Goal: Information Seeking & Learning: Learn about a topic

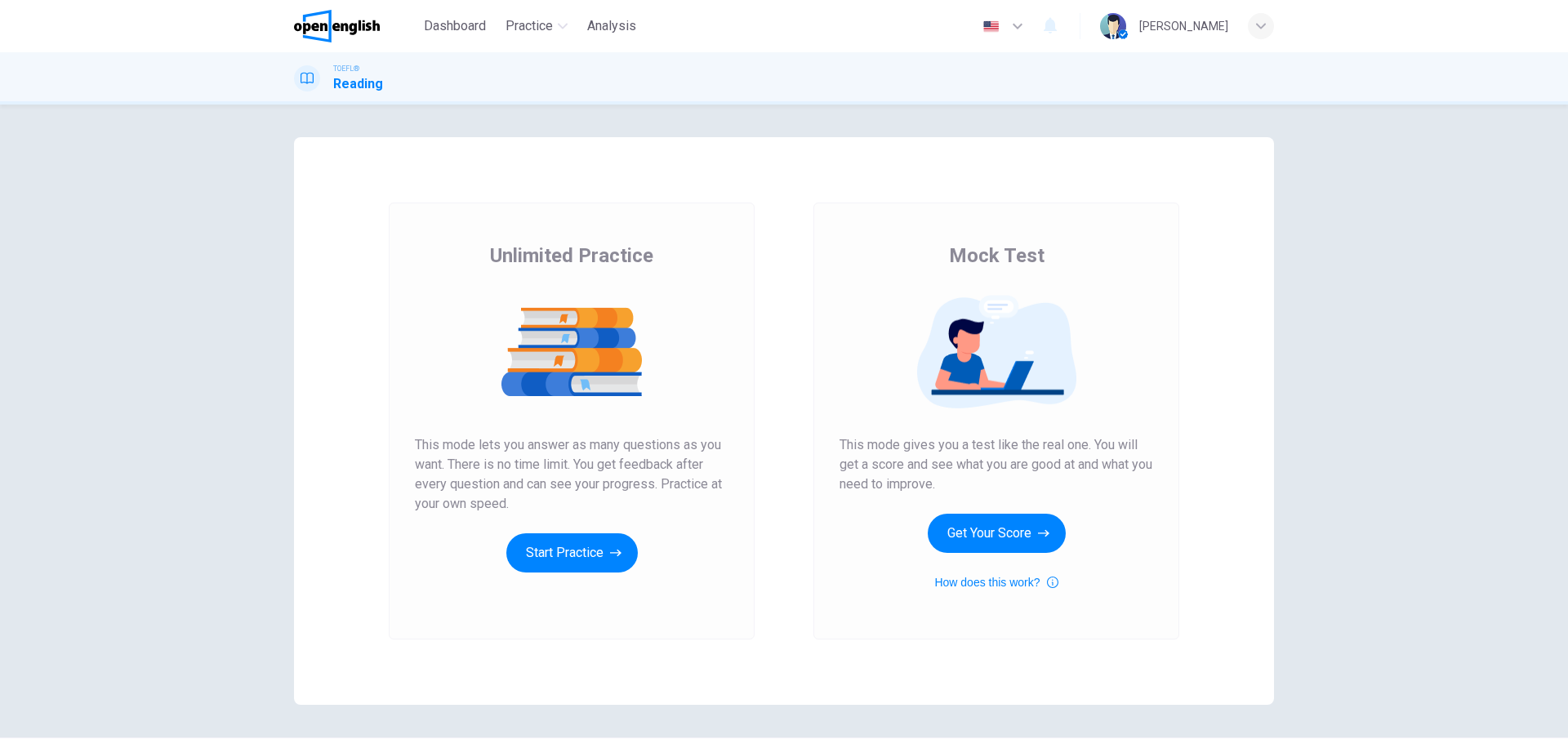
drag, startPoint x: 483, startPoint y: 255, endPoint x: 700, endPoint y: 259, distance: 217.0
click at [700, 259] on div "Unlimited Practice This mode lets you answer as many questions as you want. The…" at bounding box center [572, 407] width 314 height 330
click at [426, 468] on span "This mode lets you answer as many questions as you want. There is no time limit…" at bounding box center [572, 474] width 314 height 78
click at [531, 443] on span "This mode lets you answer as many questions as you want. There is no time limit…" at bounding box center [572, 474] width 314 height 78
drag, startPoint x: 717, startPoint y: 447, endPoint x: 419, endPoint y: 451, distance: 298.0
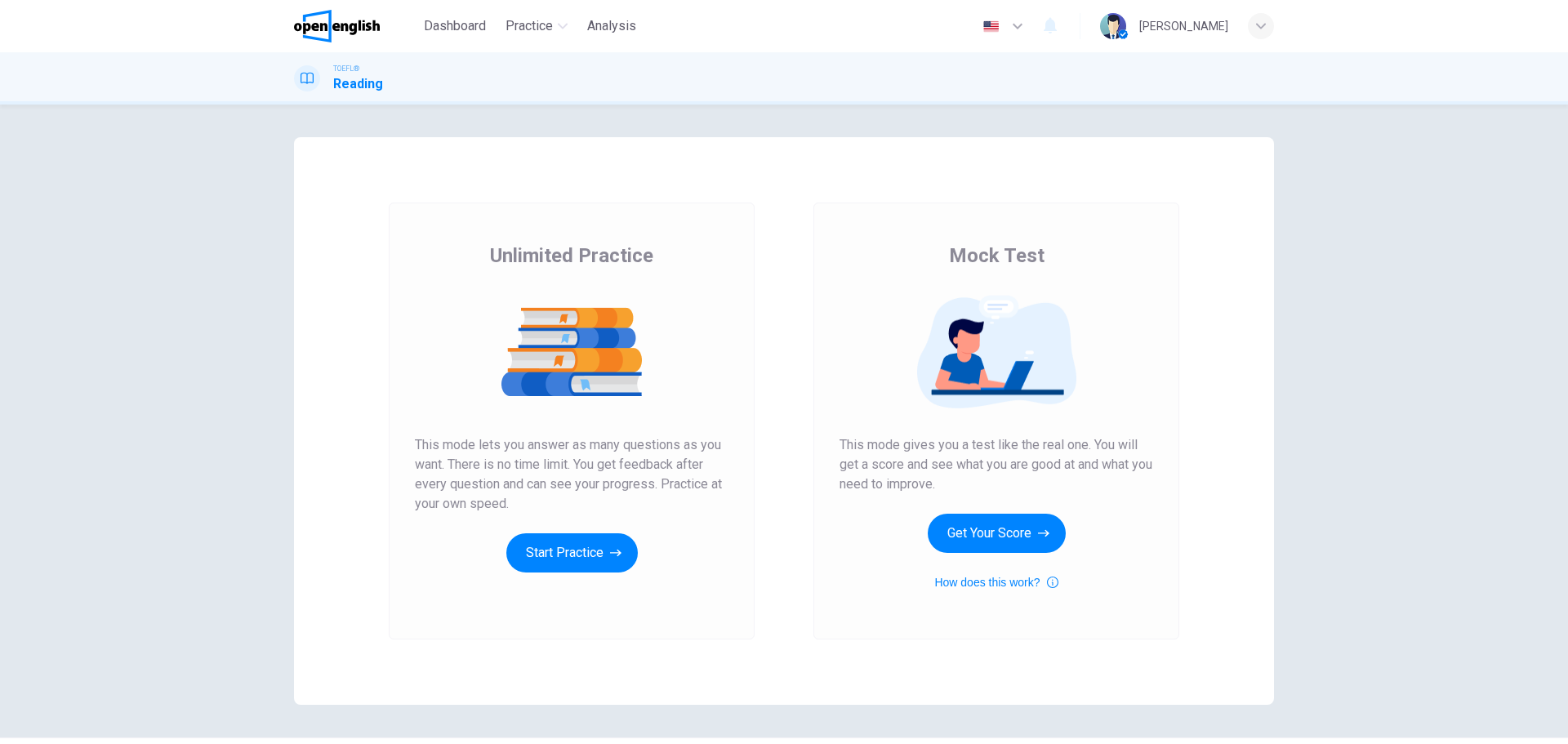
click at [441, 445] on span "This mode lets you answer as many questions as you want. There is no time limit…" at bounding box center [572, 474] width 314 height 78
click at [419, 474] on span "This mode lets you answer as many questions as you want. There is no time limit…" at bounding box center [572, 474] width 314 height 78
drag, startPoint x: 451, startPoint y: 467, endPoint x: 560, endPoint y: 465, distance: 109.0
click at [559, 465] on span "This mode lets you answer as many questions as you want. There is no time limit…" at bounding box center [572, 474] width 314 height 78
click at [456, 486] on span "This mode lets you answer as many questions as you want. There is no time limit…" at bounding box center [572, 474] width 314 height 78
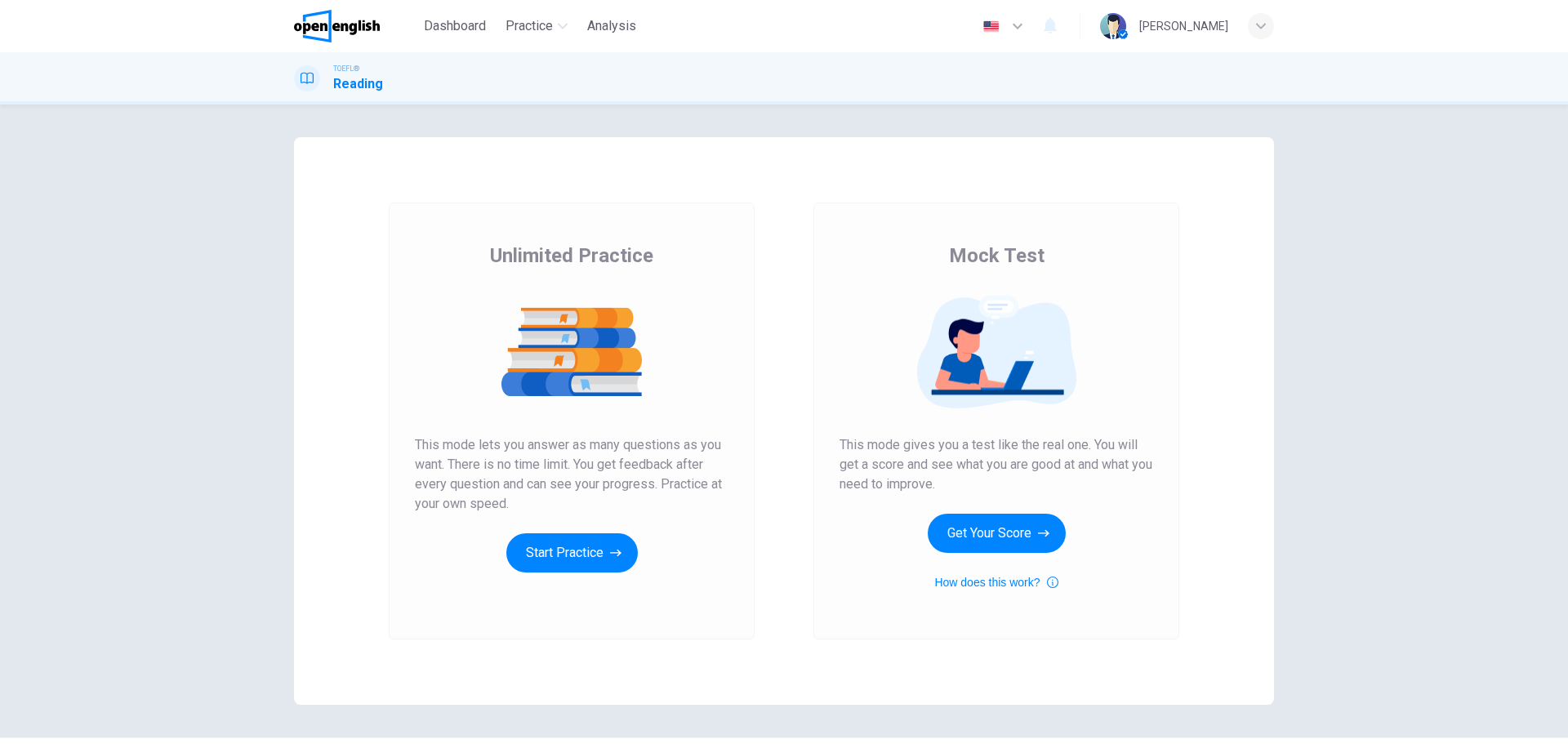
click at [456, 486] on span "This mode lets you answer as many questions as you want. There is no time limit…" at bounding box center [572, 474] width 314 height 78
drag, startPoint x: 921, startPoint y: 487, endPoint x: 845, endPoint y: 458, distance: 81.3
click at [845, 458] on span "This mode gives you a test like the real one. You will get a score and see what…" at bounding box center [997, 464] width 314 height 59
click at [843, 446] on span "This mode gives you a test like the real one. You will get a score and see what…" at bounding box center [997, 464] width 314 height 59
click at [577, 551] on button "Start Practice" at bounding box center [571, 552] width 131 height 39
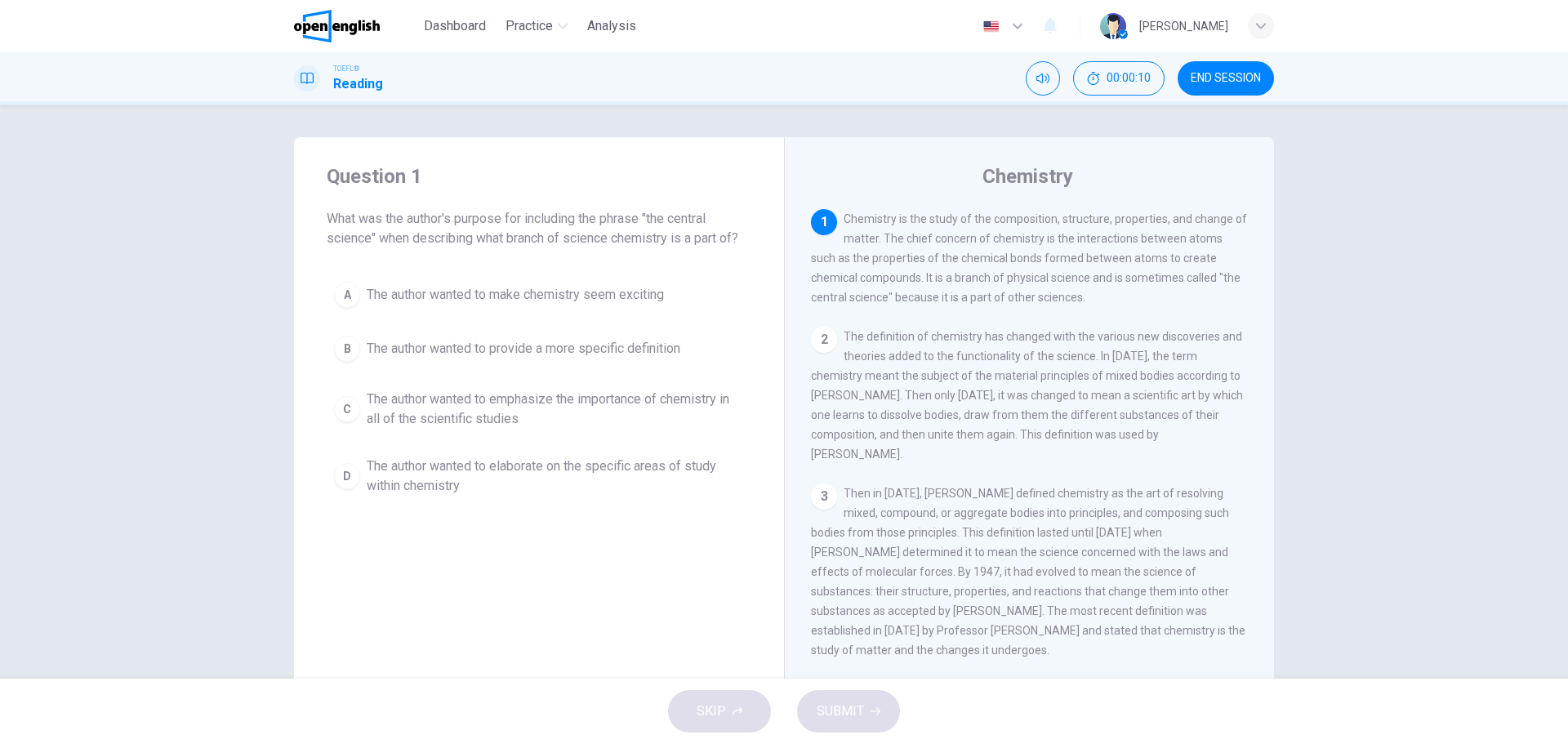
click at [339, 219] on span "What was the author's purpose for including the phrase "the central science" wh…" at bounding box center [538, 228] width 425 height 39
drag, startPoint x: 397, startPoint y: 216, endPoint x: 484, endPoint y: 216, distance: 87.0
click at [480, 214] on span "What was the author's purpose for including the phrase "the central science" wh…" at bounding box center [538, 228] width 425 height 39
click at [341, 237] on span "What was the author's purpose for including the phrase "the central science" wh…" at bounding box center [538, 228] width 425 height 39
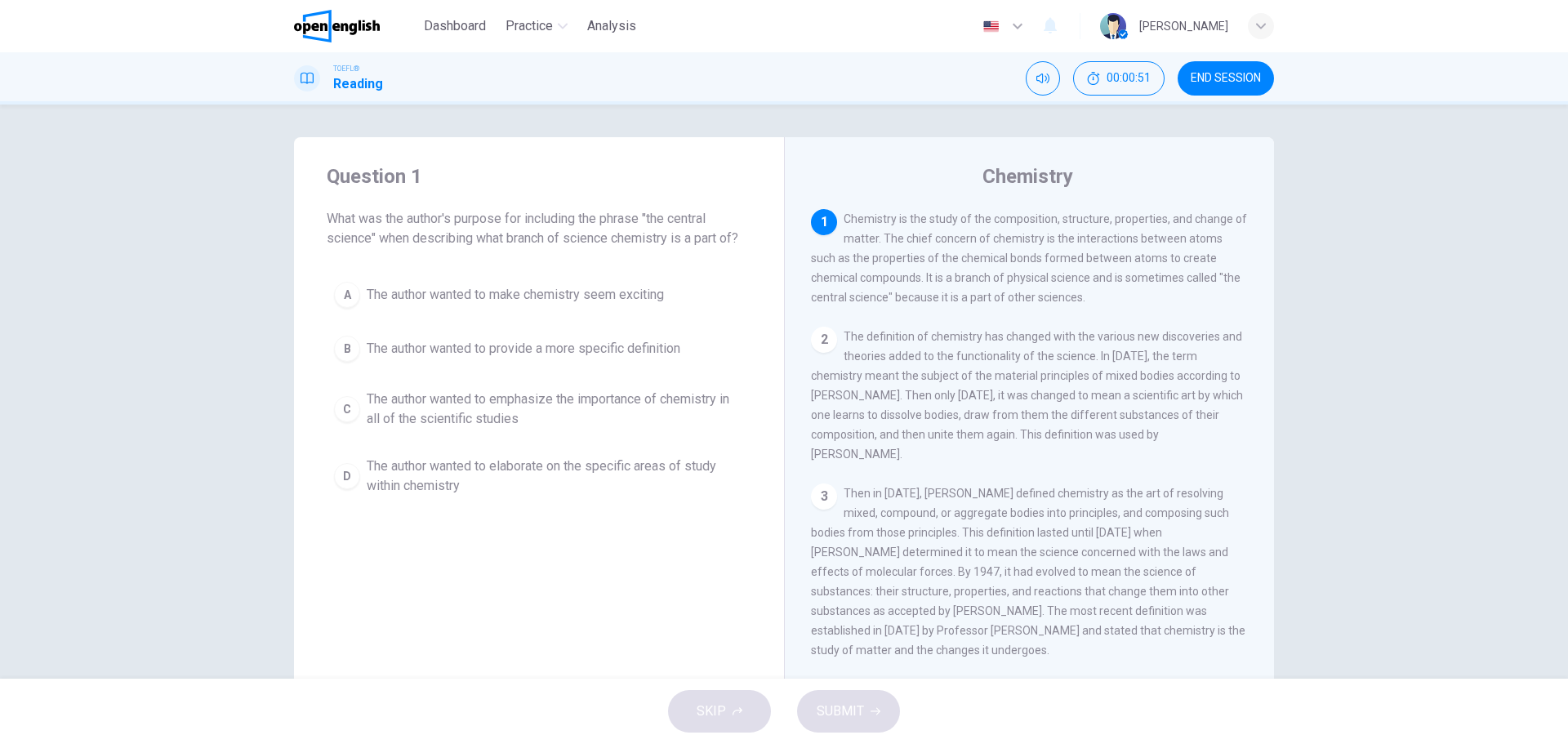
click at [867, 220] on span "Chemistry is the study of the composition, structure, properties, and change of…" at bounding box center [1028, 257] width 436 height 92
drag, startPoint x: 840, startPoint y: 215, endPoint x: 927, endPoint y: 215, distance: 87.0
click at [927, 215] on span "Chemistry is the study of the composition, structure, properties, and change of…" at bounding box center [1028, 257] width 436 height 92
drag, startPoint x: 409, startPoint y: 217, endPoint x: 506, endPoint y: 223, distance: 97.2
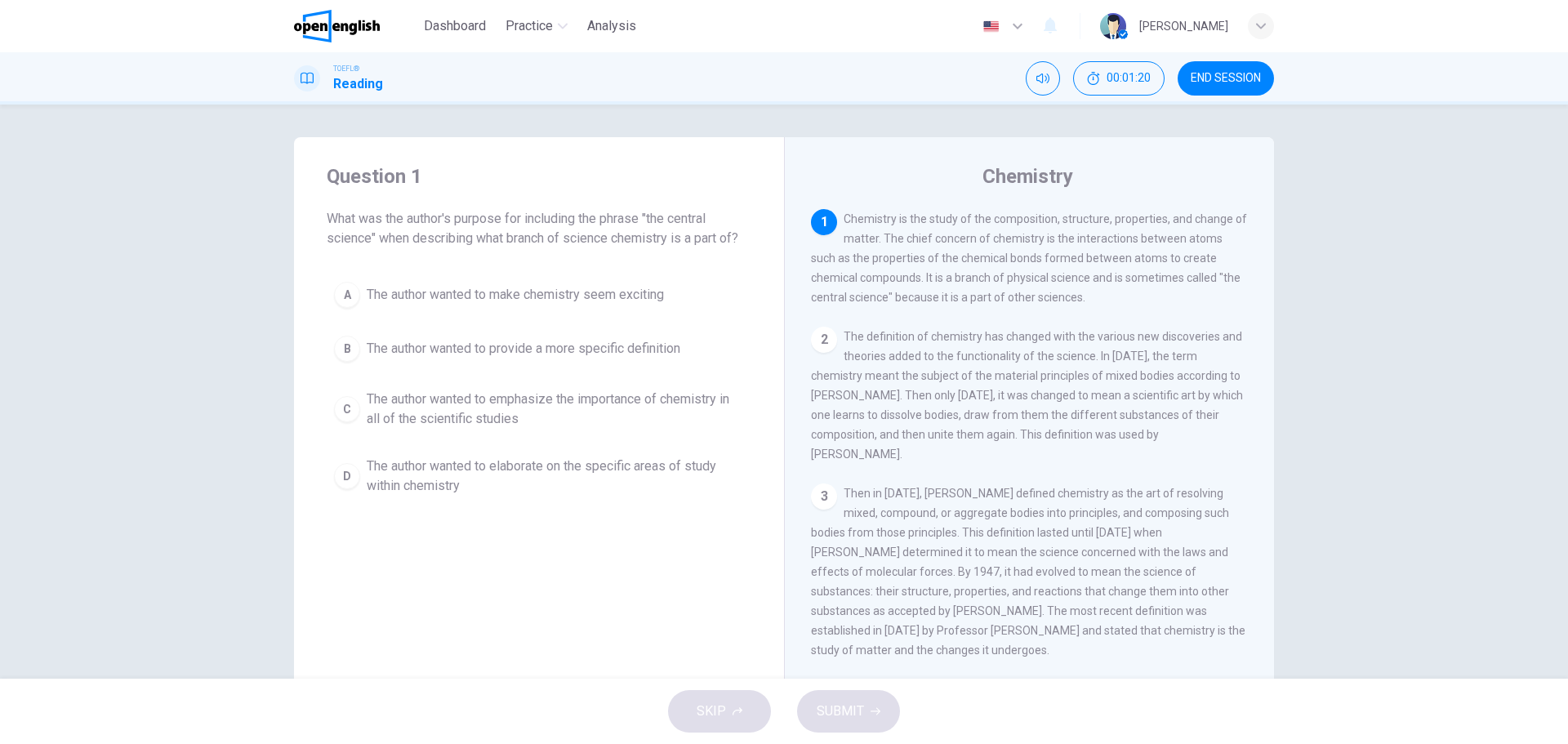
click at [506, 223] on span "What was the author's purpose for including the phrase "the central science" wh…" at bounding box center [538, 228] width 425 height 39
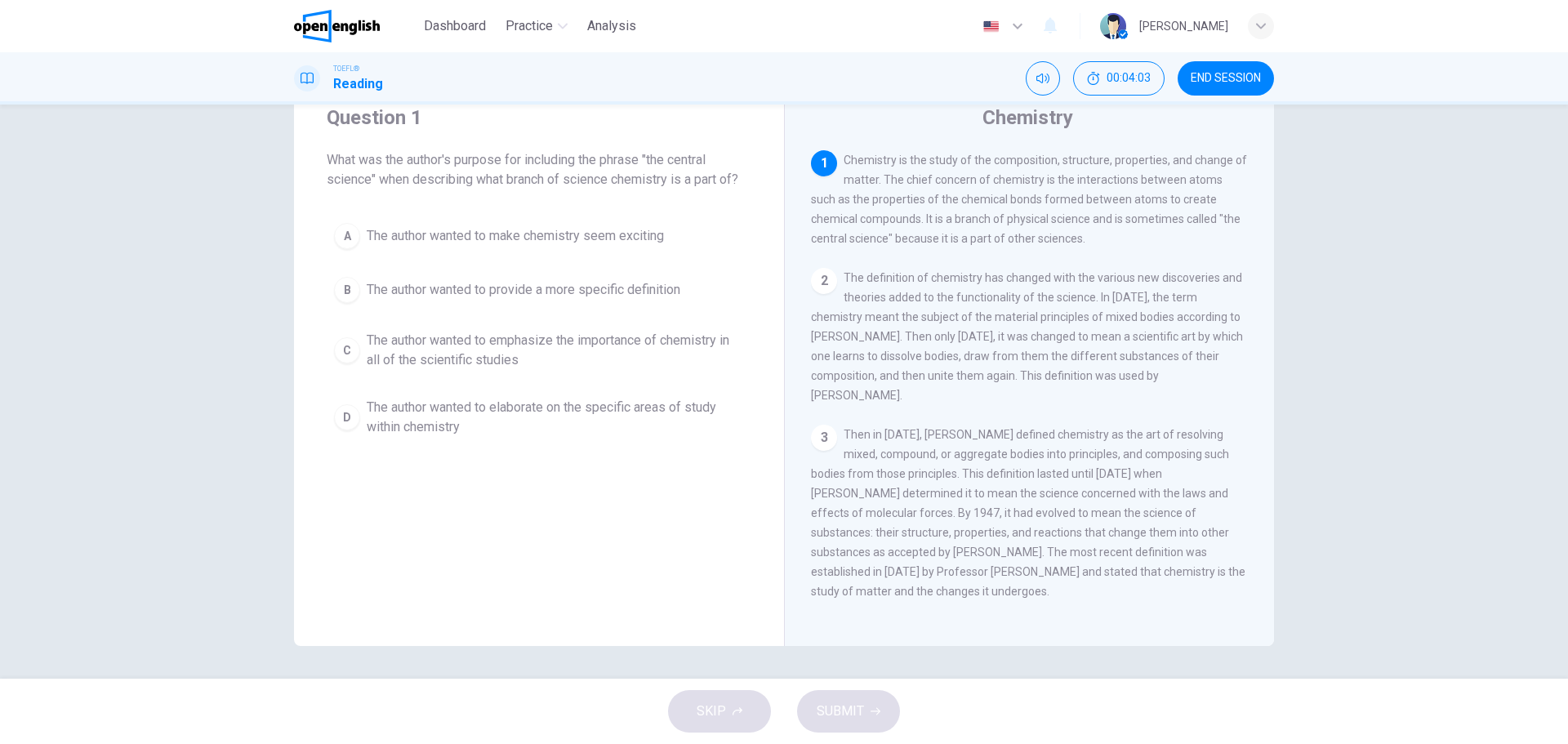
click at [412, 337] on span "The author wanted to emphasize the importance of chemistry in all of the scient…" at bounding box center [555, 350] width 377 height 39
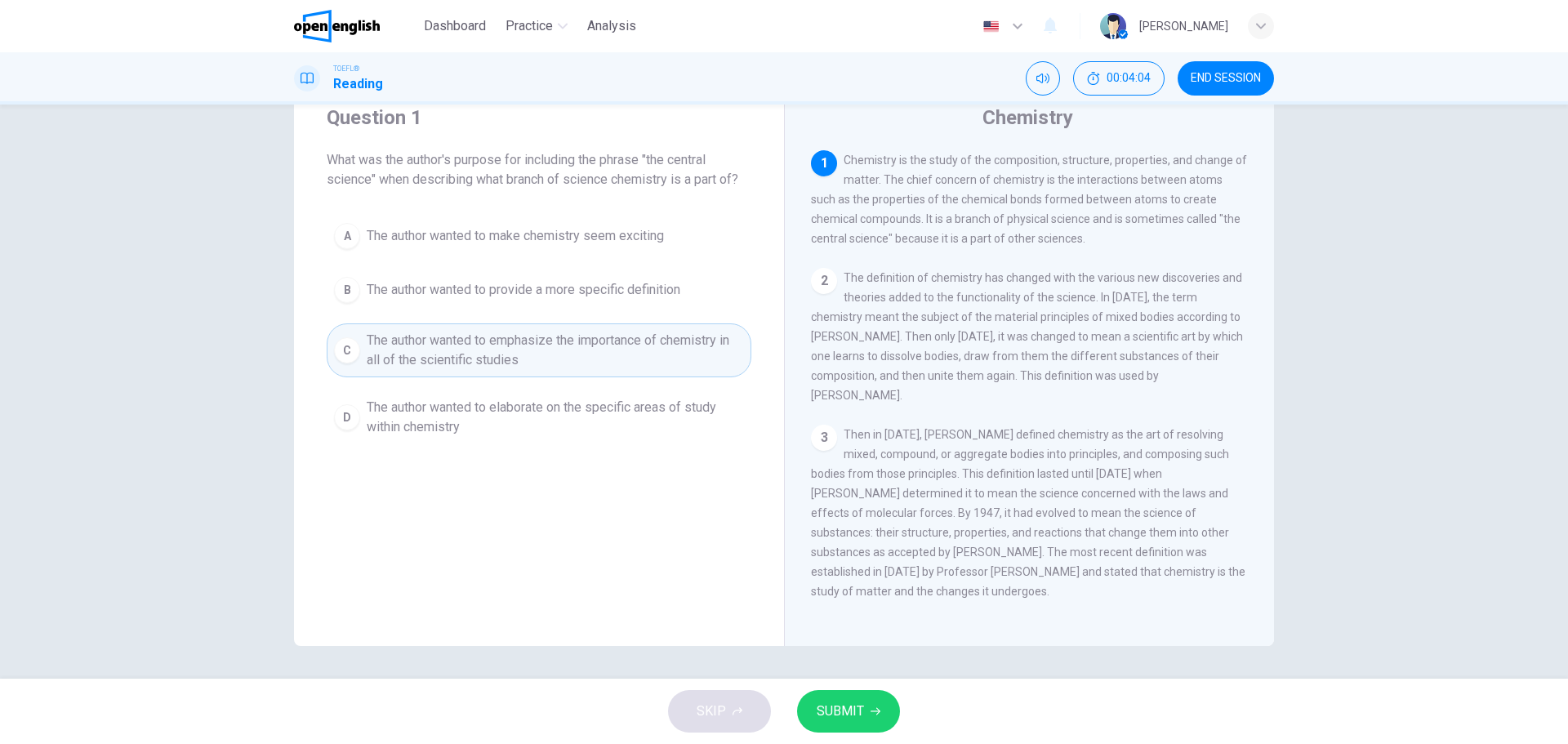
click at [840, 714] on span "SUBMIT" at bounding box center [840, 711] width 47 height 23
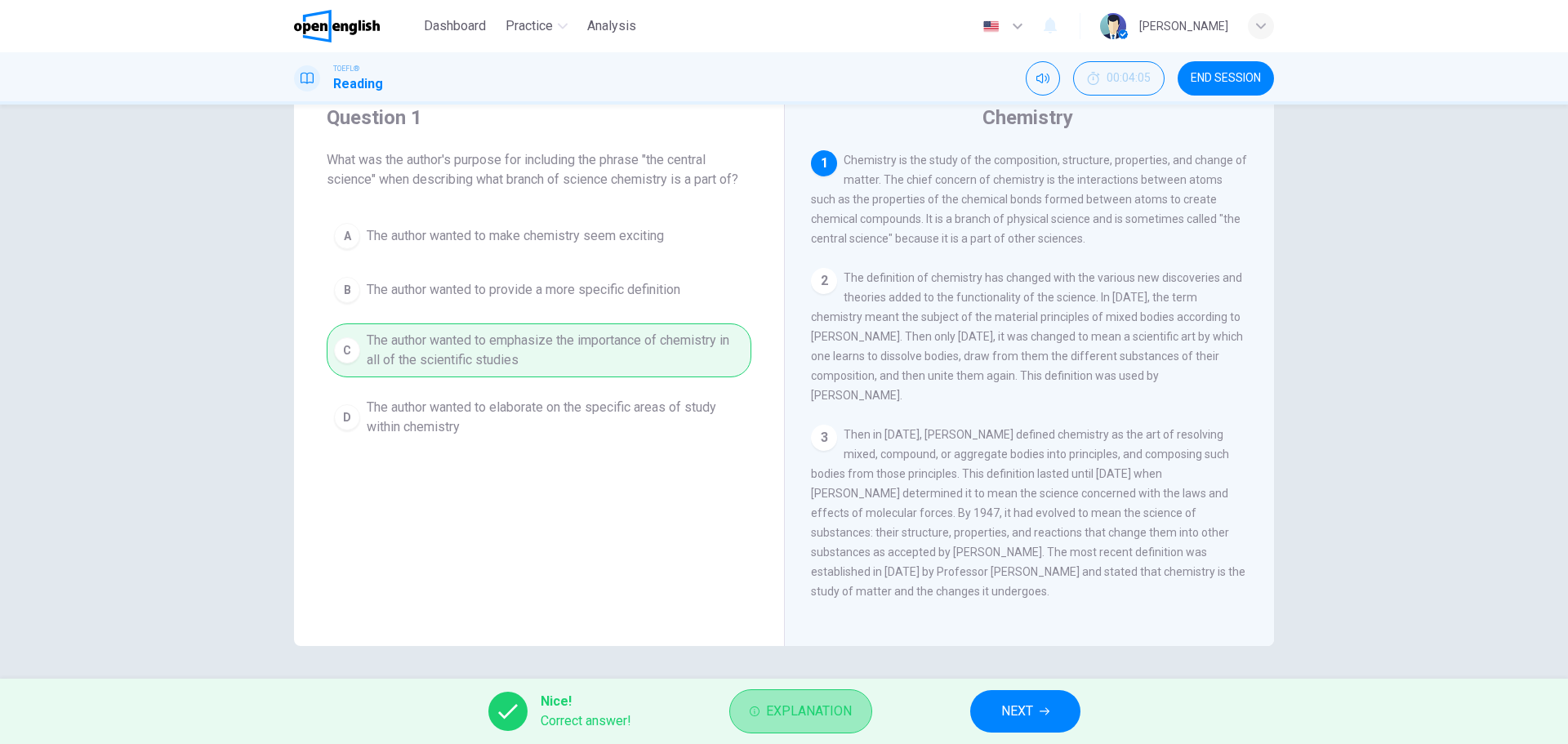
click at [819, 715] on span "Explanation" at bounding box center [809, 711] width 86 height 23
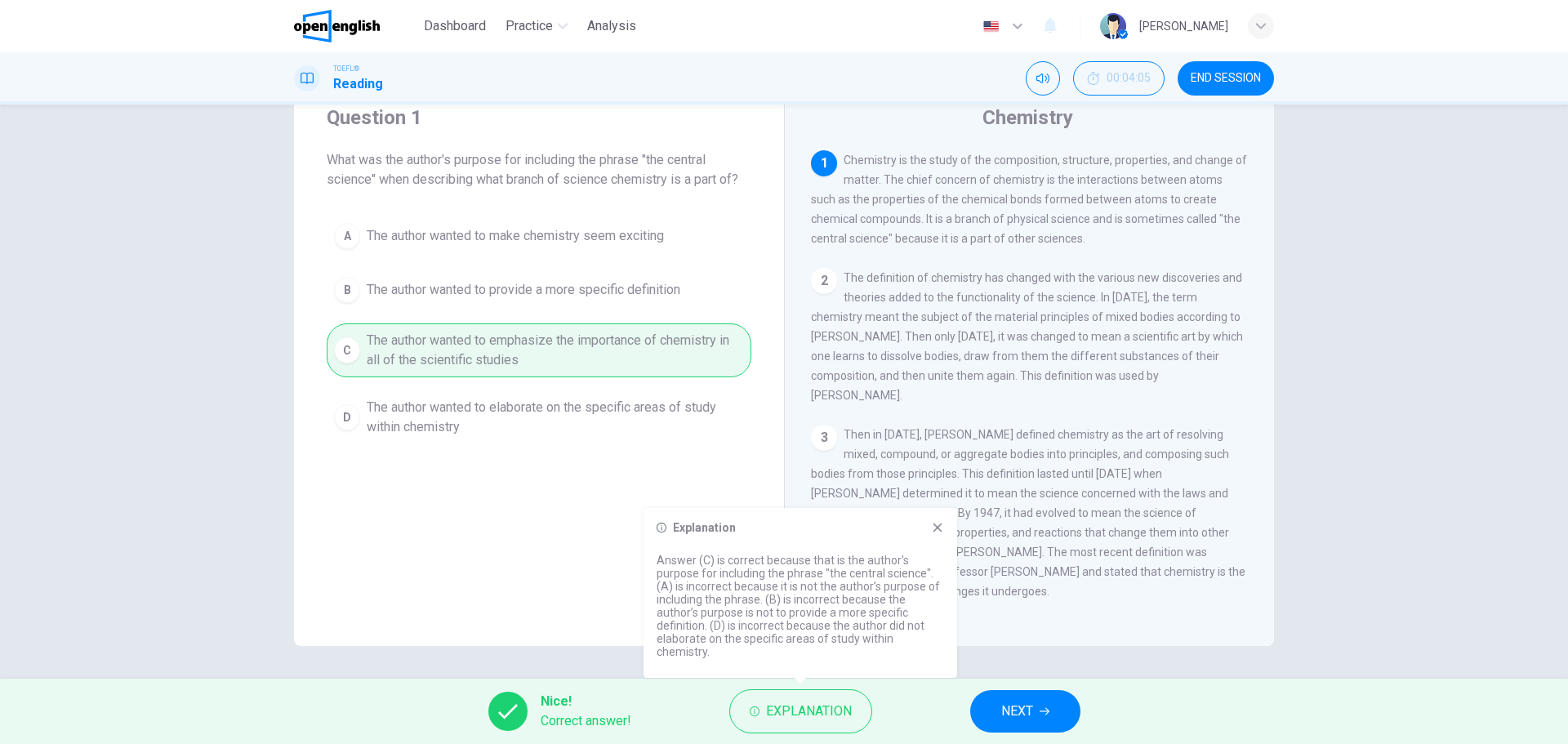
drag, startPoint x: 913, startPoint y: 563, endPoint x: 787, endPoint y: 560, distance: 126.0
click at [793, 560] on p "Answer (C) is correct because that is the author's purpose for including the ph…" at bounding box center [800, 605] width 287 height 105
click at [777, 559] on p "Answer (C) is correct because that is the author's purpose for including the ph…" at bounding box center [800, 605] width 287 height 105
click at [1037, 703] on button "NEXT" at bounding box center [1025, 711] width 111 height 43
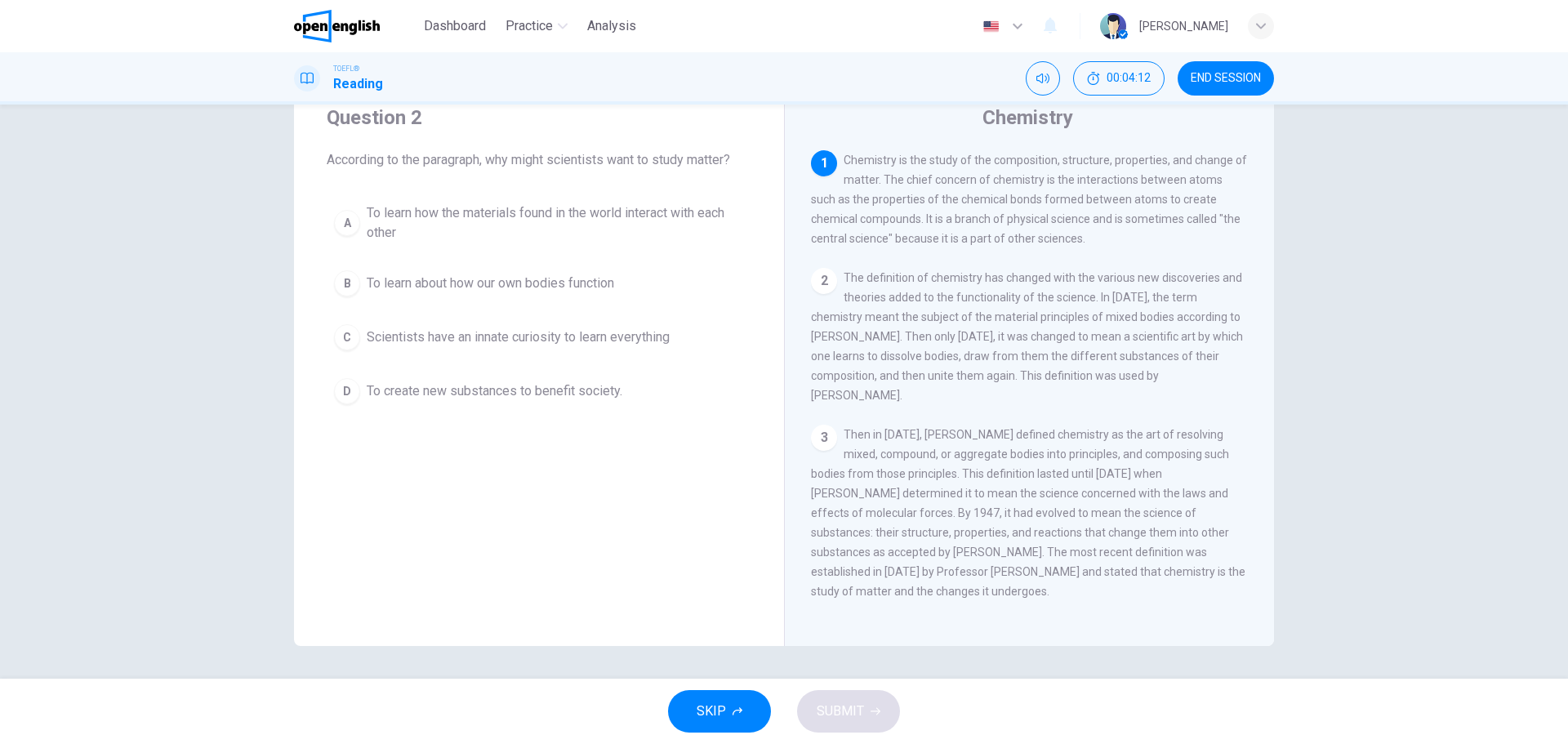
drag, startPoint x: 386, startPoint y: 155, endPoint x: 474, endPoint y: 162, distance: 88.3
click at [474, 162] on span "According to the paragraph, why might scientists want to study matter?" at bounding box center [538, 160] width 425 height 20
drag, startPoint x: 461, startPoint y: 161, endPoint x: 549, endPoint y: 157, distance: 88.1
click at [549, 157] on span "According to the paragraph, why might scientists want to study matter?" at bounding box center [538, 160] width 425 height 20
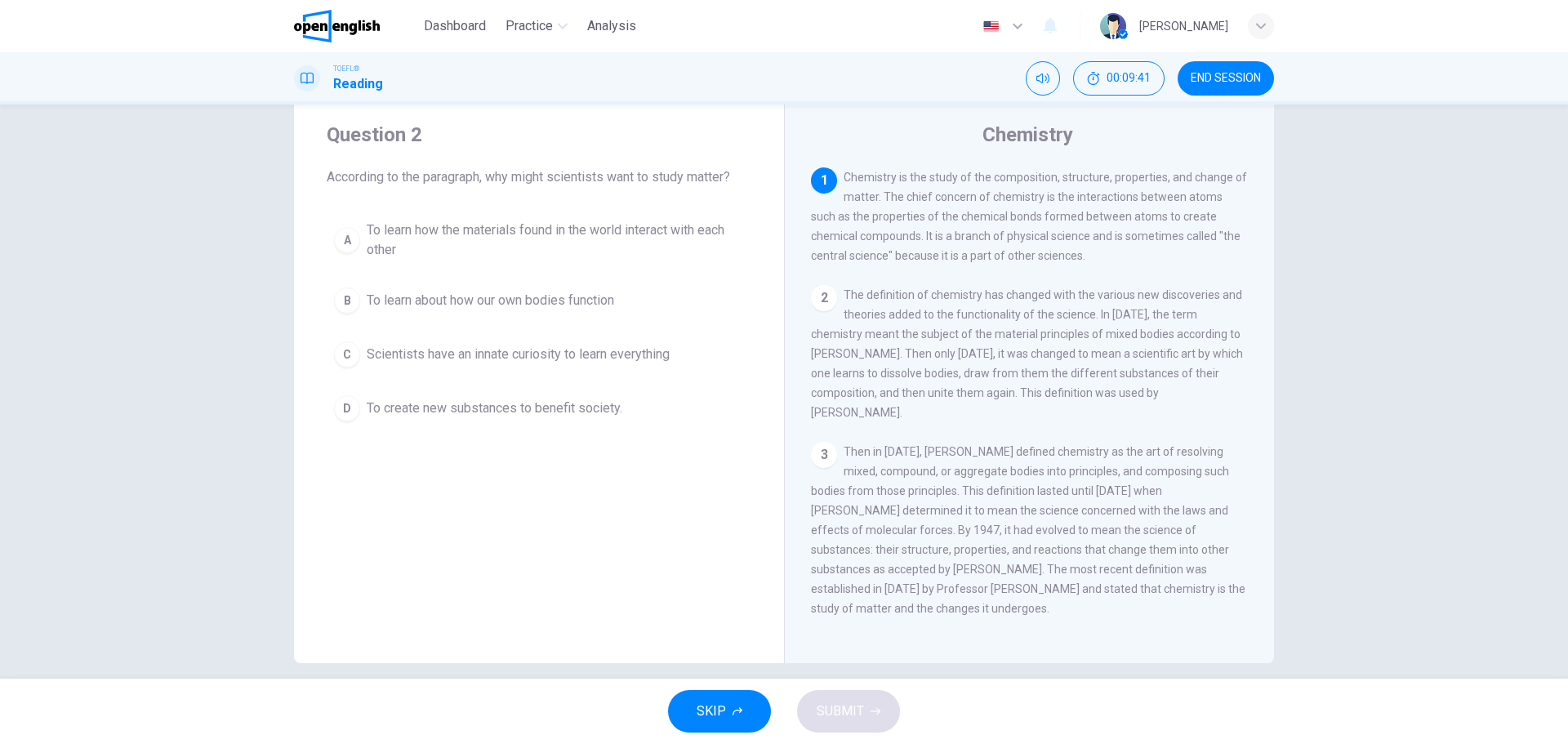
scroll to position [59, 0]
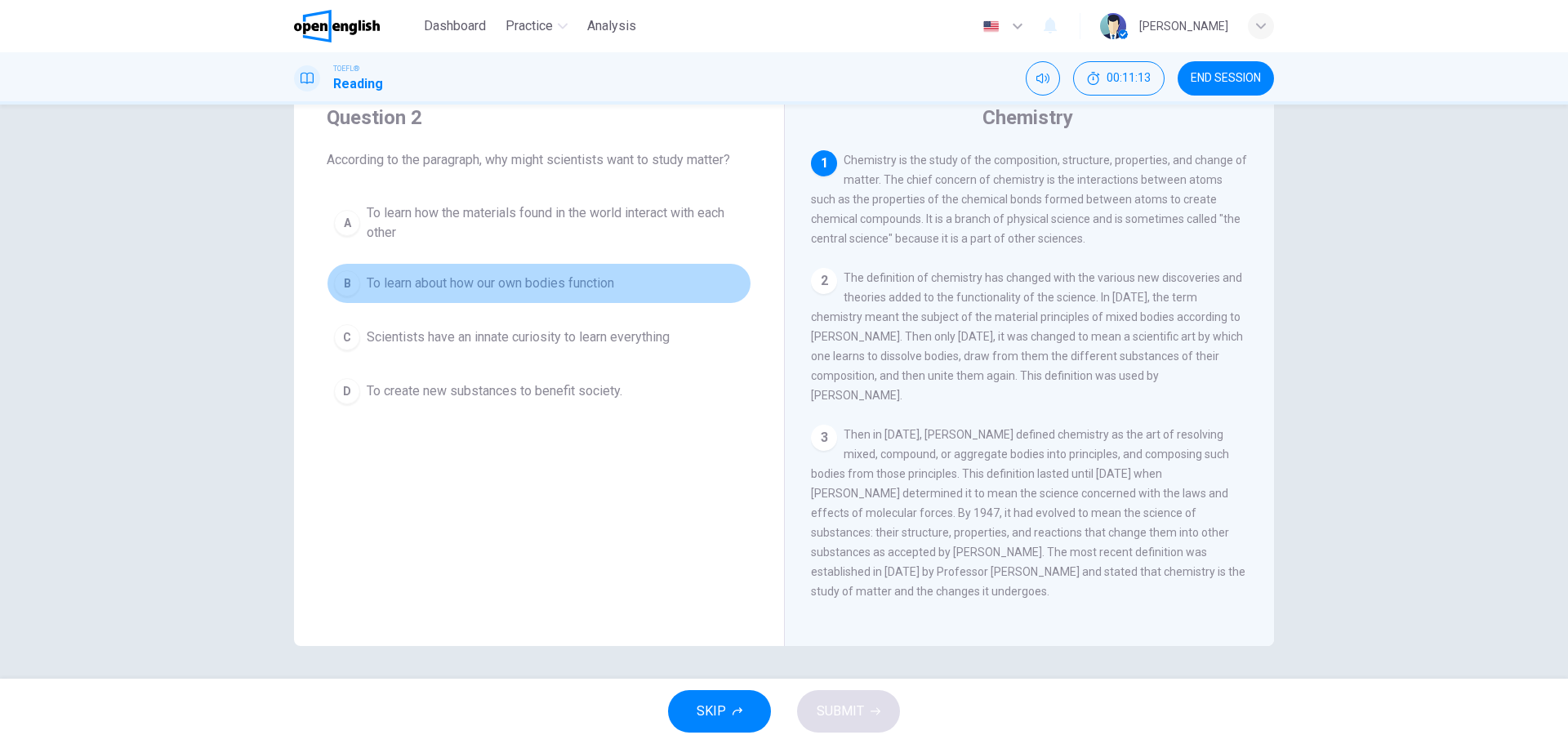
click at [404, 286] on span "To learn about how our own bodies function" at bounding box center [491, 283] width 248 height 20
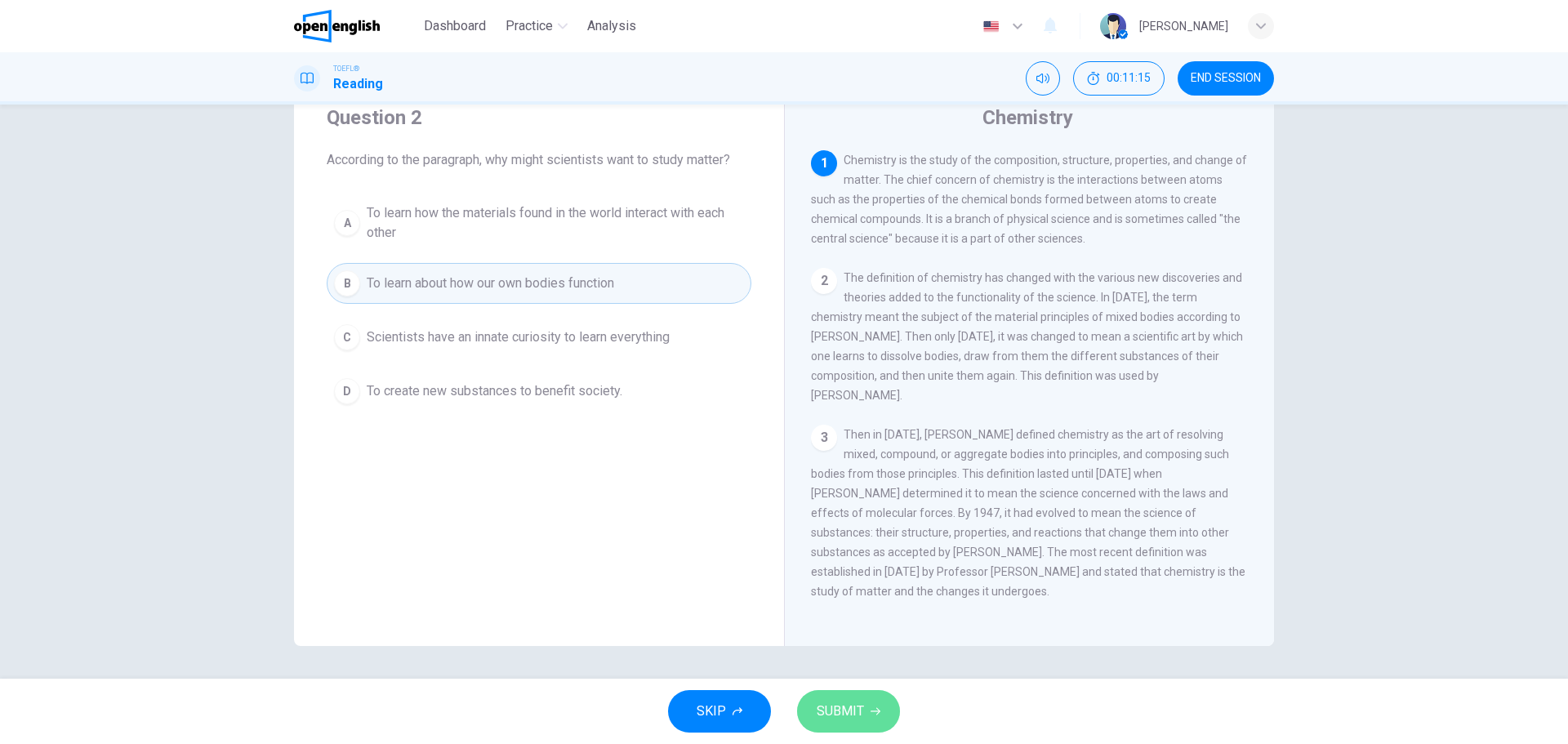
click at [846, 704] on span "SUBMIT" at bounding box center [840, 711] width 47 height 23
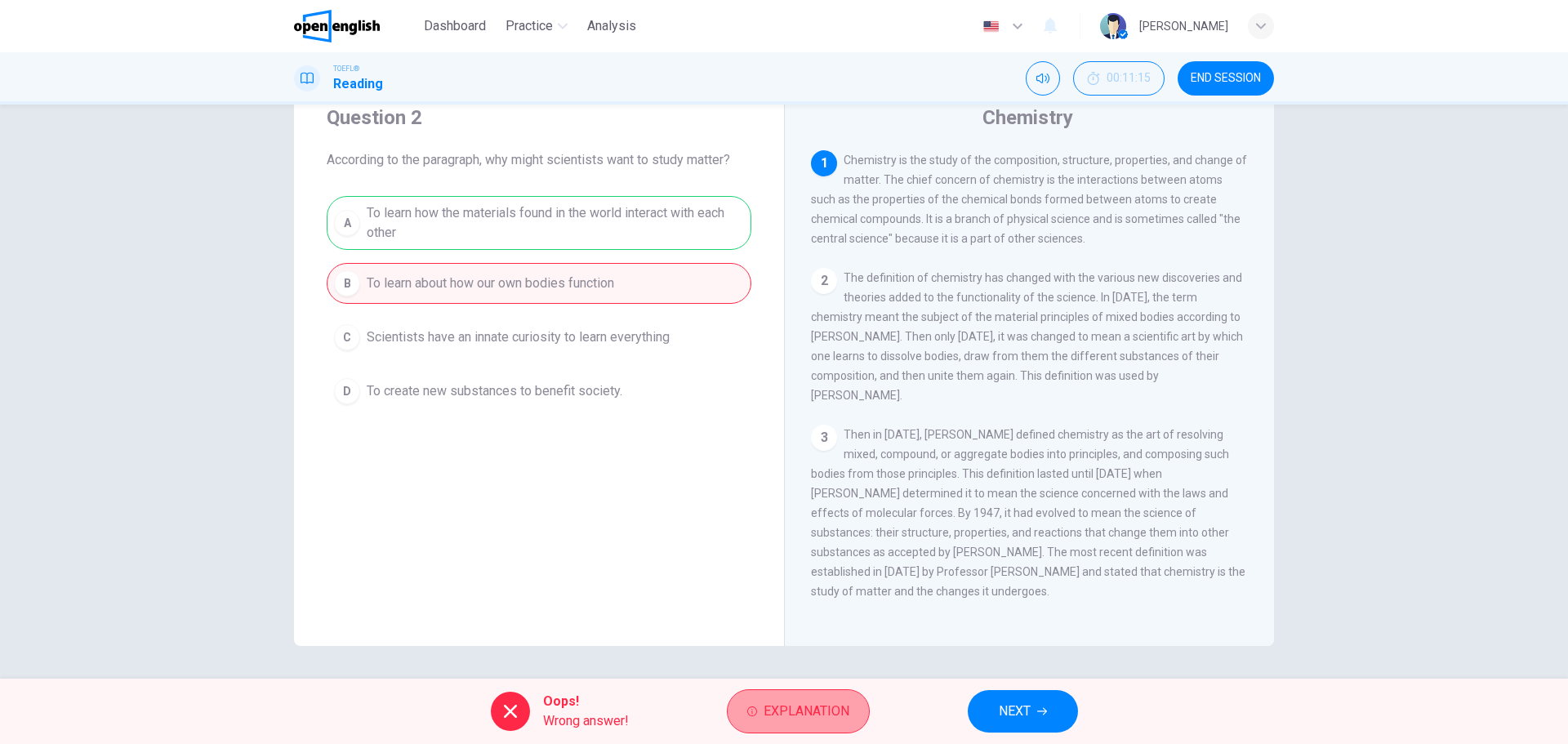
click at [779, 709] on span "Explanation" at bounding box center [806, 711] width 86 height 23
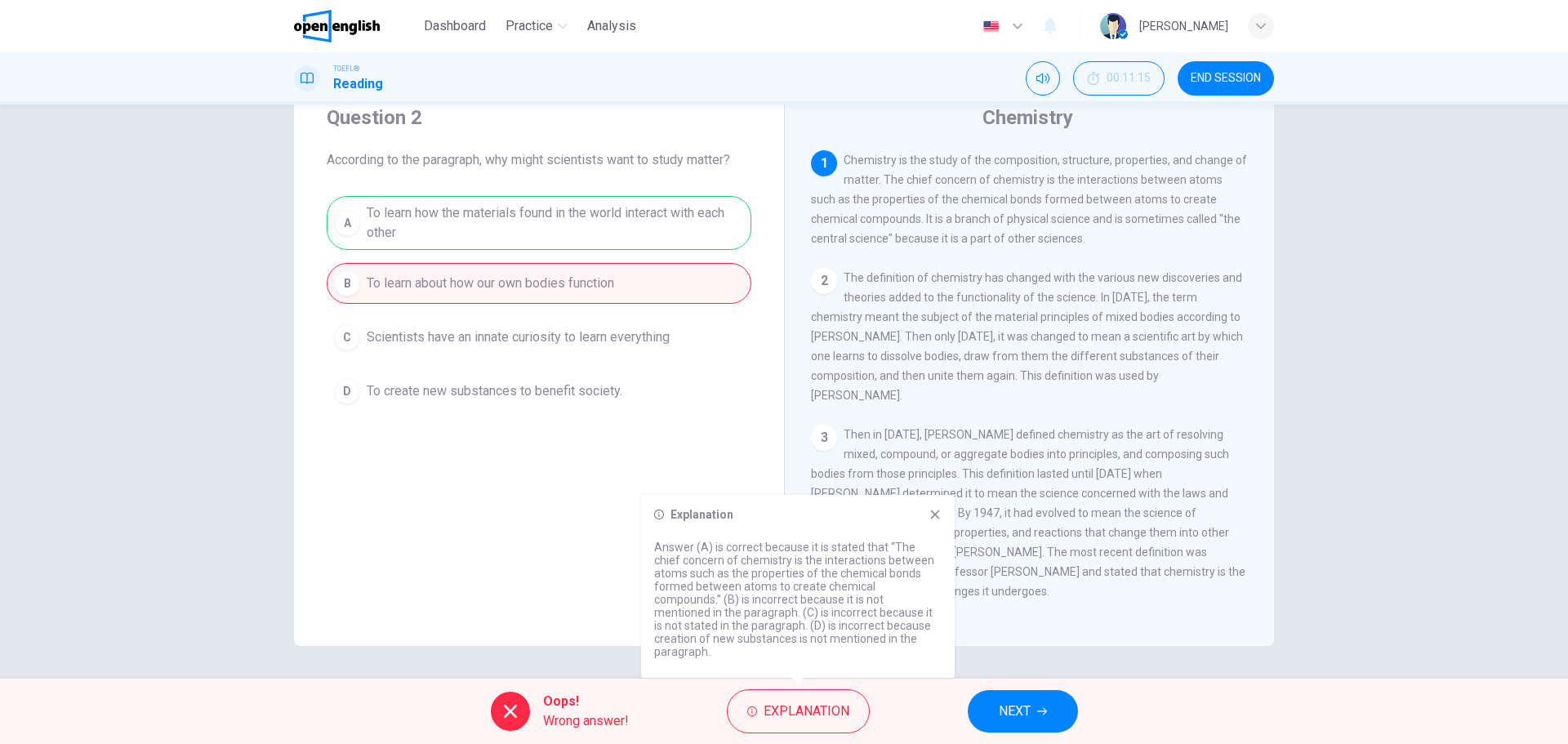
click at [935, 521] on icon at bounding box center [935, 514] width 13 height 13
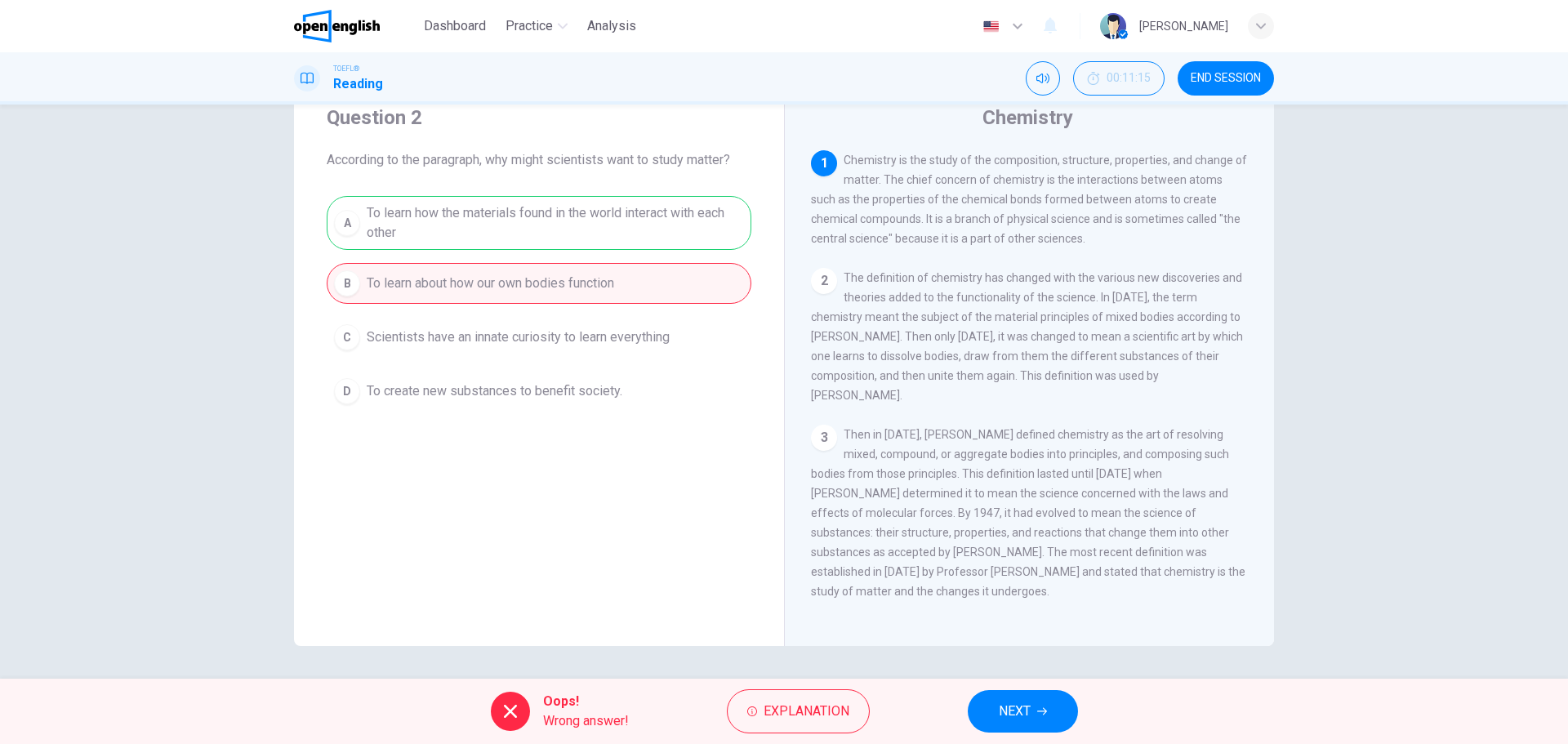
click at [1020, 722] on button "NEXT" at bounding box center [1022, 711] width 111 height 43
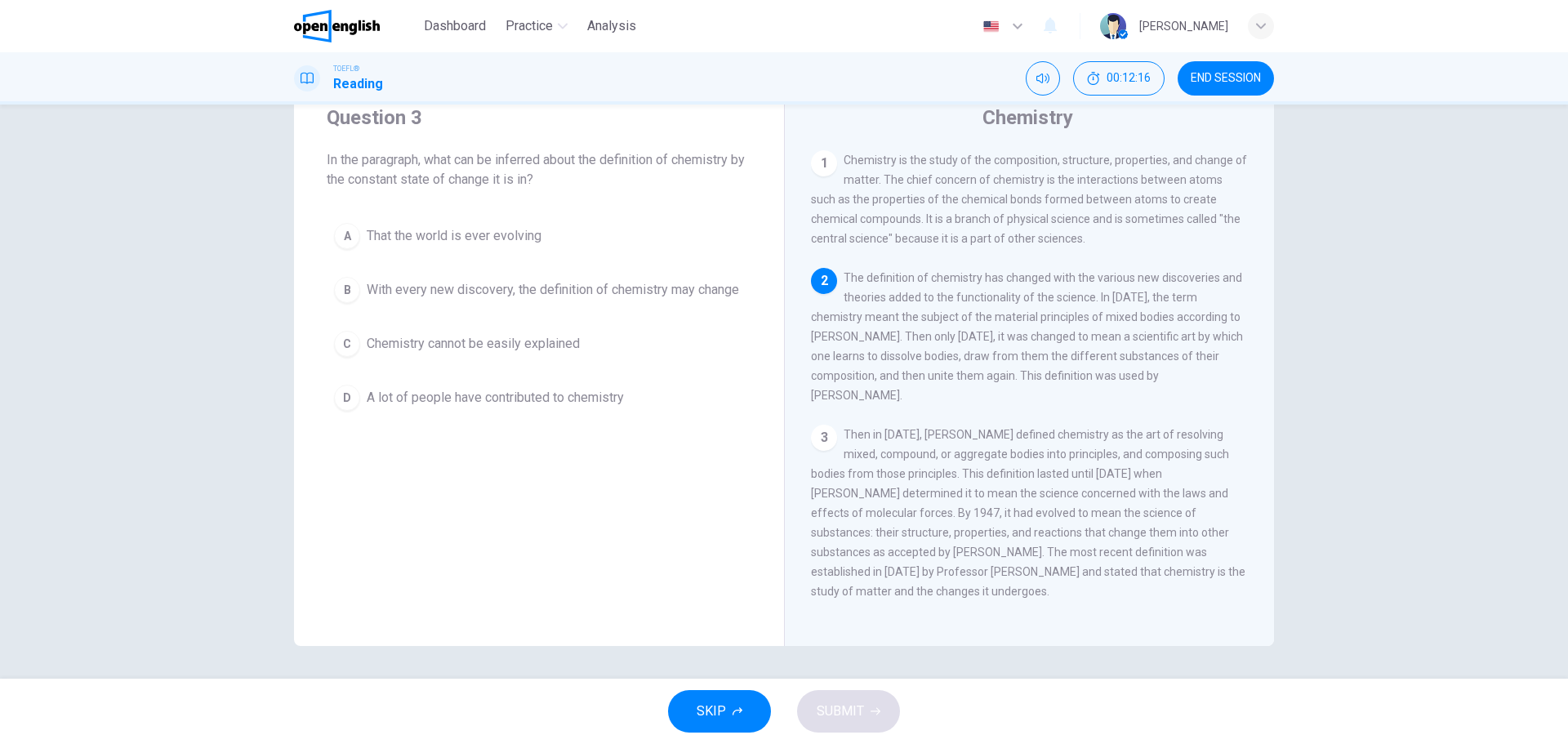
drag, startPoint x: 439, startPoint y: 175, endPoint x: 546, endPoint y: 165, distance: 107.5
click at [528, 165] on span "In the paragraph, what can be inferred about the definition of chemistry by the…" at bounding box center [538, 169] width 425 height 39
drag, startPoint x: 932, startPoint y: 616, endPoint x: 869, endPoint y: 370, distance: 253.9
click at [869, 371] on div "1 Chemistry is the study of the composition, structure, properties, and change …" at bounding box center [1039, 385] width 459 height 469
drag, startPoint x: 840, startPoint y: 456, endPoint x: 953, endPoint y: 491, distance: 118.3
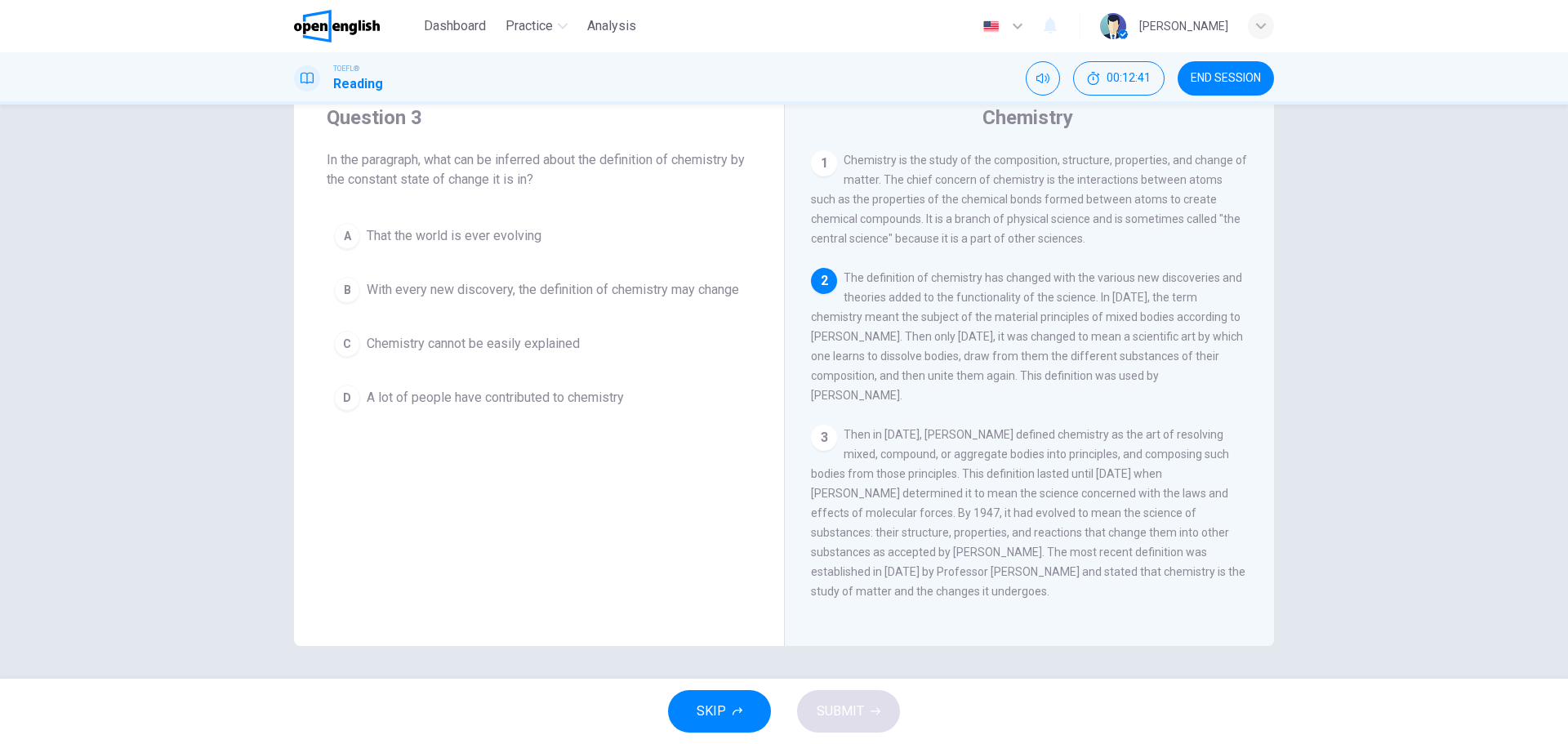
click at [944, 481] on div "3 Then in [DATE], [PERSON_NAME] defined chemistry as the art of resolving mixed…" at bounding box center [1029, 512] width 438 height 176
click at [535, 283] on span "With every new discovery, the definition of chemistry may change" at bounding box center [553, 289] width 373 height 20
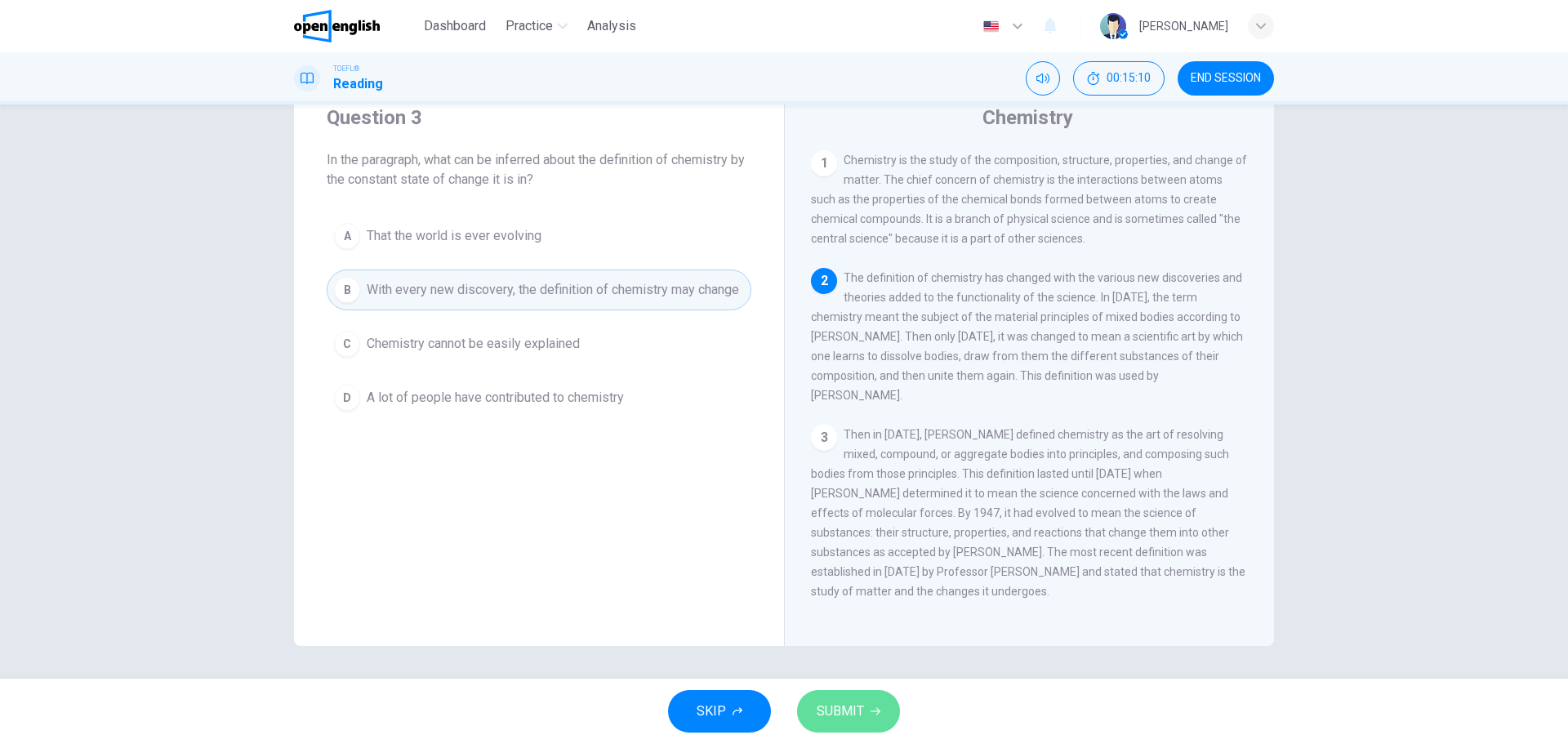
click at [864, 709] on button "SUBMIT" at bounding box center [848, 711] width 103 height 43
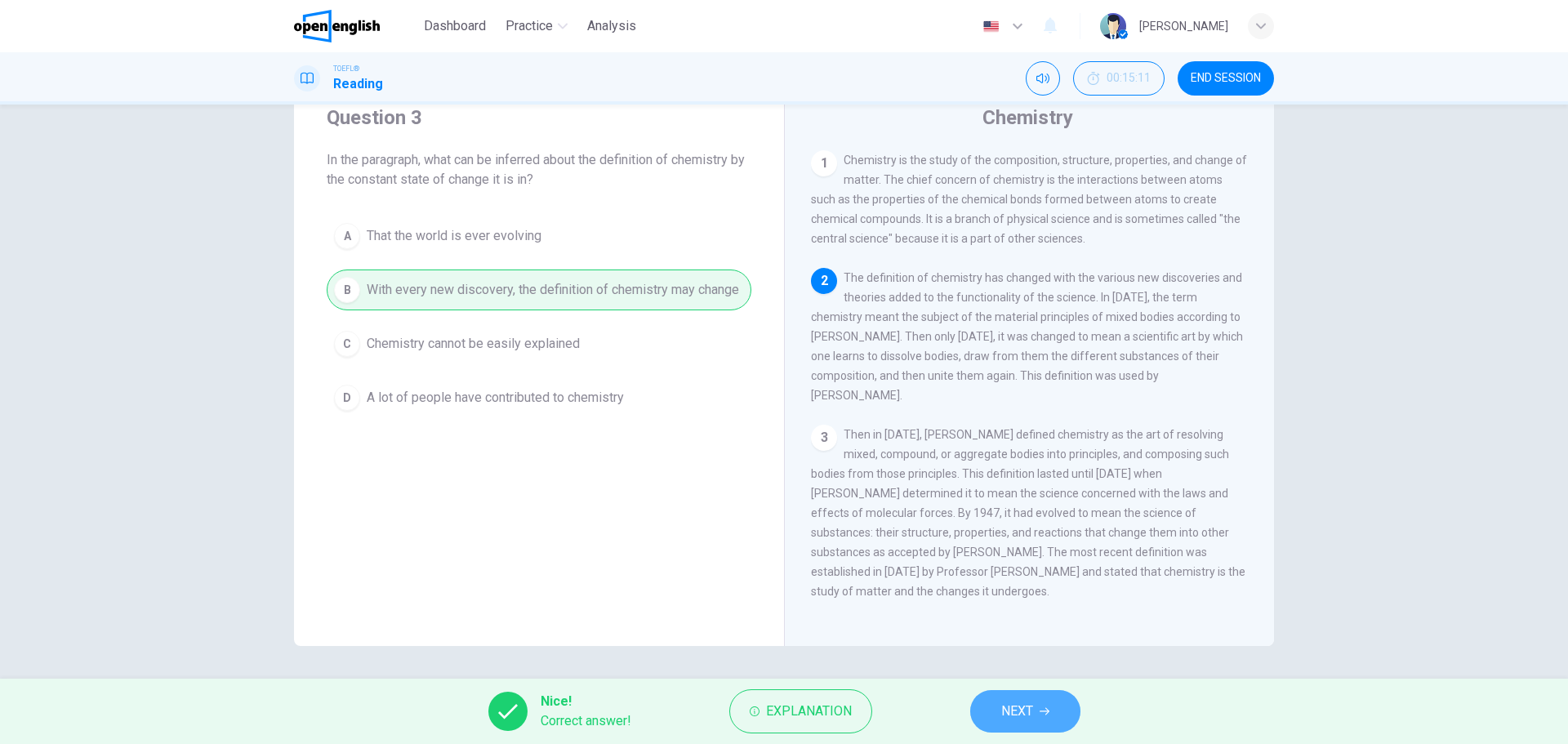
click at [1012, 710] on span "NEXT" at bounding box center [1017, 711] width 32 height 23
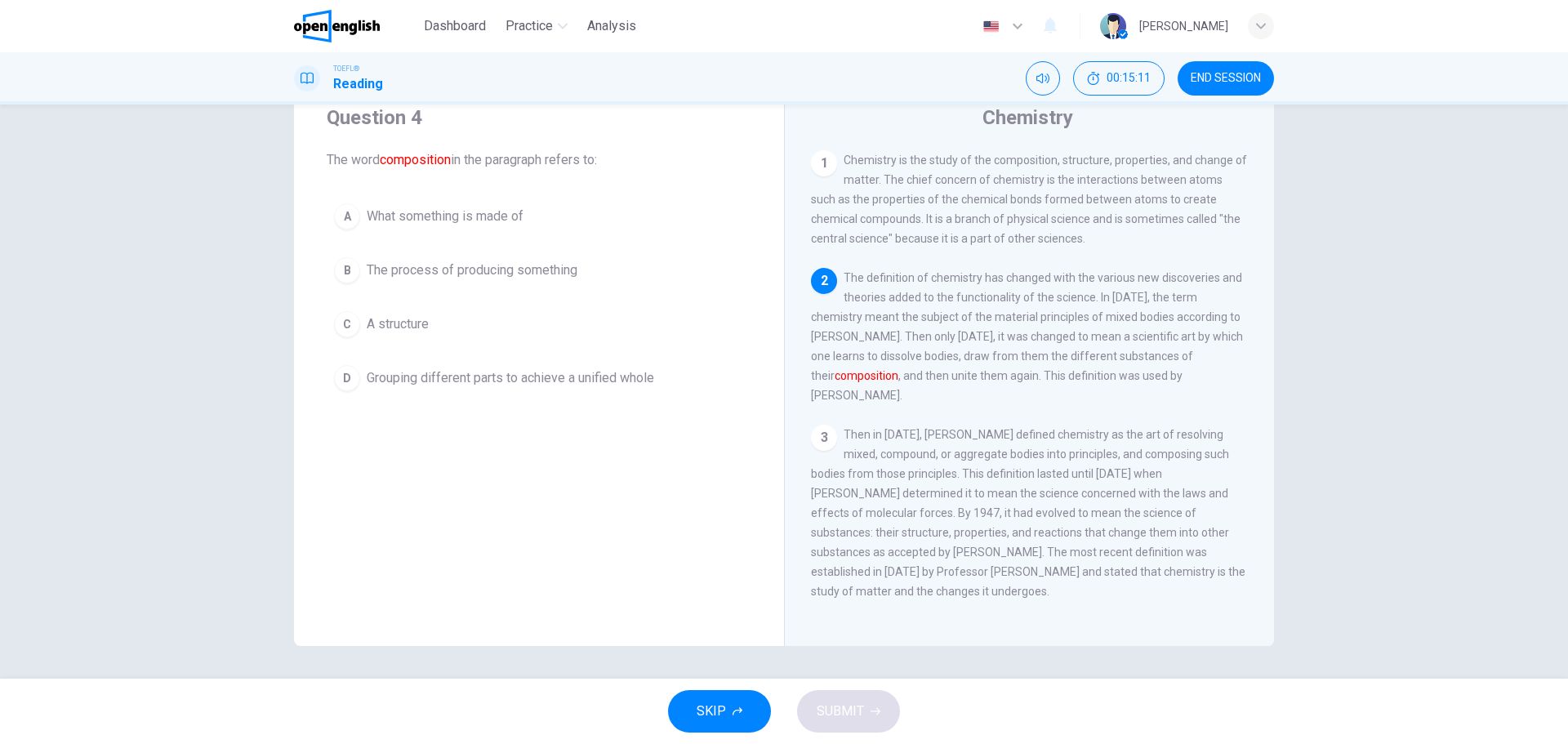
scroll to position [122, 0]
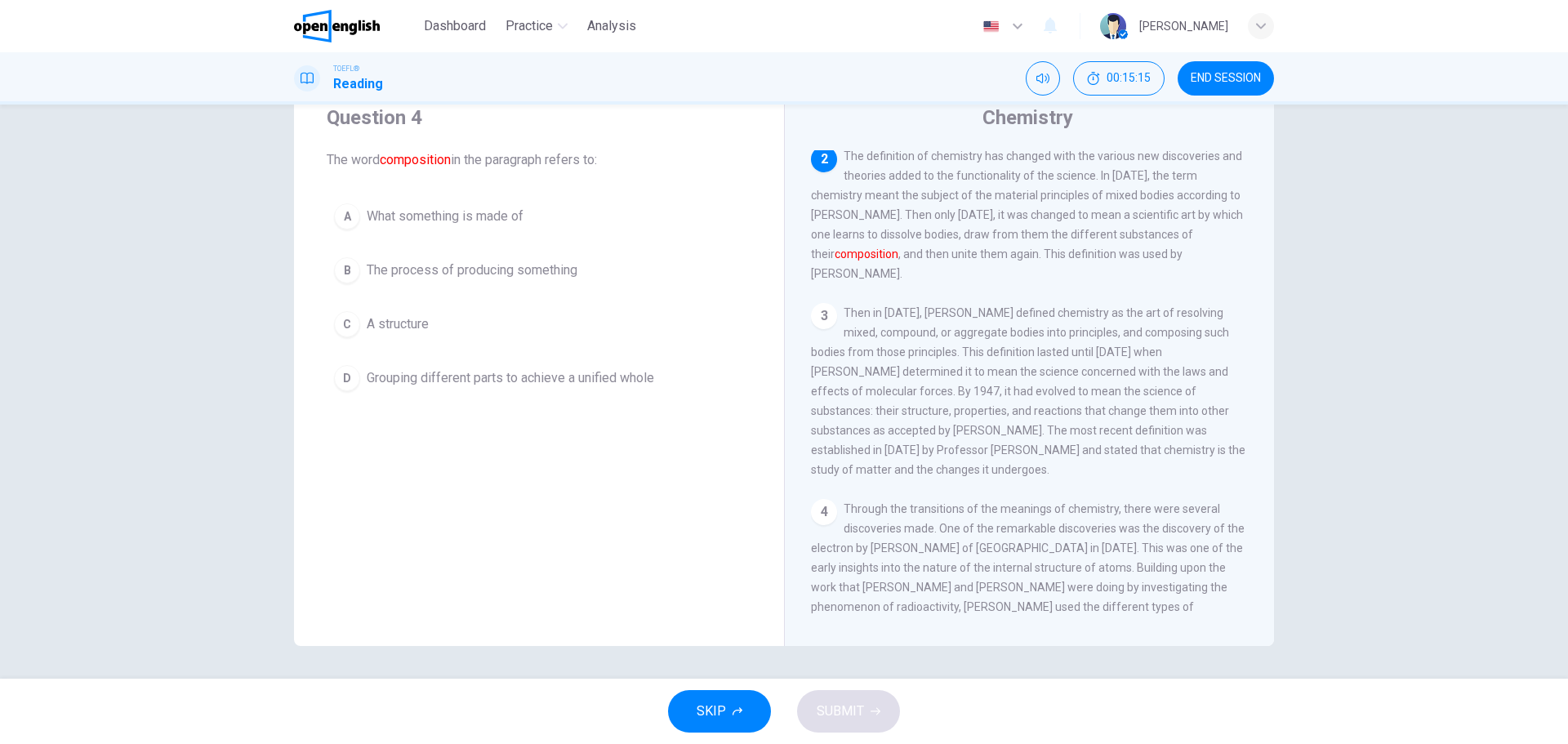
drag, startPoint x: 505, startPoint y: 162, endPoint x: 589, endPoint y: 156, distance: 84.2
click at [589, 156] on span "The word composition in the paragraph refers to:" at bounding box center [538, 160] width 425 height 20
click at [588, 158] on span "The word composition in the paragraph refers to:" at bounding box center [538, 160] width 425 height 20
click at [587, 158] on span "The word composition in the paragraph refers to:" at bounding box center [538, 160] width 425 height 20
click at [960, 222] on span "The definition of chemistry has changed with the various new discoveries and th…" at bounding box center [1026, 215] width 432 height 130
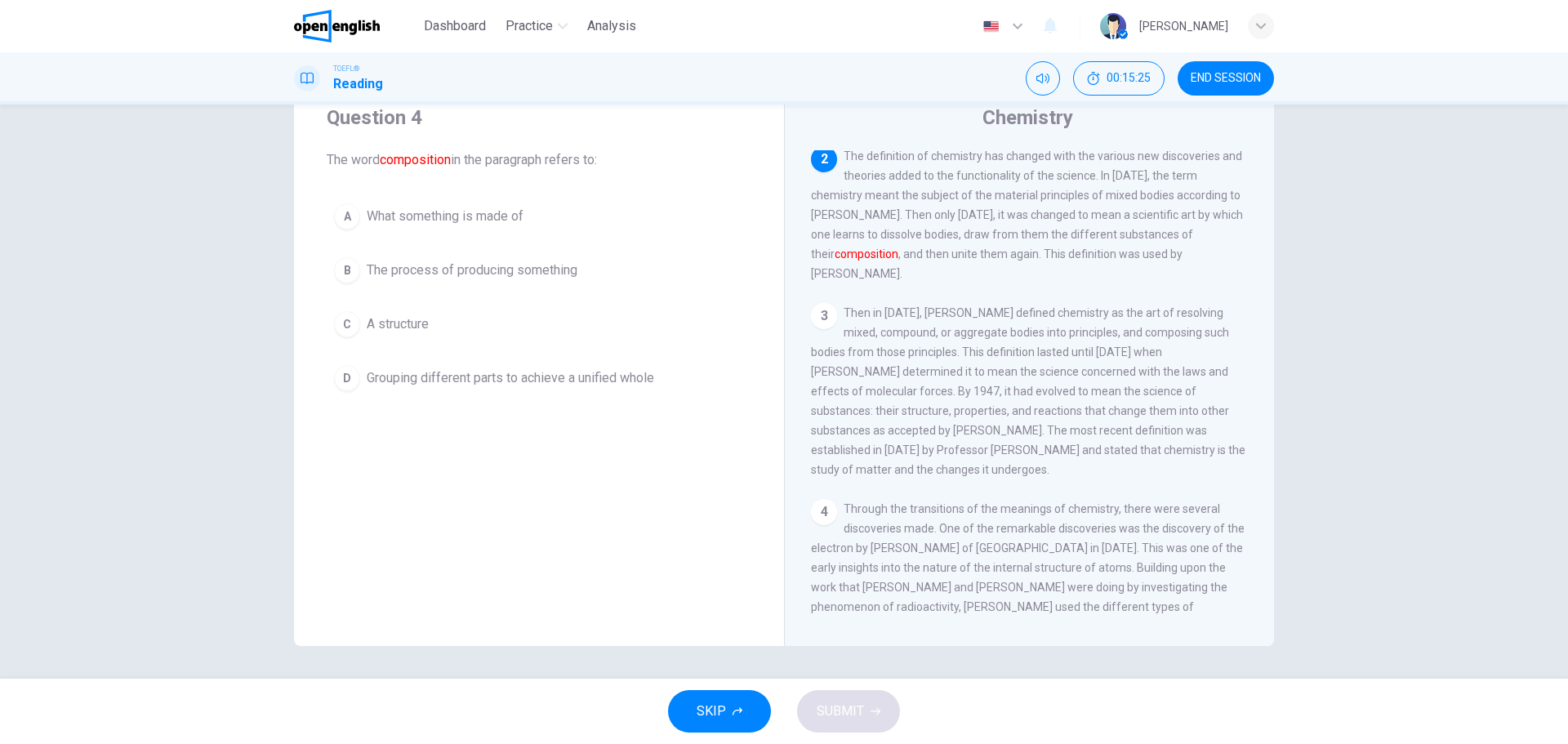
click at [960, 222] on span "The definition of chemistry has changed with the various new discoveries and th…" at bounding box center [1026, 215] width 432 height 130
click at [351, 216] on div "A" at bounding box center [347, 216] width 26 height 26
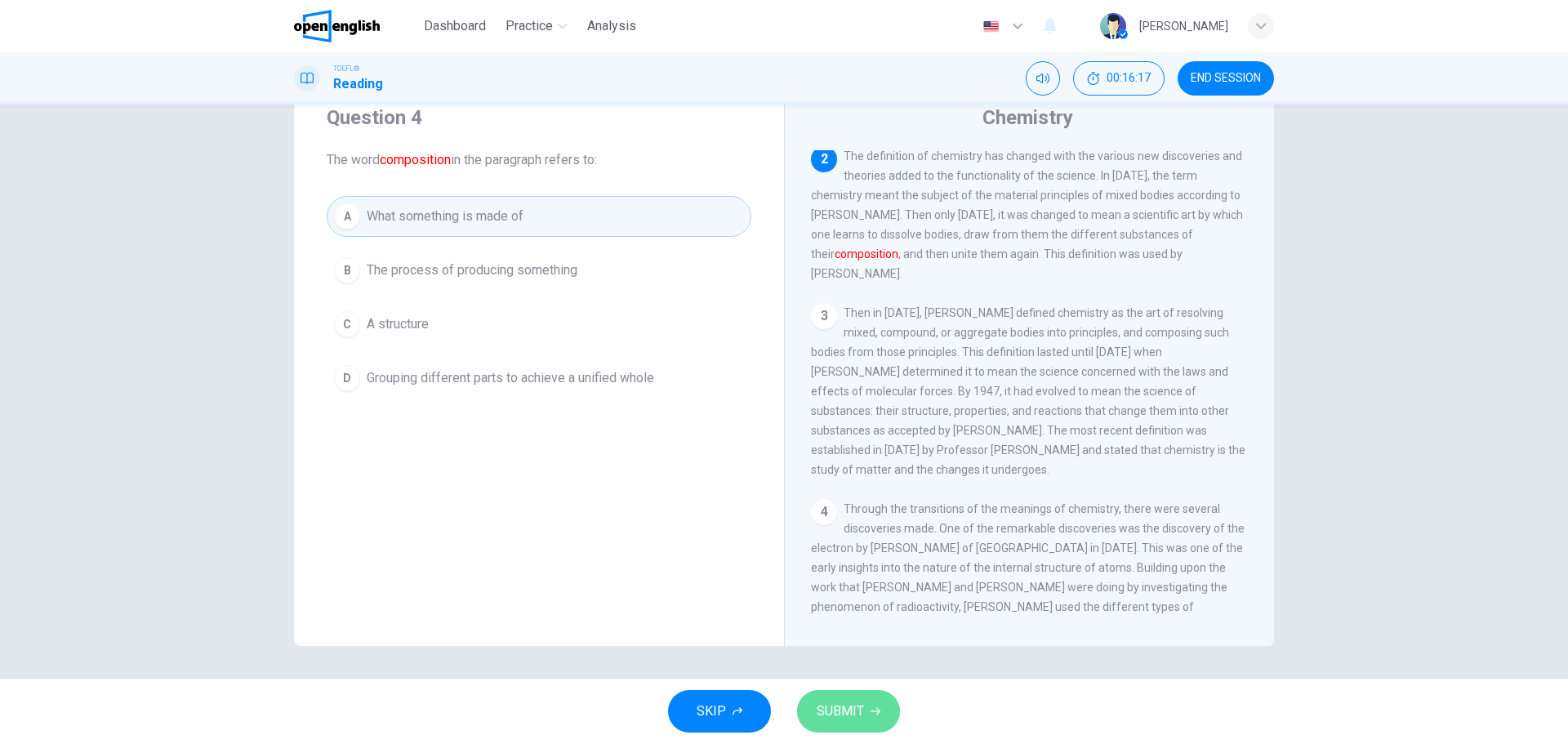
click at [854, 705] on span "SUBMIT" at bounding box center [840, 711] width 47 height 23
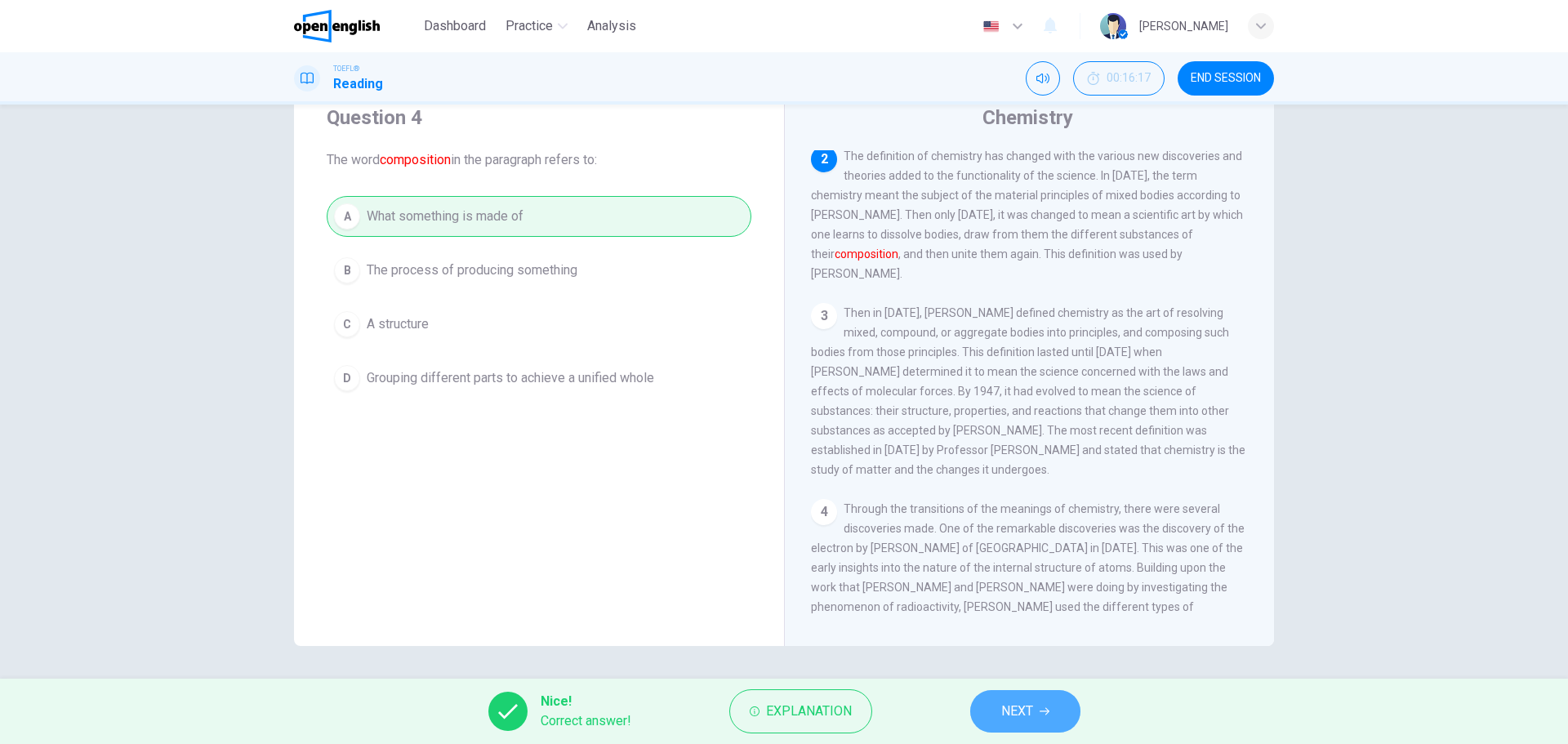
click at [1003, 705] on span "NEXT" at bounding box center [1017, 711] width 32 height 23
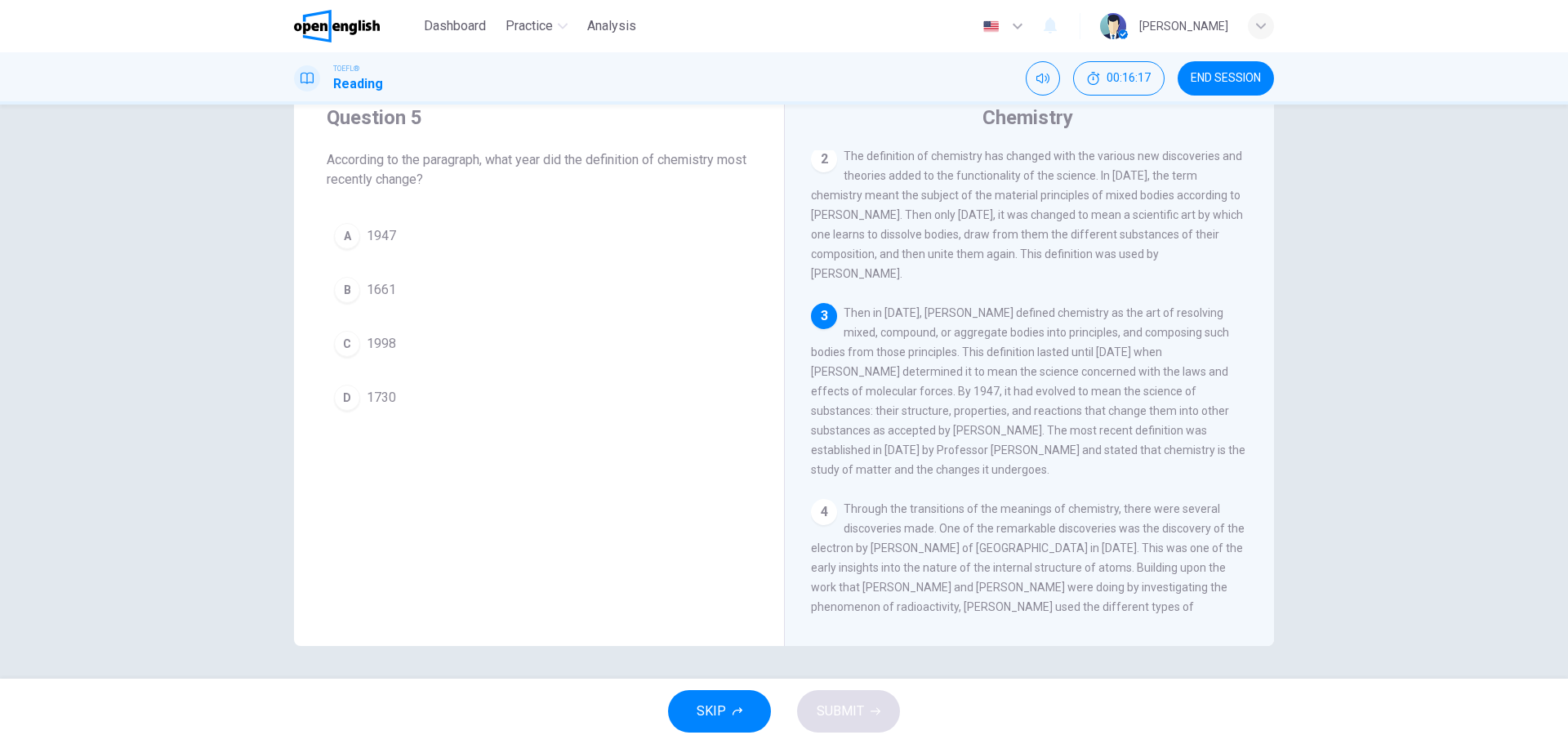
scroll to position [162, 0]
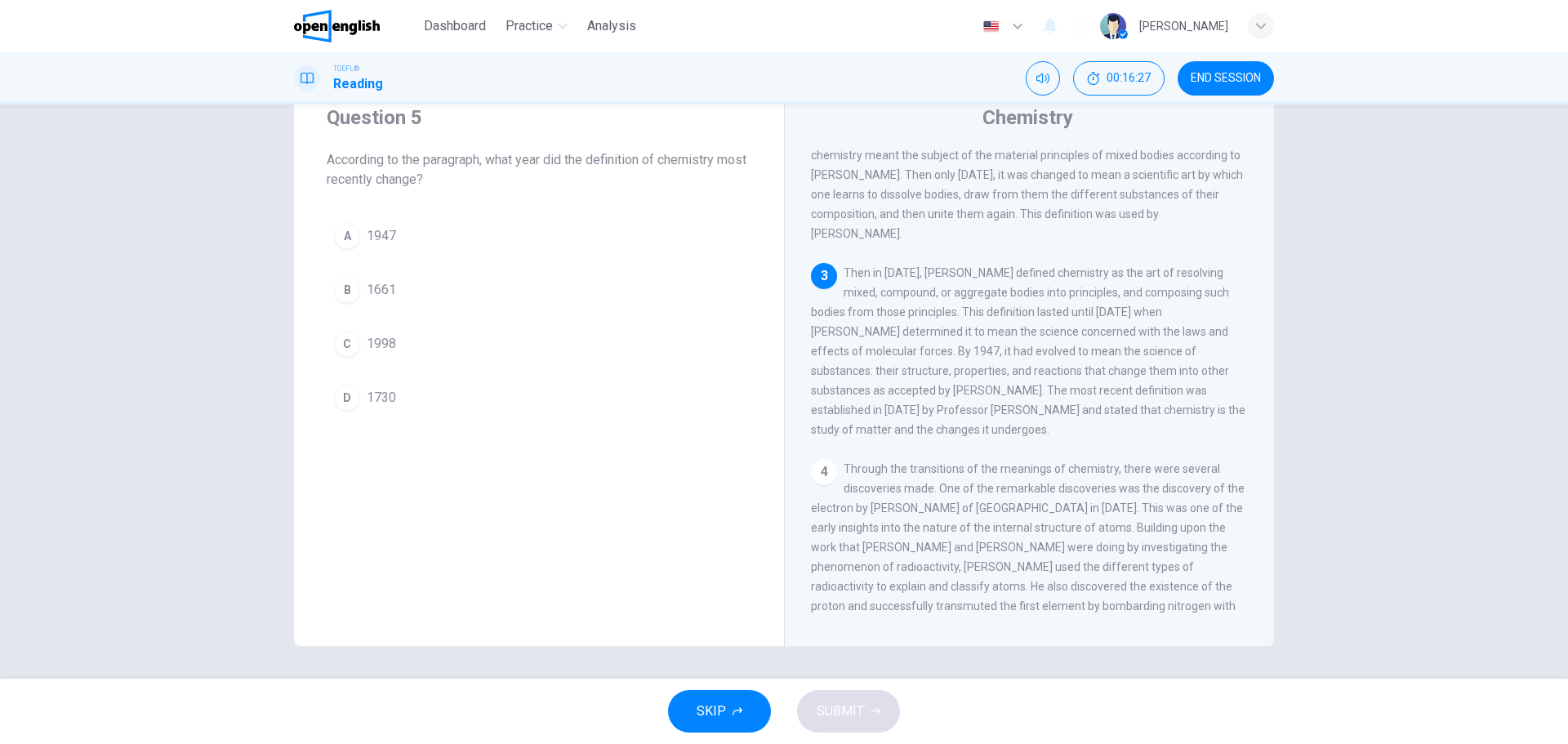
drag, startPoint x: 1071, startPoint y: 528, endPoint x: 1096, endPoint y: 529, distance: 25.0
click at [1095, 529] on span "Through the transitions of the meanings of chemistry, there were several discov…" at bounding box center [1027, 547] width 433 height 170
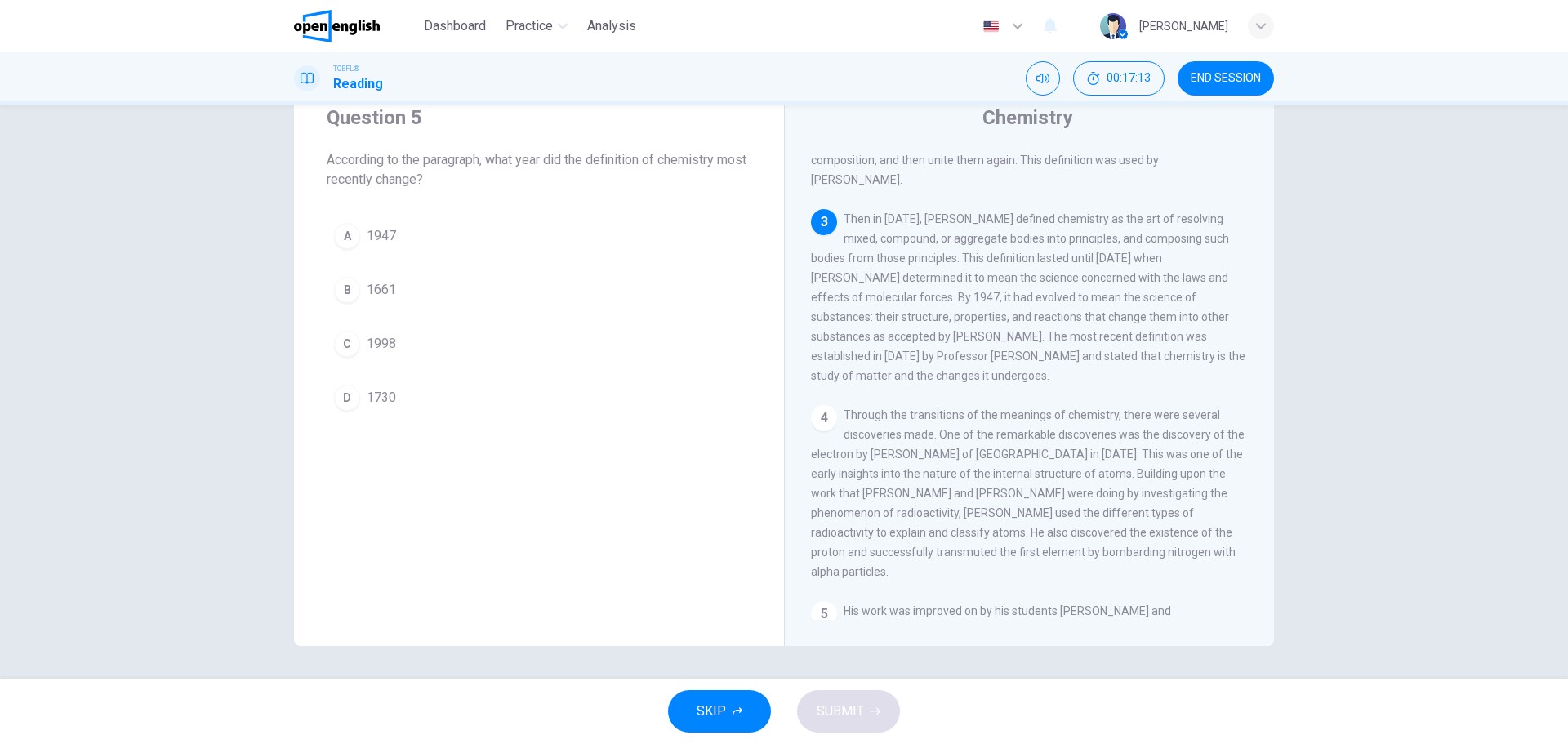
scroll to position [302, 0]
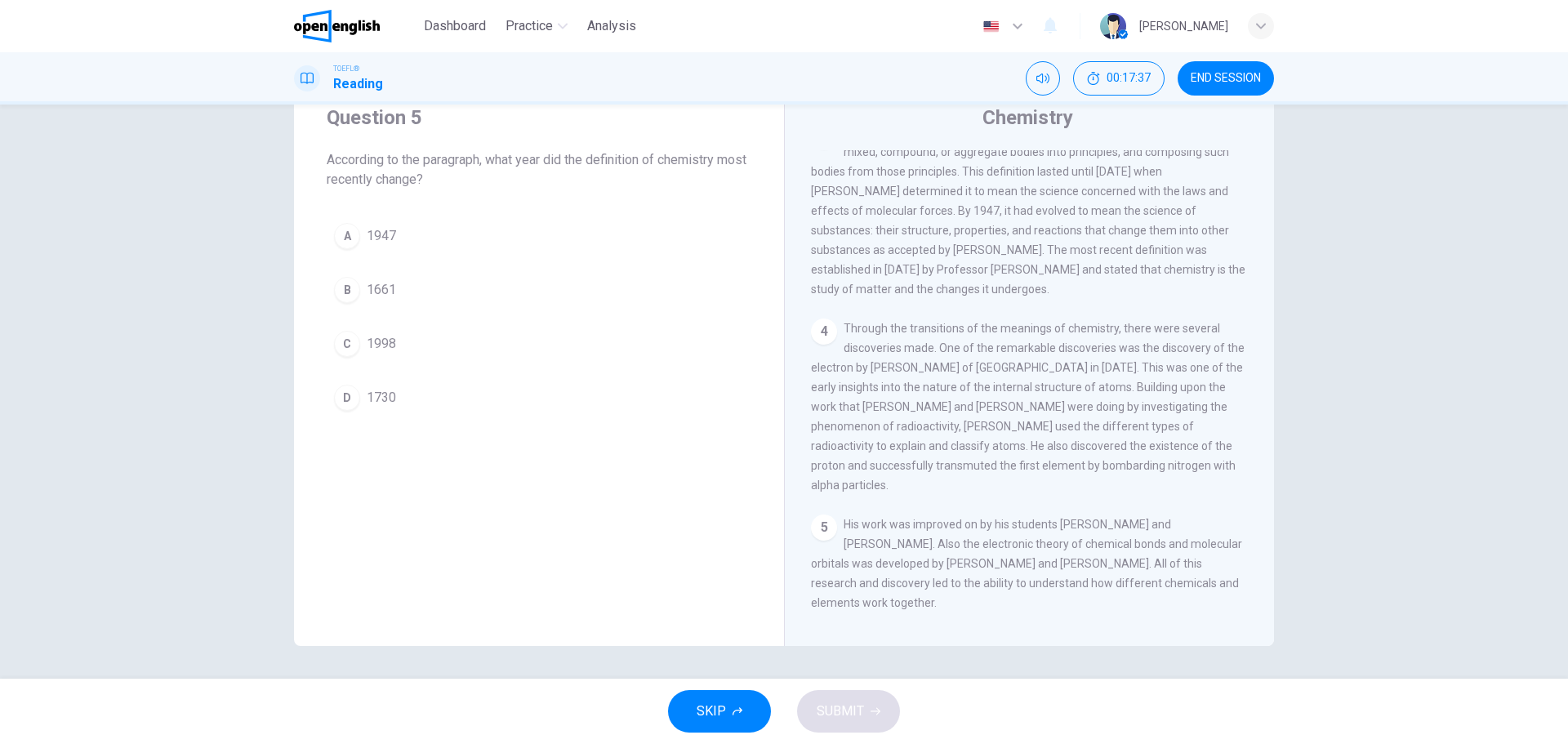
drag, startPoint x: 1088, startPoint y: 249, endPoint x: 1203, endPoint y: 242, distance: 115.2
click at [1203, 242] on span "Then in [DATE], [PERSON_NAME] defined chemistry as the art of resolving mixed, …" at bounding box center [1027, 211] width 434 height 170
drag, startPoint x: 1095, startPoint y: 262, endPoint x: 1201, endPoint y: 263, distance: 106.0
click at [1197, 259] on span "Then in [DATE], [PERSON_NAME] defined chemistry as the art of resolving mixed, …" at bounding box center [1027, 211] width 434 height 170
click at [380, 337] on span "1998" at bounding box center [381, 343] width 29 height 20
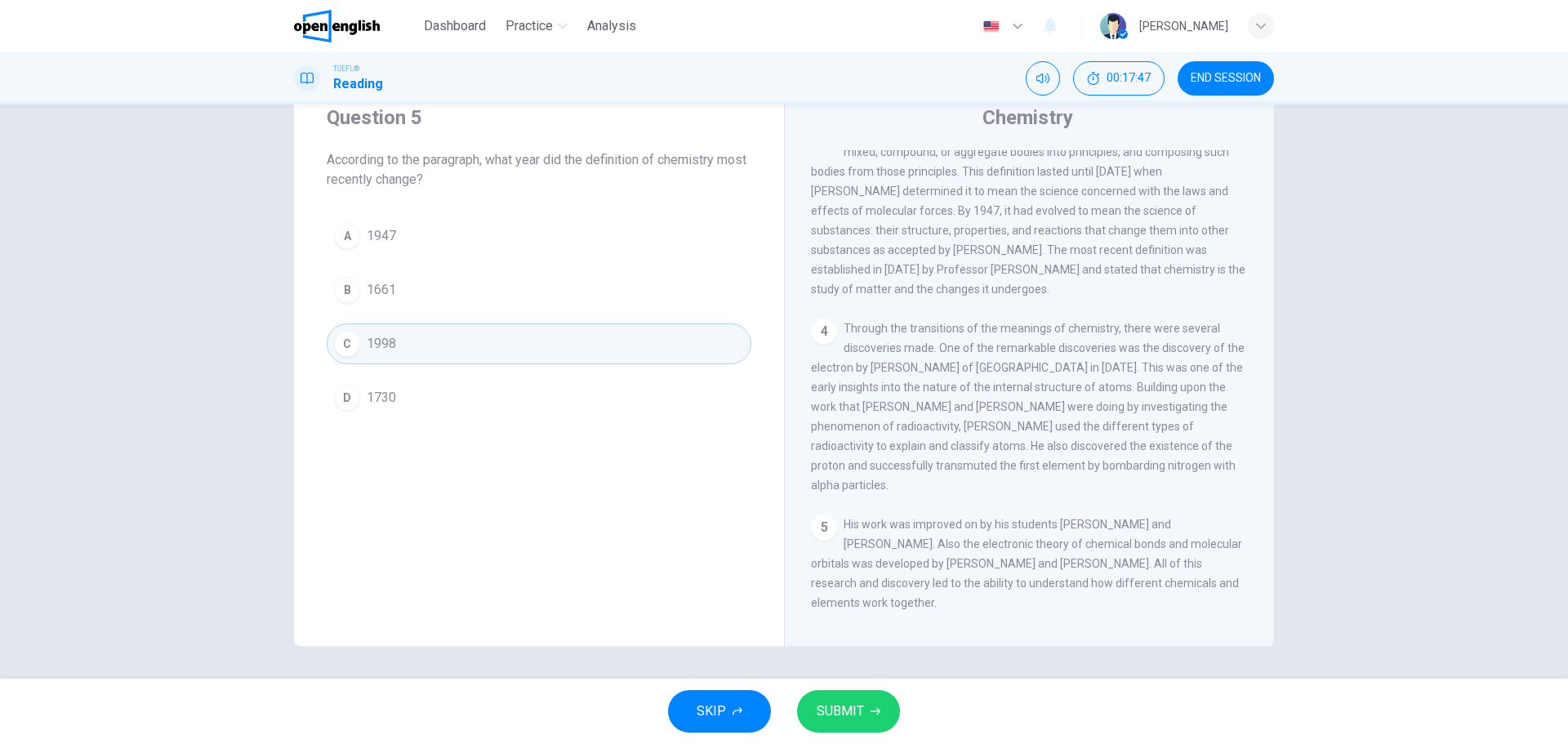
click at [851, 713] on span "SUBMIT" at bounding box center [840, 711] width 47 height 23
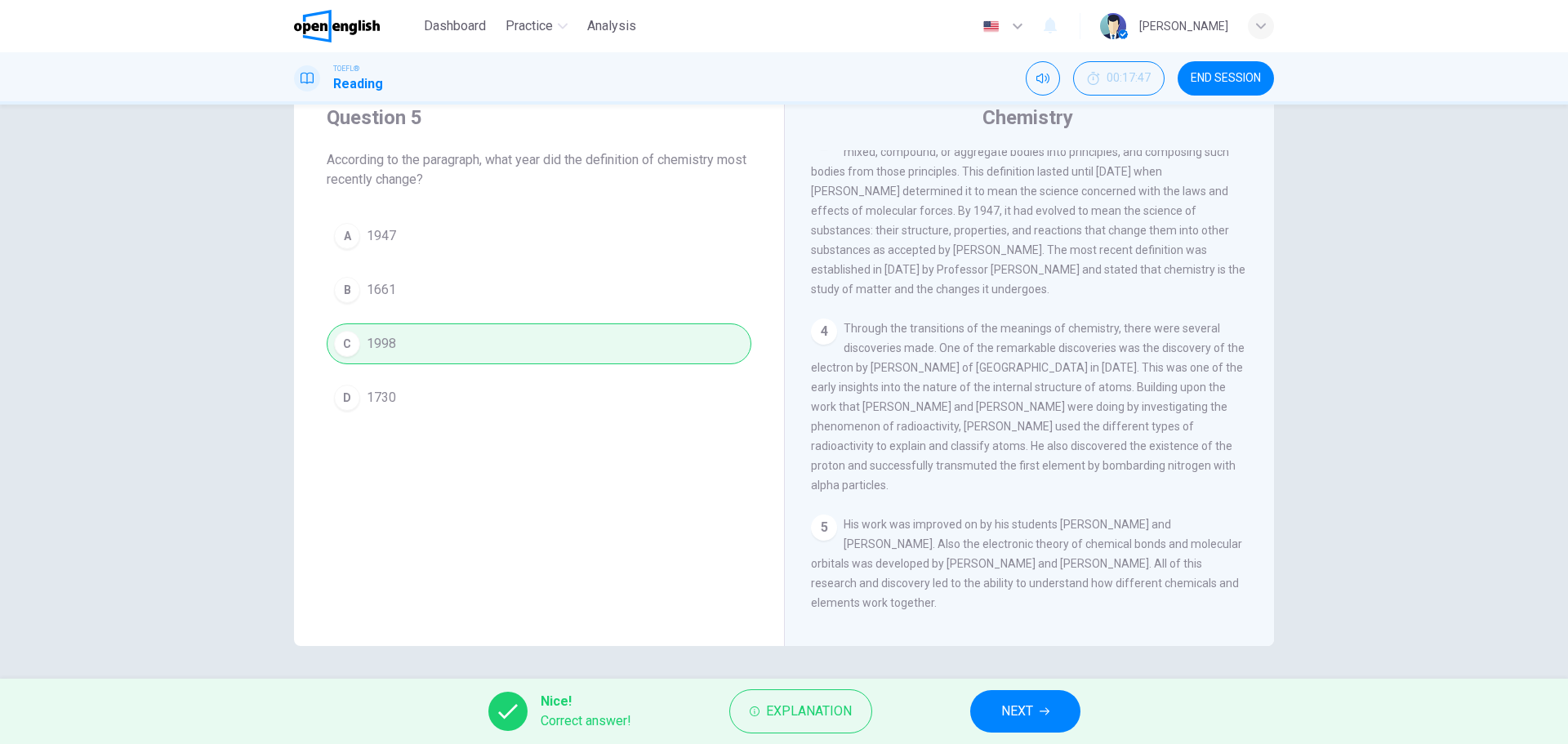
click at [1025, 708] on span "NEXT" at bounding box center [1017, 711] width 32 height 23
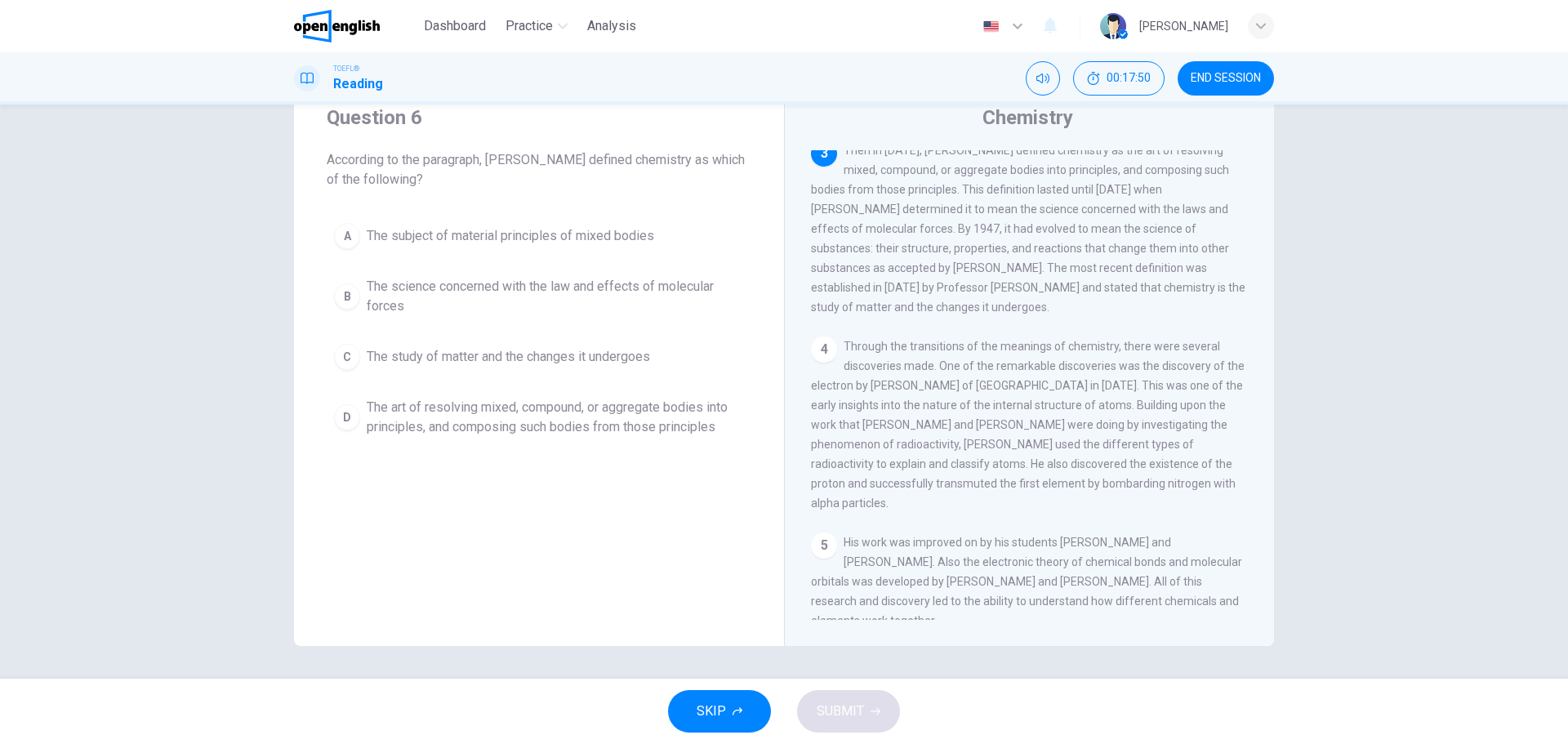
scroll to position [0, 0]
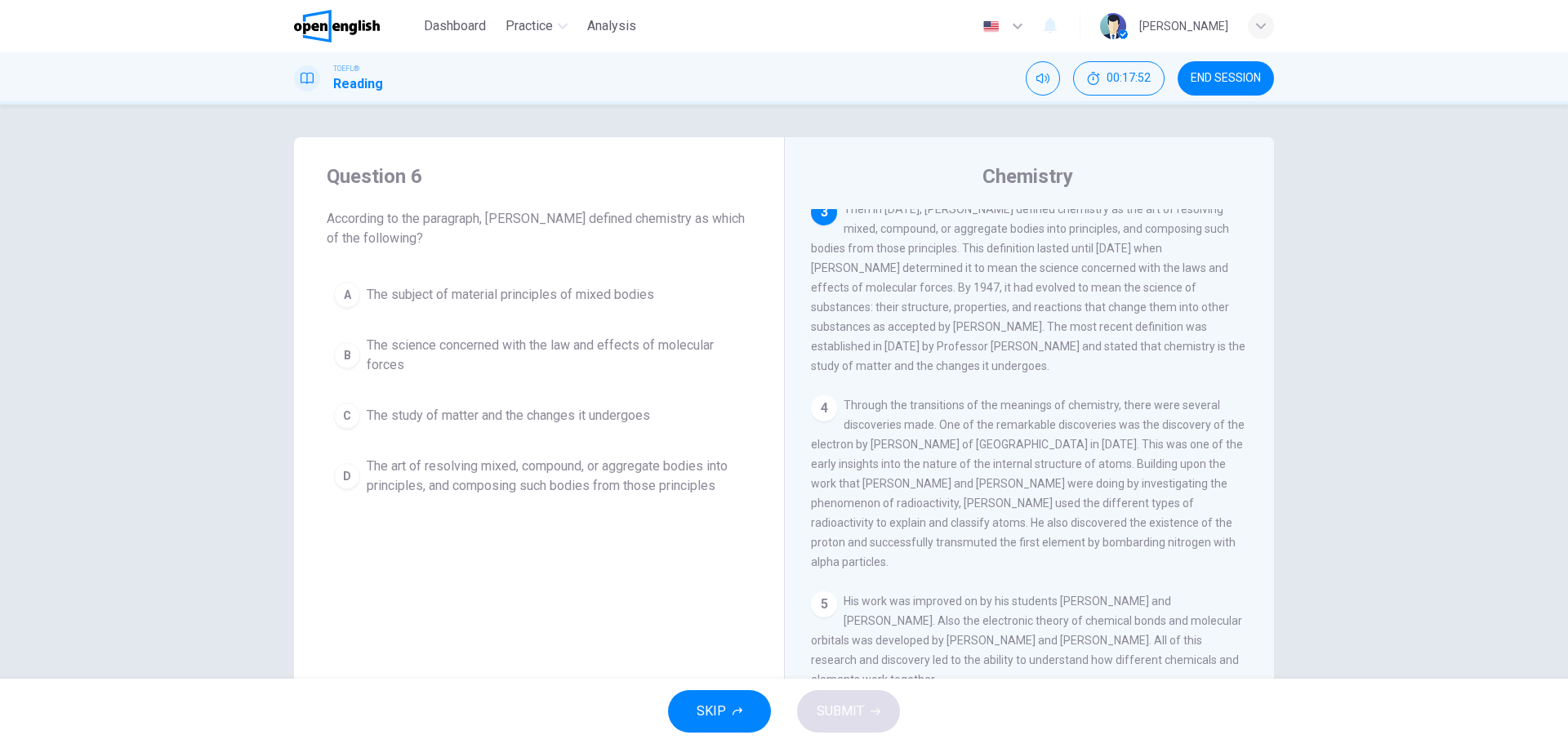
drag, startPoint x: 434, startPoint y: 218, endPoint x: 532, endPoint y: 220, distance: 98.0
click at [532, 220] on span "According to the paragraph, [PERSON_NAME] defined chemistry as which of the fol…" at bounding box center [538, 228] width 425 height 39
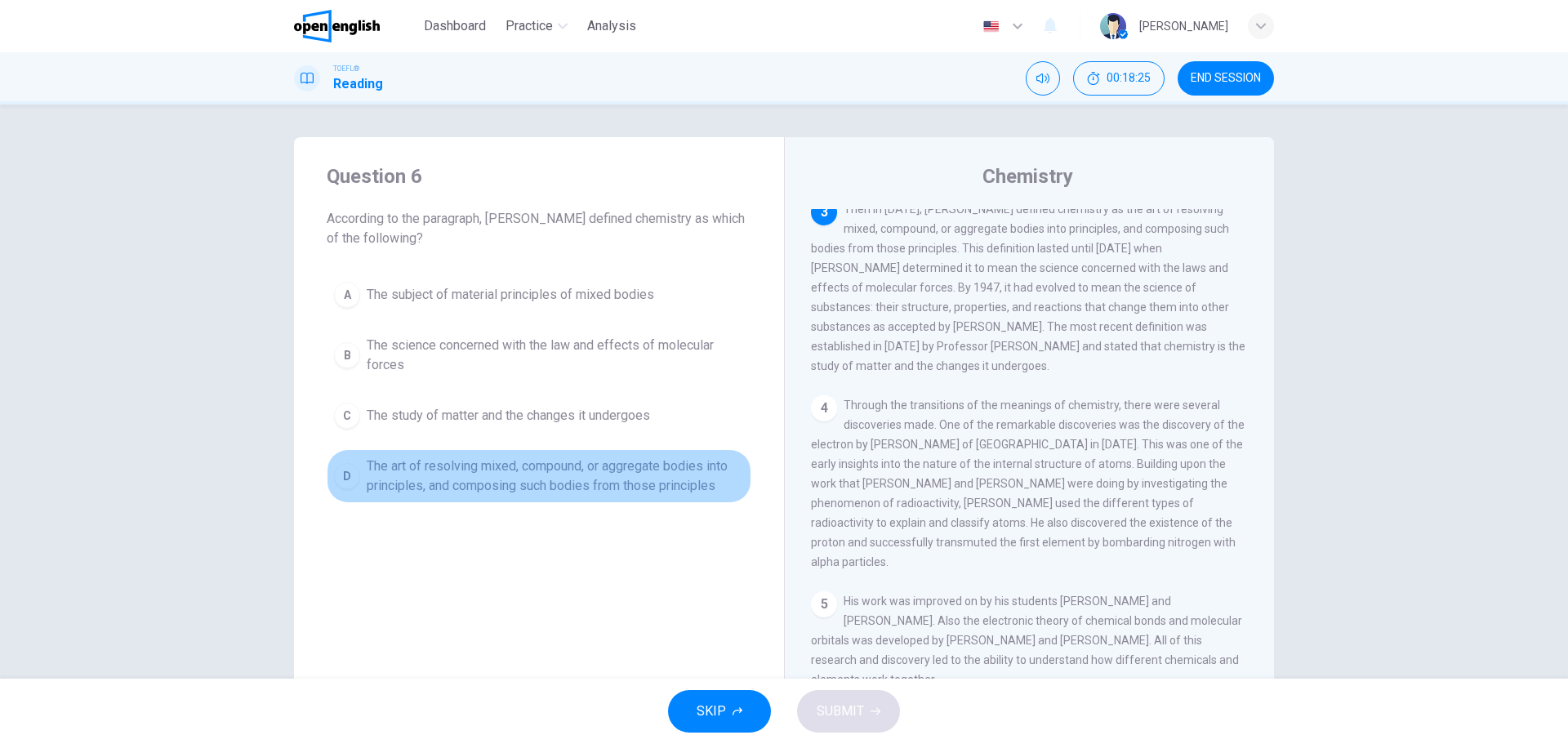
click at [379, 486] on span "The art of resolving mixed, compound, or aggregate bodies into principles, and …" at bounding box center [555, 476] width 377 height 39
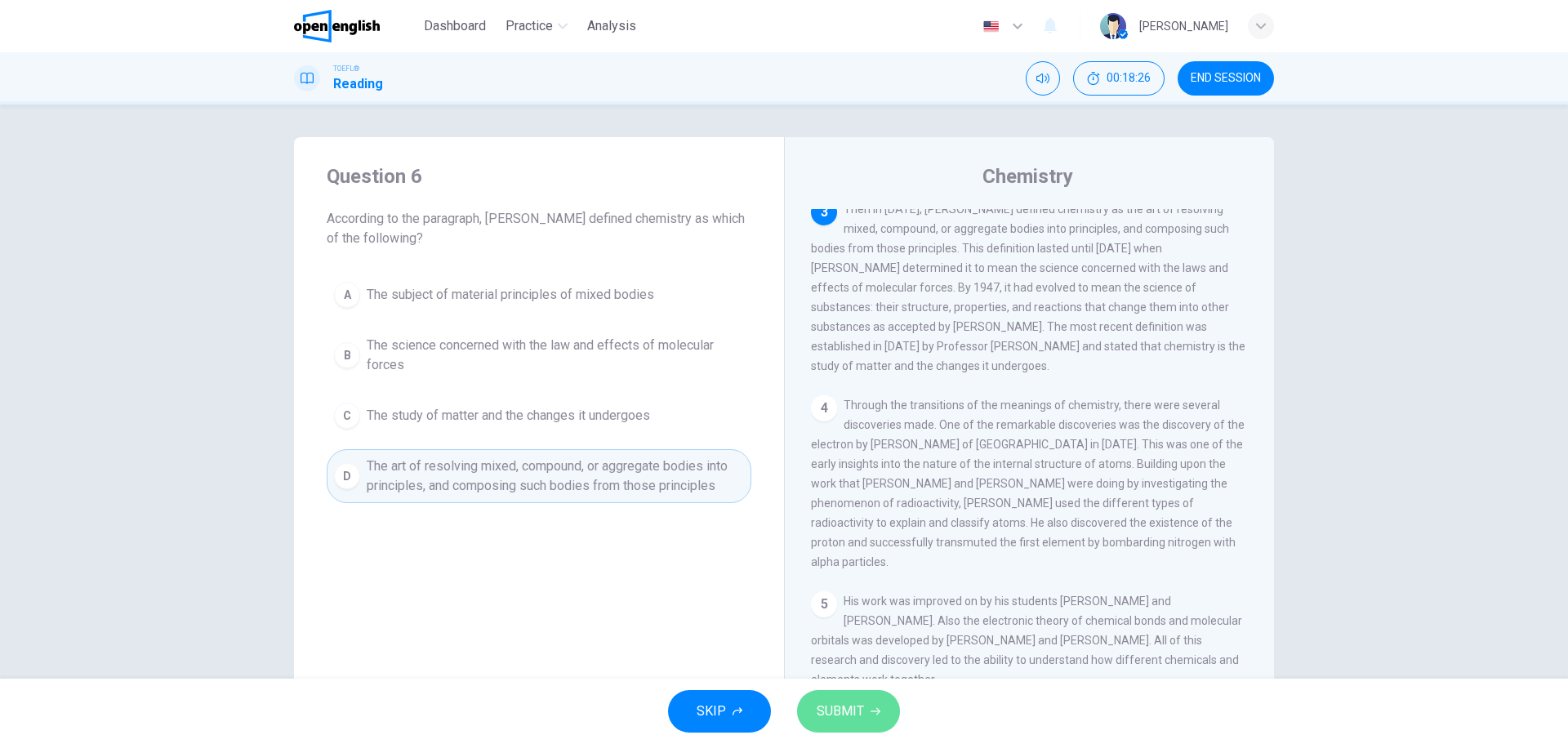
click at [850, 703] on span "SUBMIT" at bounding box center [840, 711] width 47 height 23
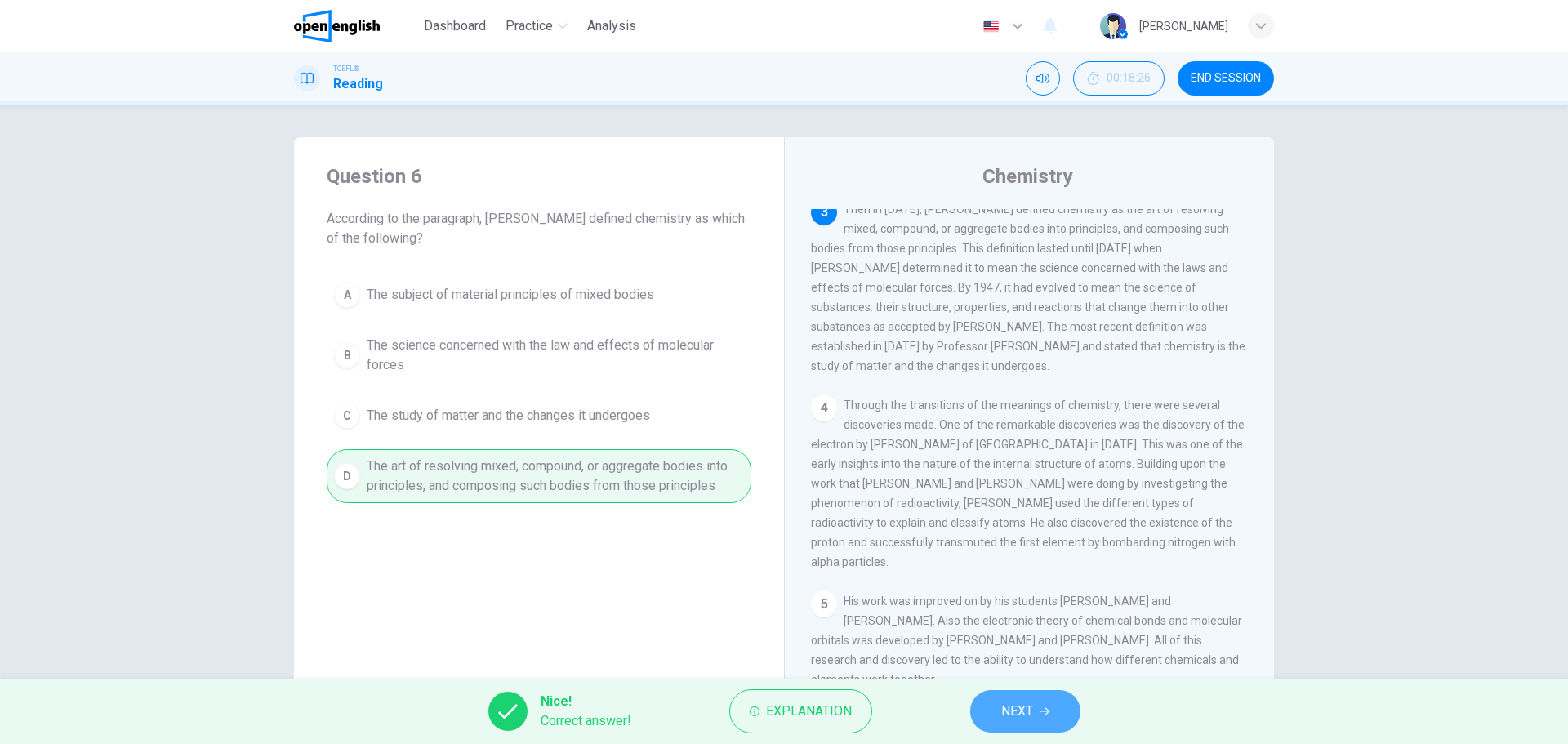
click at [1033, 716] on span "NEXT" at bounding box center [1017, 711] width 32 height 23
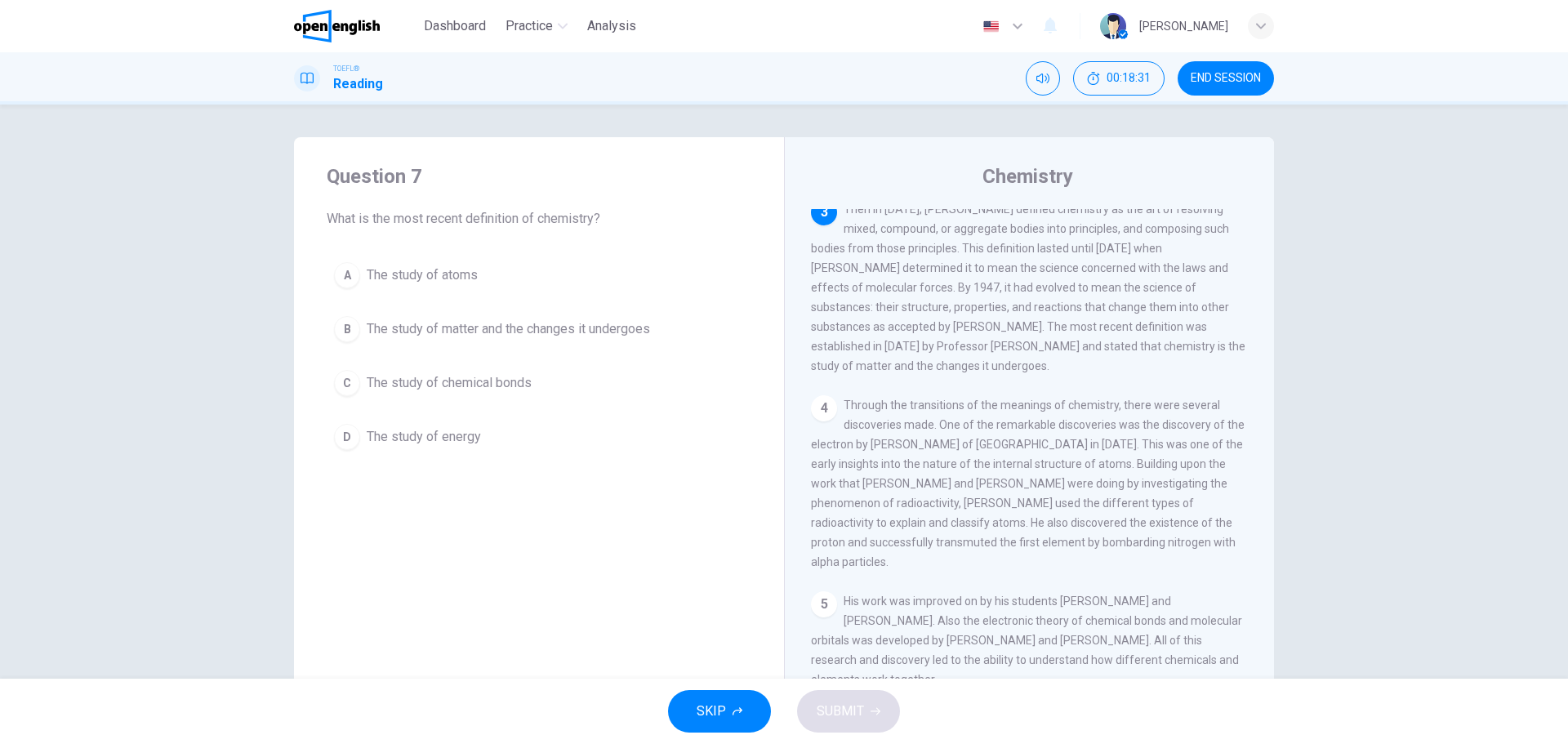
click at [498, 219] on span "What is the most recent definition of chemistry?" at bounding box center [538, 218] width 425 height 20
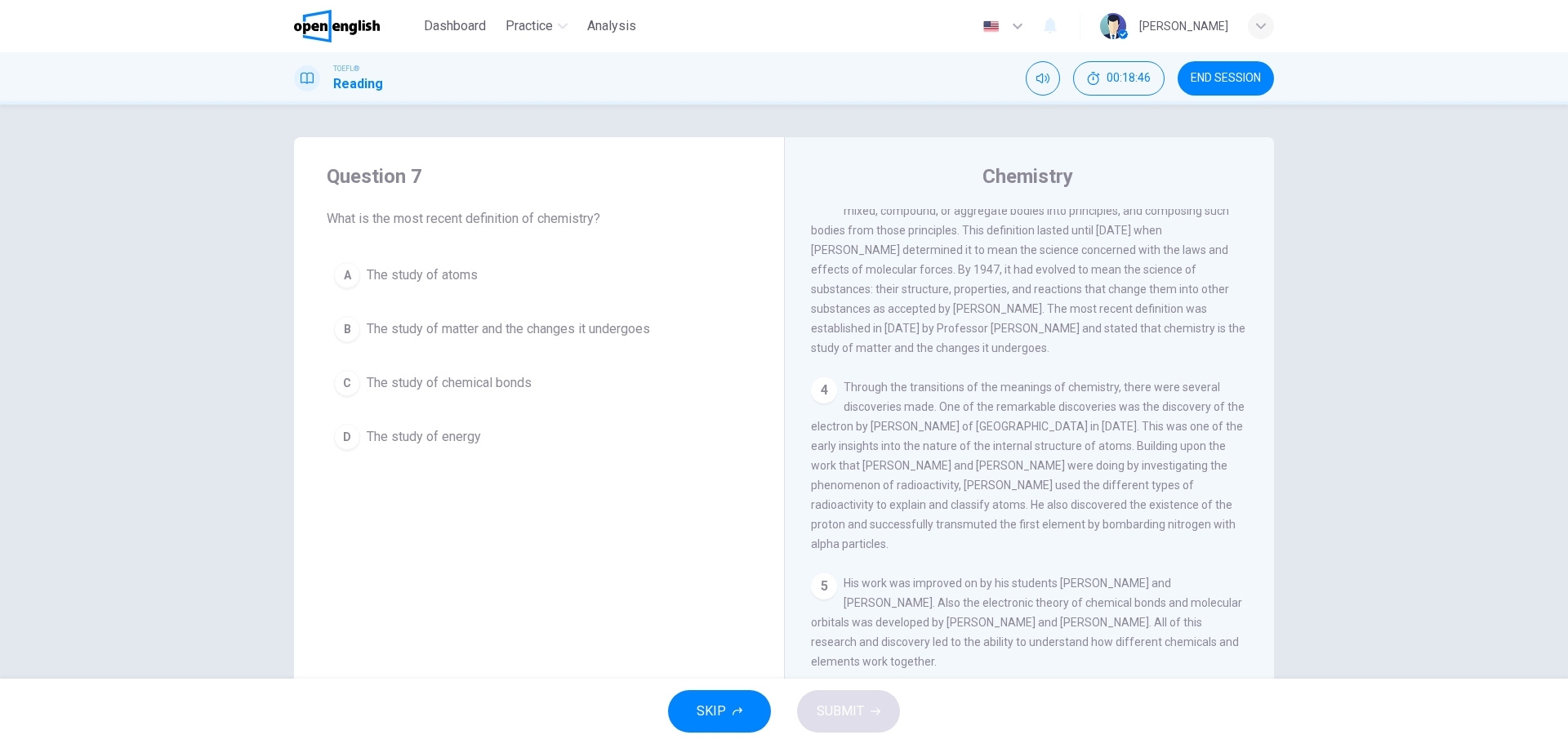
drag, startPoint x: 966, startPoint y: 325, endPoint x: 1170, endPoint y: 320, distance: 204.1
click at [1170, 320] on span "Then in [DATE], [PERSON_NAME] defined chemistry as the art of resolving mixed, …" at bounding box center [1027, 269] width 434 height 170
click at [344, 331] on div "B" at bounding box center [347, 329] width 26 height 26
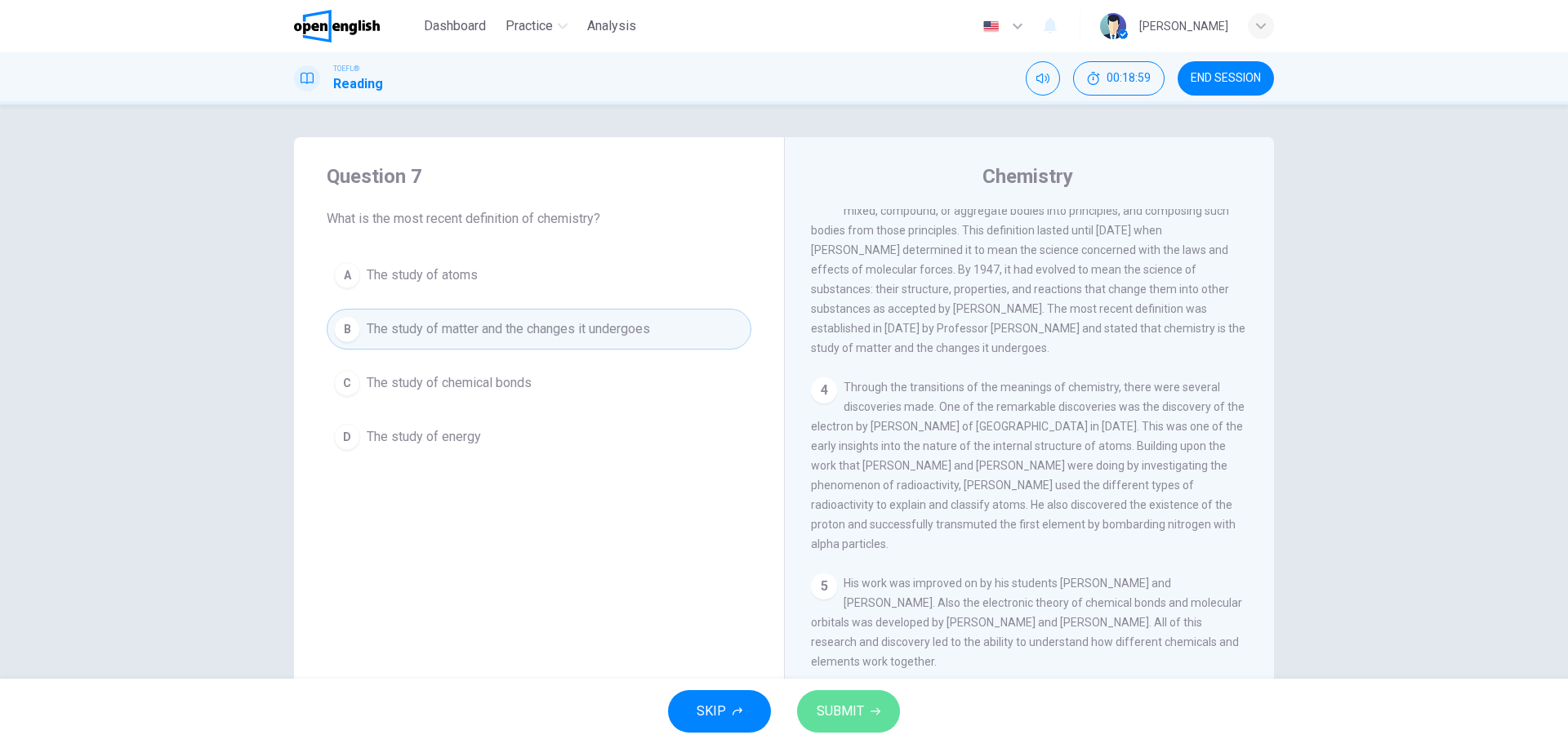
click at [862, 708] on span "SUBMIT" at bounding box center [840, 711] width 47 height 23
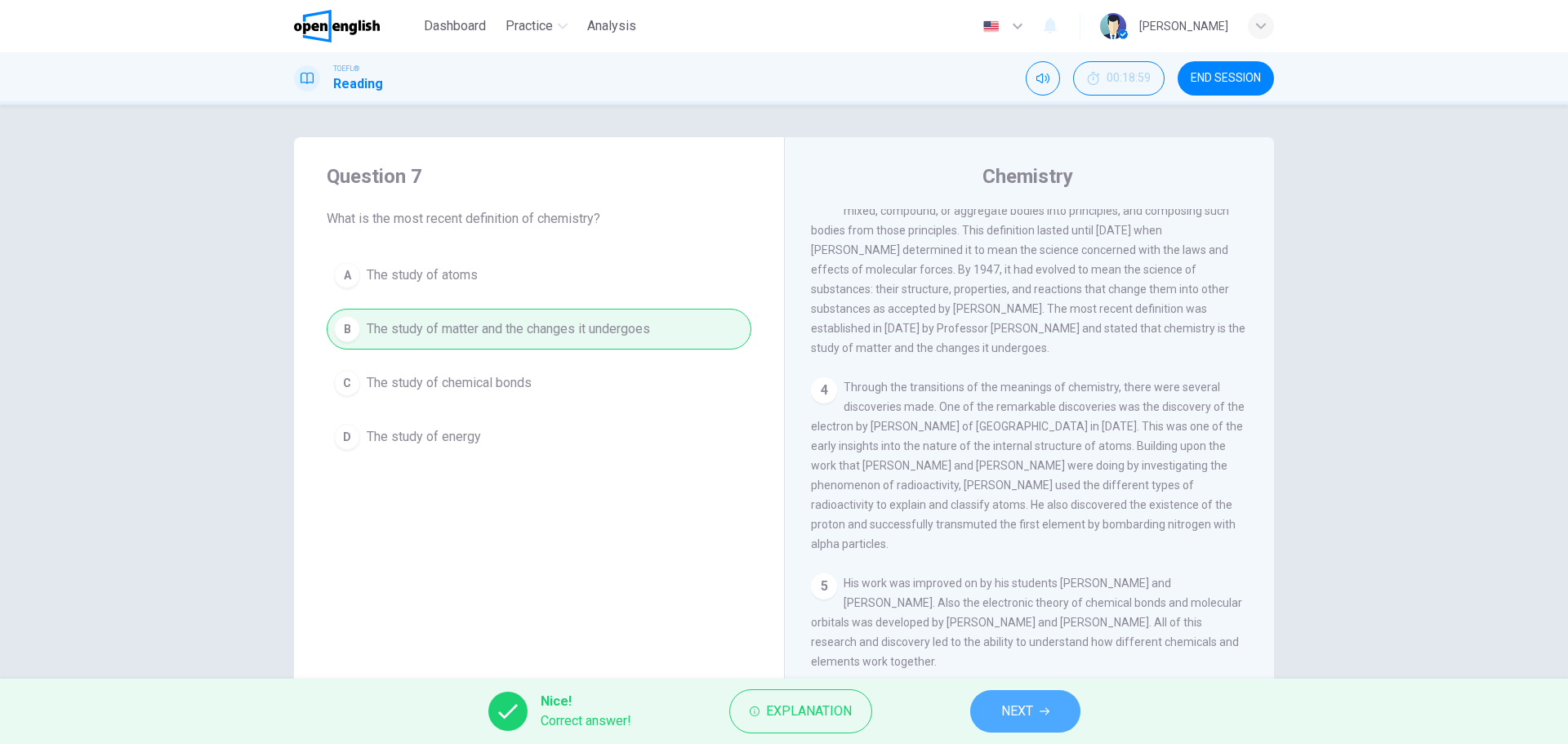
click at [1025, 718] on span "NEXT" at bounding box center [1017, 711] width 32 height 23
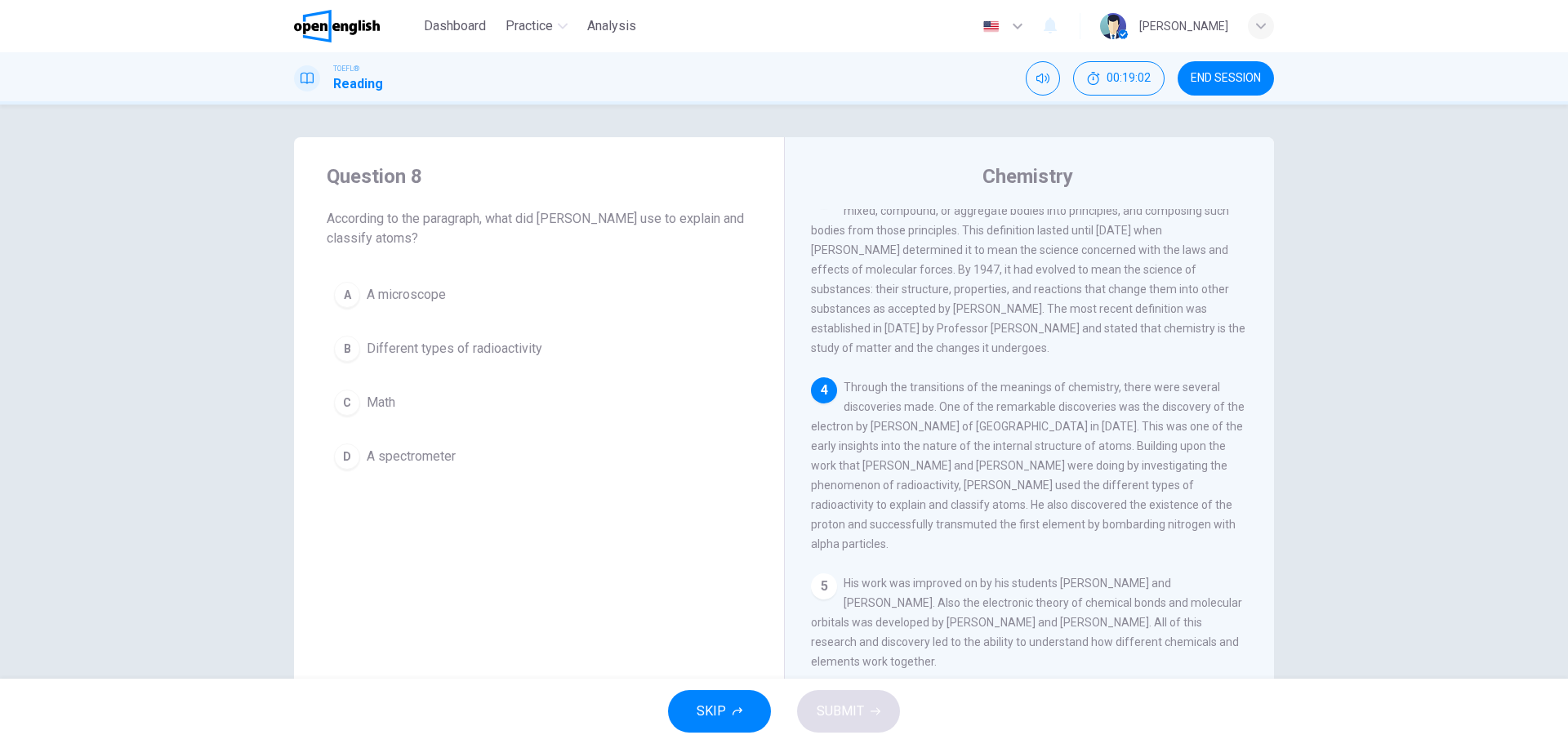
drag, startPoint x: 494, startPoint y: 218, endPoint x: 517, endPoint y: 212, distance: 23.8
click at [517, 212] on span "According to the paragraph, what did [PERSON_NAME] use to explain and classify …" at bounding box center [538, 228] width 425 height 39
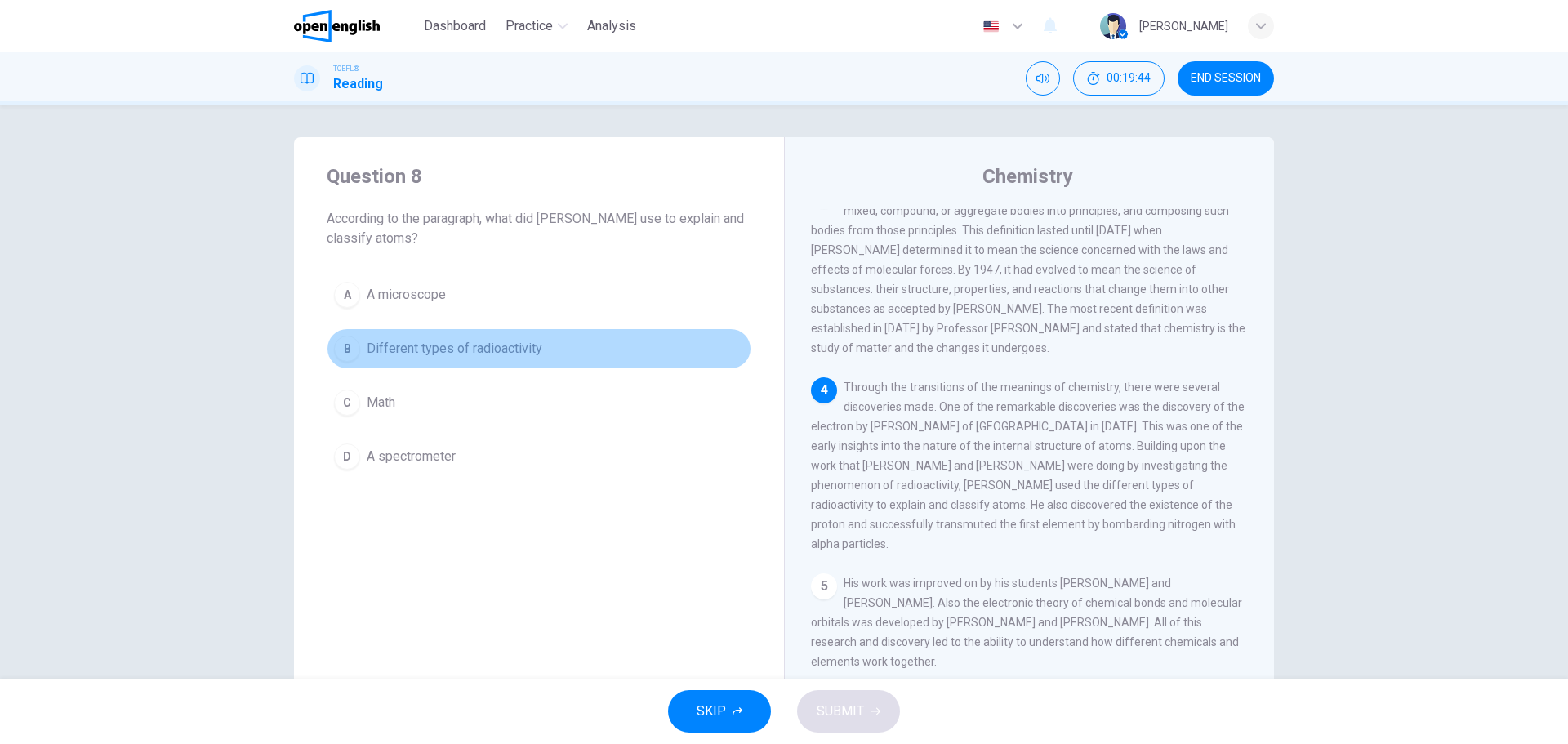
click at [438, 345] on span "Different types of radioactivity" at bounding box center [455, 348] width 176 height 20
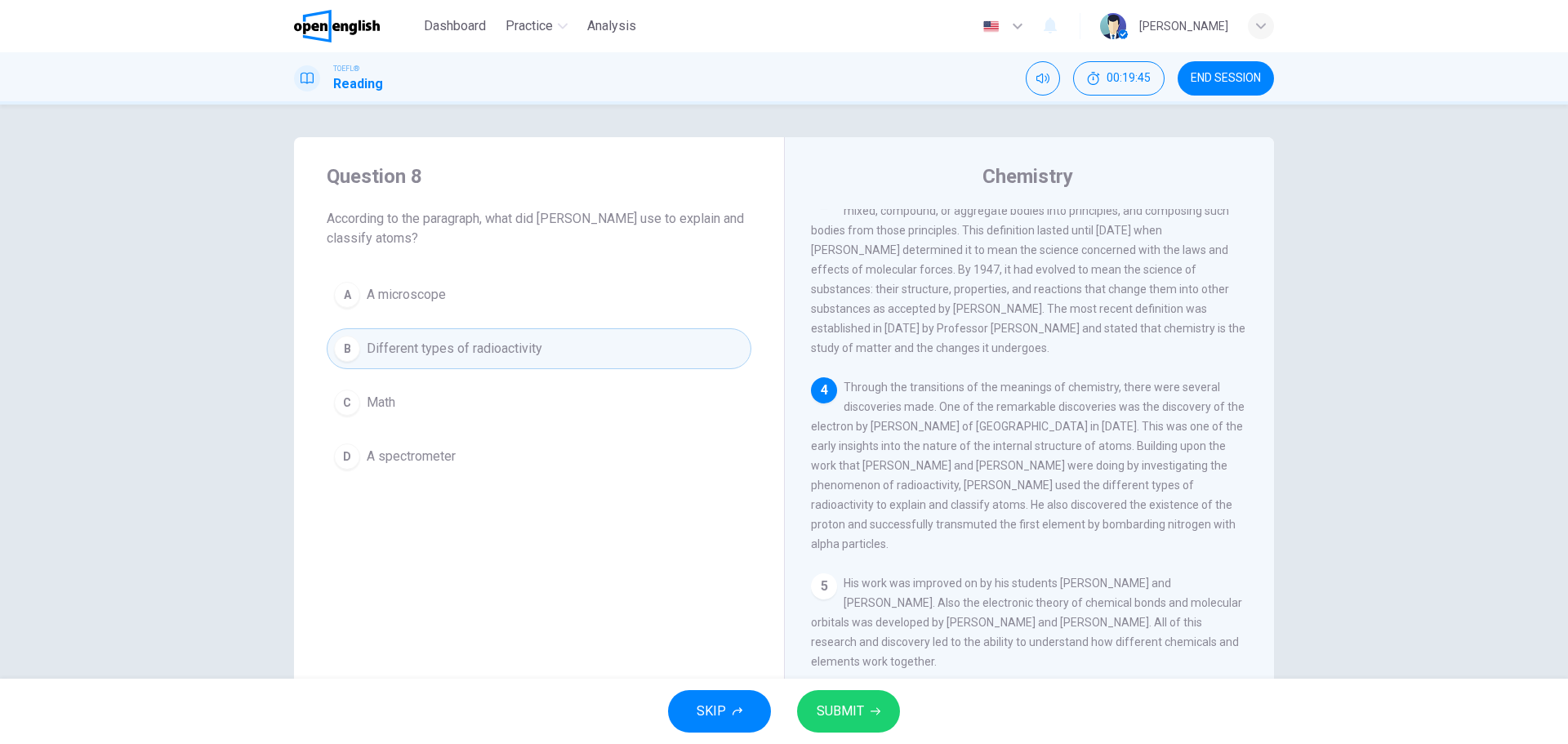
click at [849, 716] on span "SUBMIT" at bounding box center [840, 711] width 47 height 23
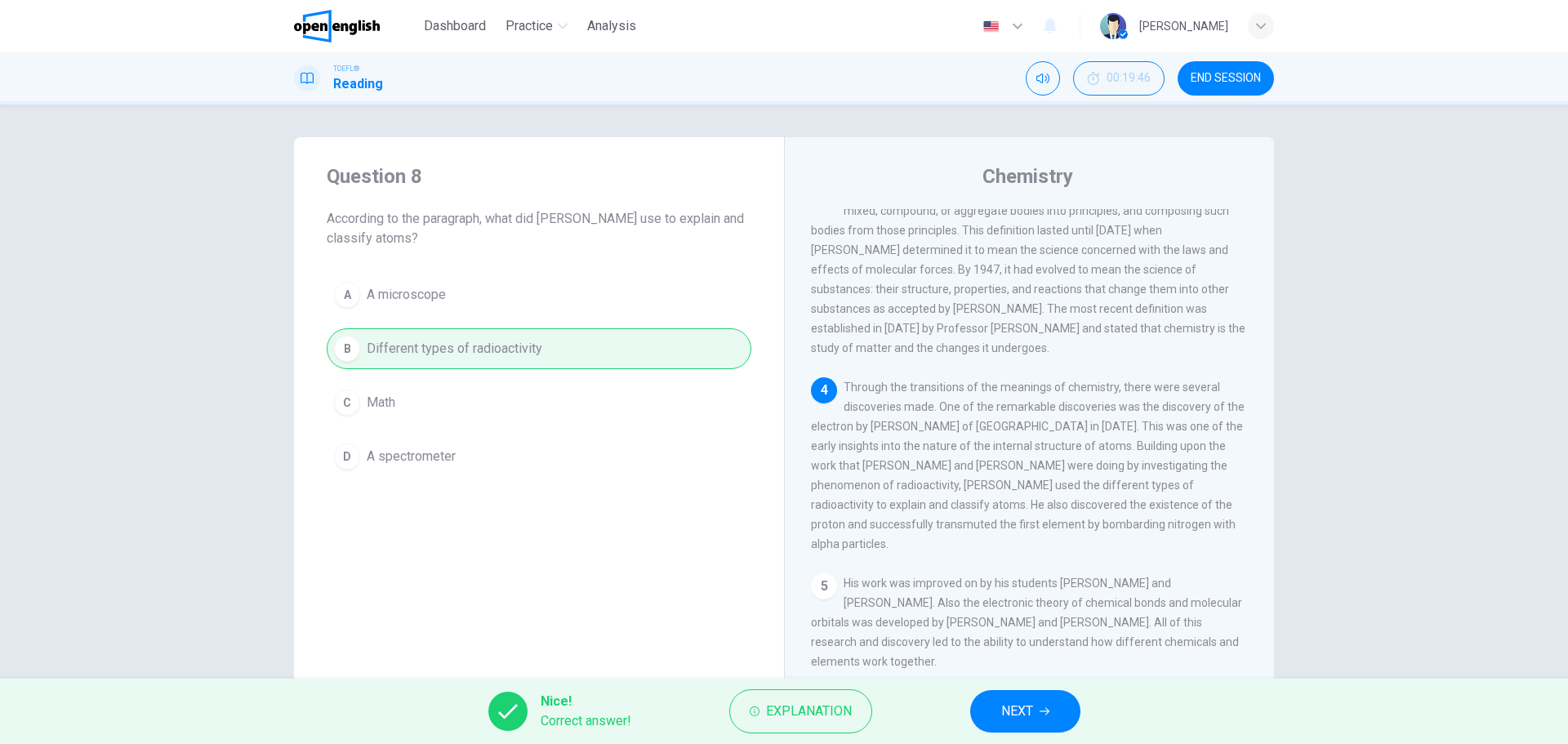
click at [1026, 706] on span "NEXT" at bounding box center [1017, 711] width 32 height 23
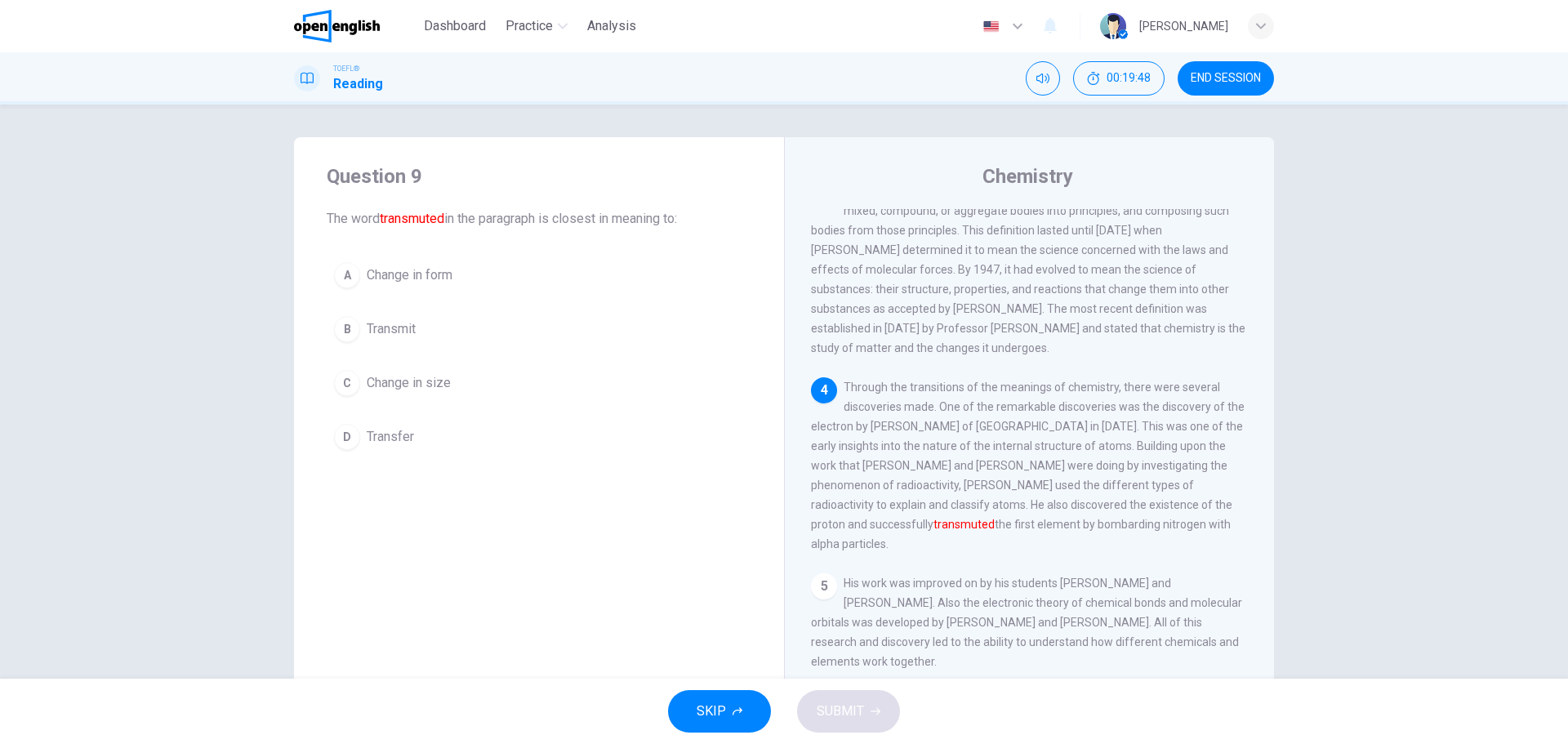
drag, startPoint x: 332, startPoint y: 218, endPoint x: 363, endPoint y: 228, distance: 32.6
click at [363, 228] on span "The word transmuted in the paragraph is closest in meaning to:" at bounding box center [538, 218] width 425 height 20
click at [410, 219] on font "transmuted" at bounding box center [411, 218] width 64 height 15
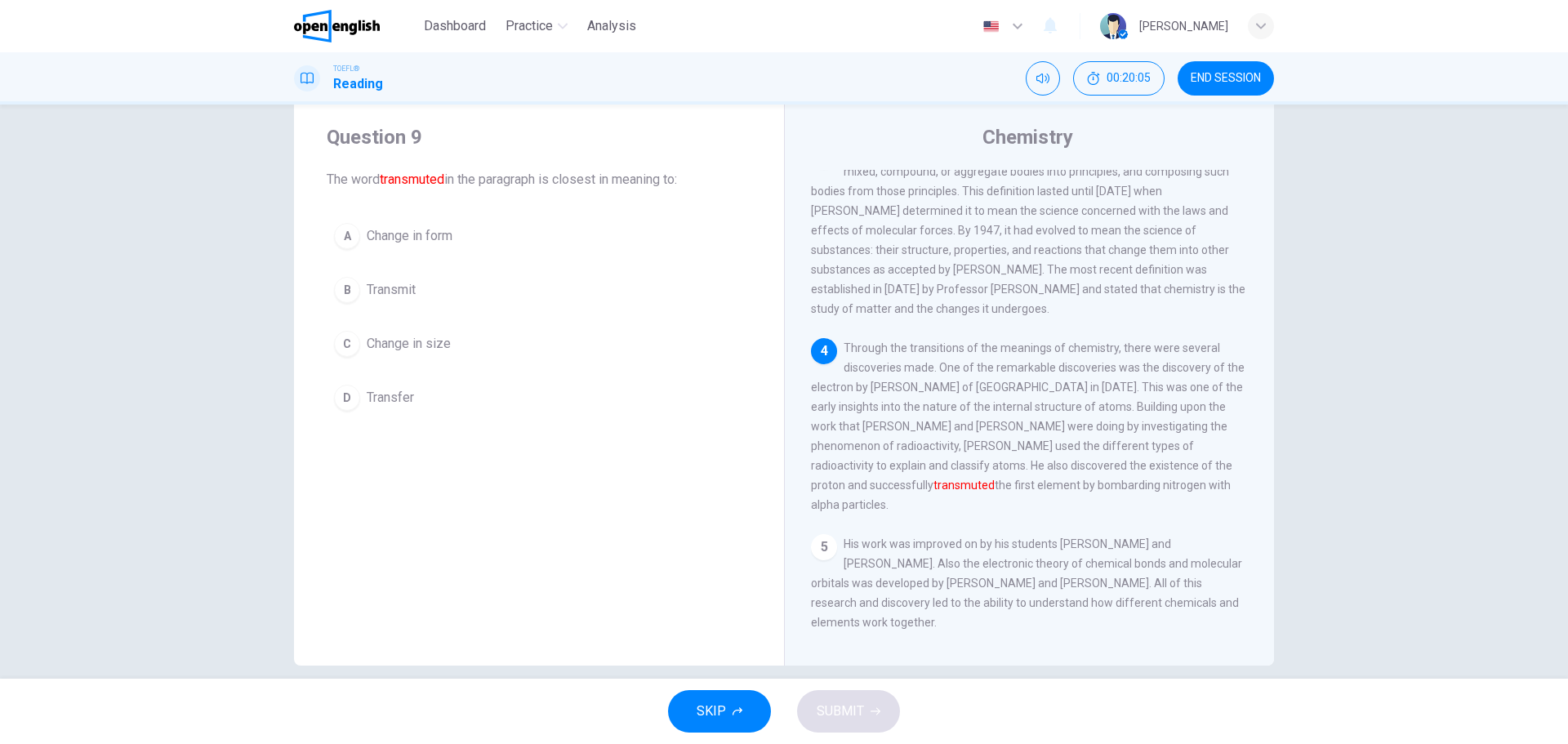
scroll to position [59, 0]
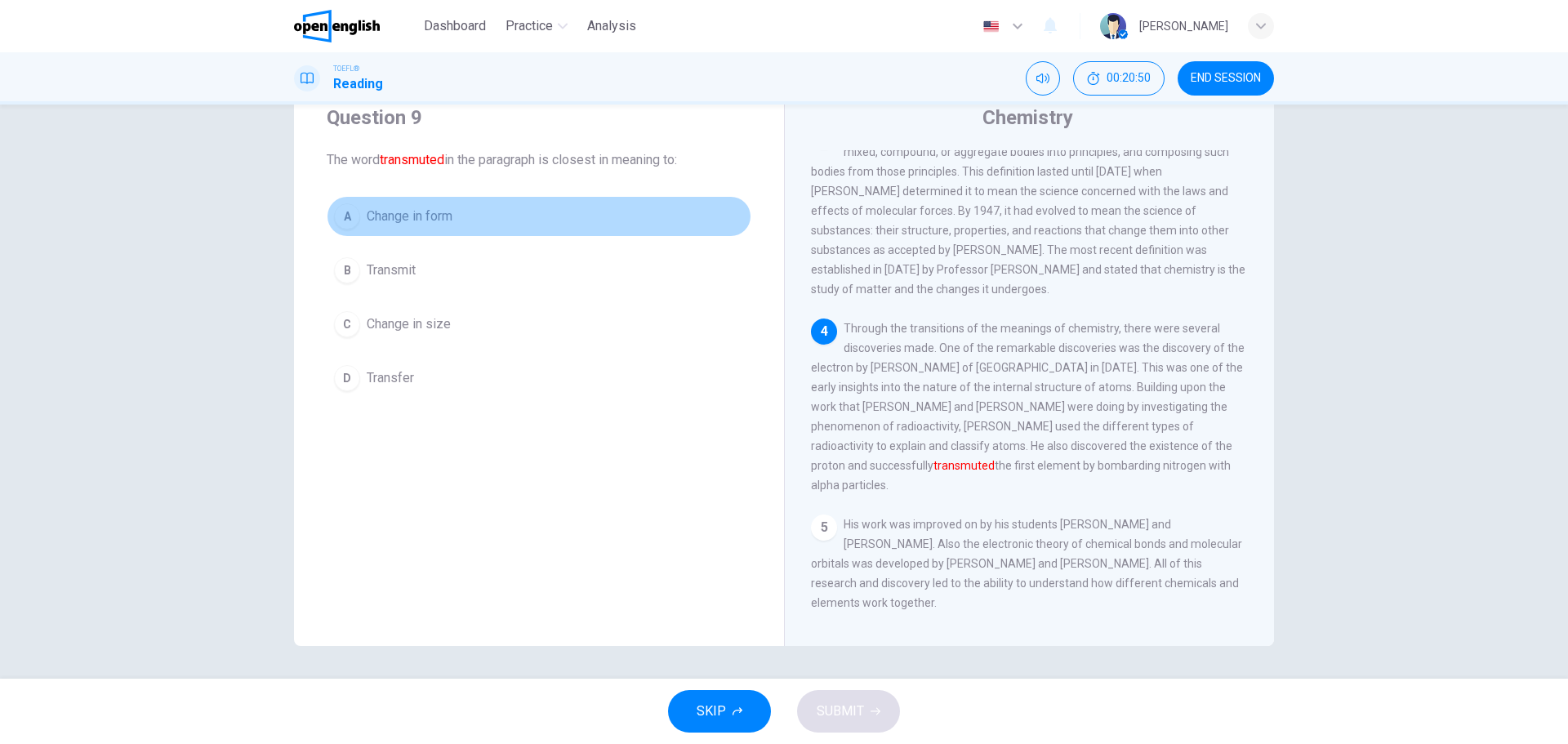
click at [428, 201] on button "A Change in form" at bounding box center [538, 216] width 425 height 41
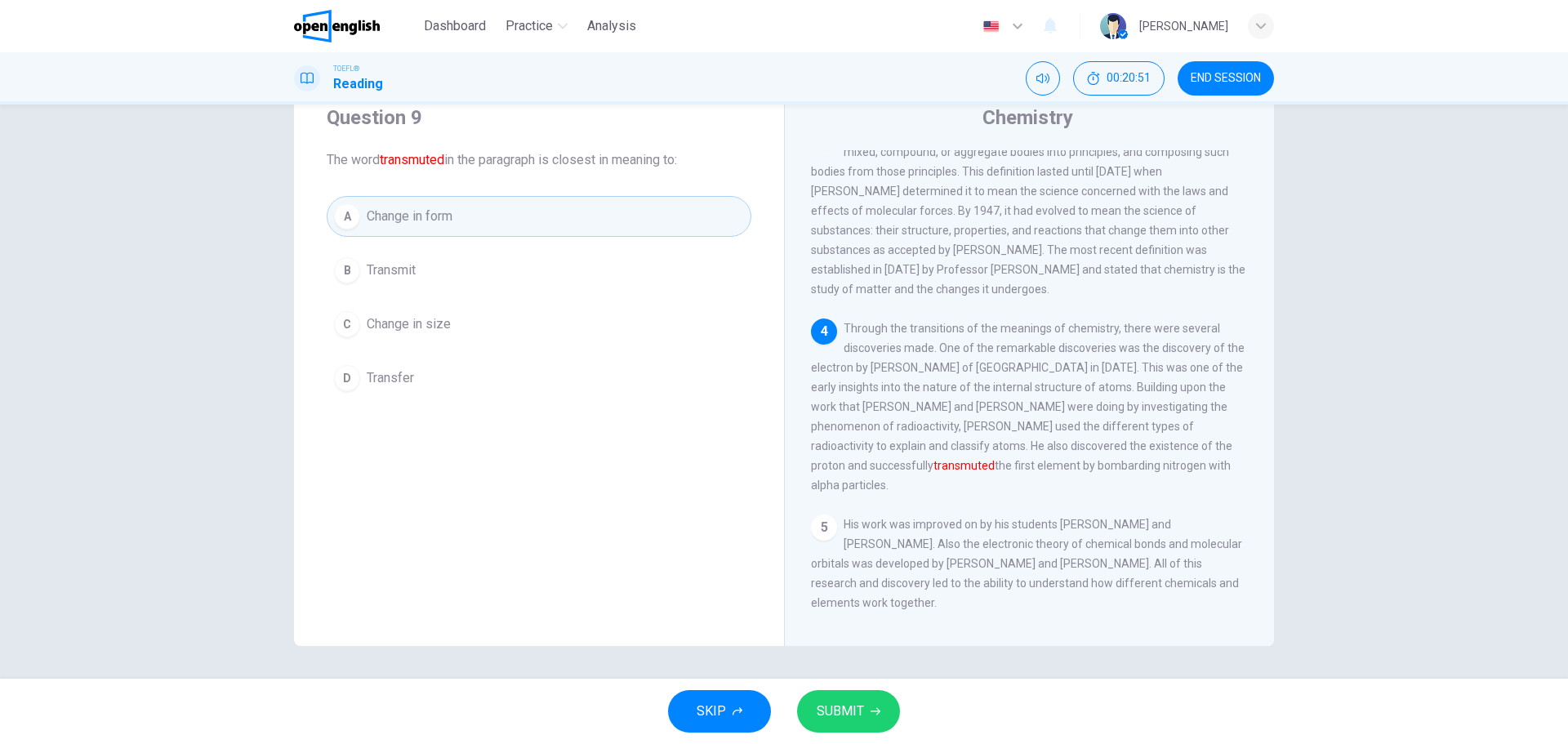
click at [851, 699] on button "SUBMIT" at bounding box center [848, 711] width 103 height 43
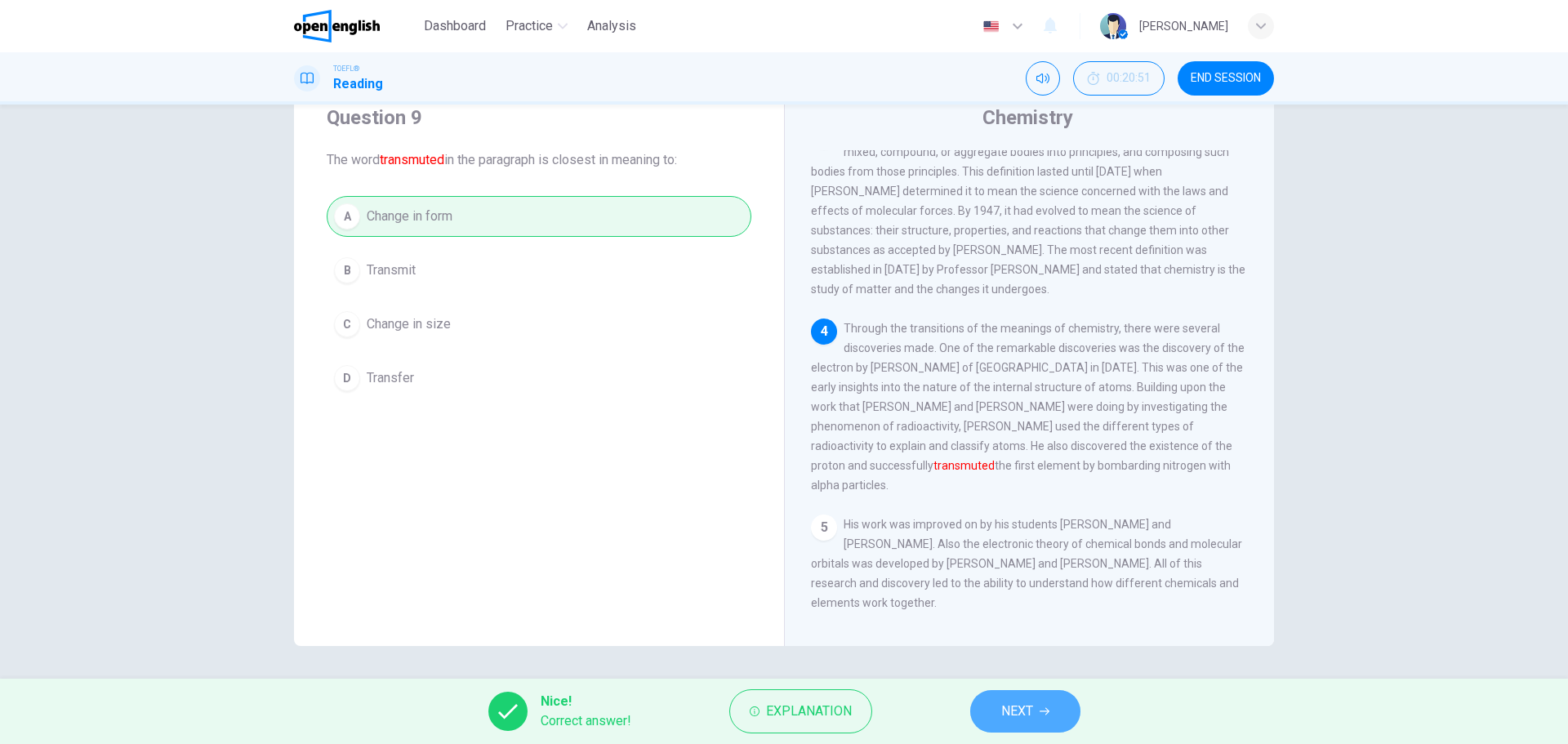
click at [1007, 707] on span "NEXT" at bounding box center [1017, 711] width 32 height 23
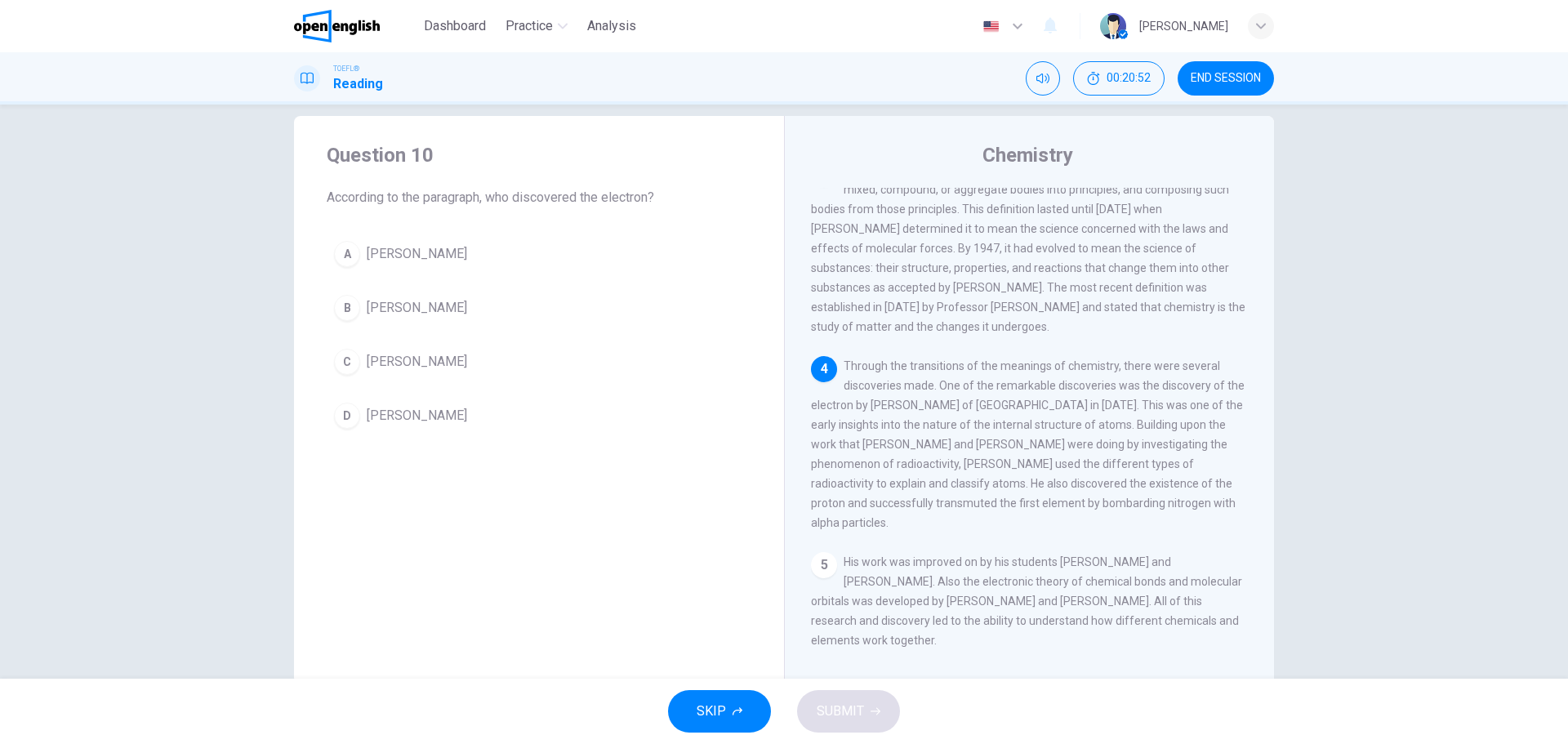
scroll to position [0, 0]
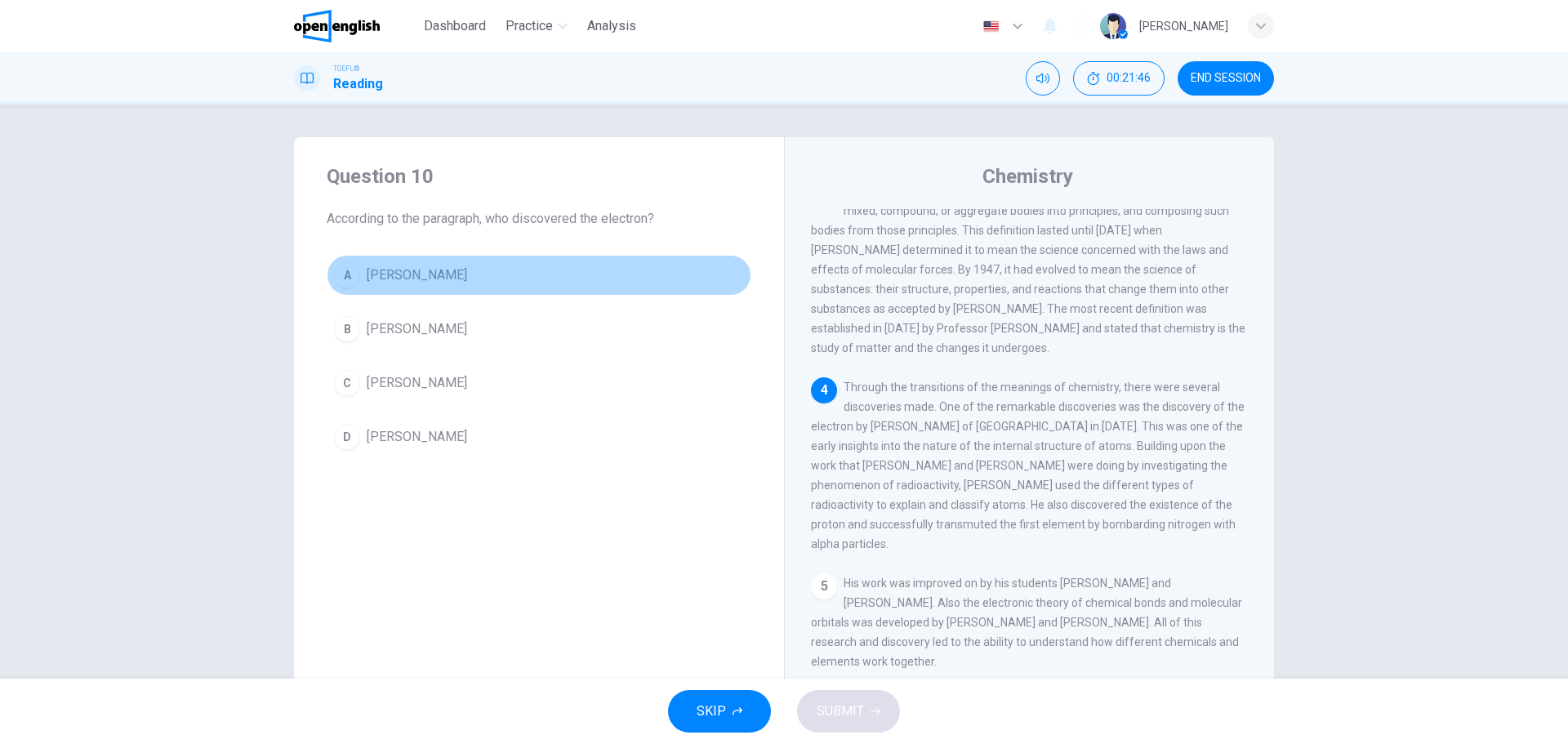
click at [389, 277] on span "[PERSON_NAME]" at bounding box center [417, 275] width 100 height 20
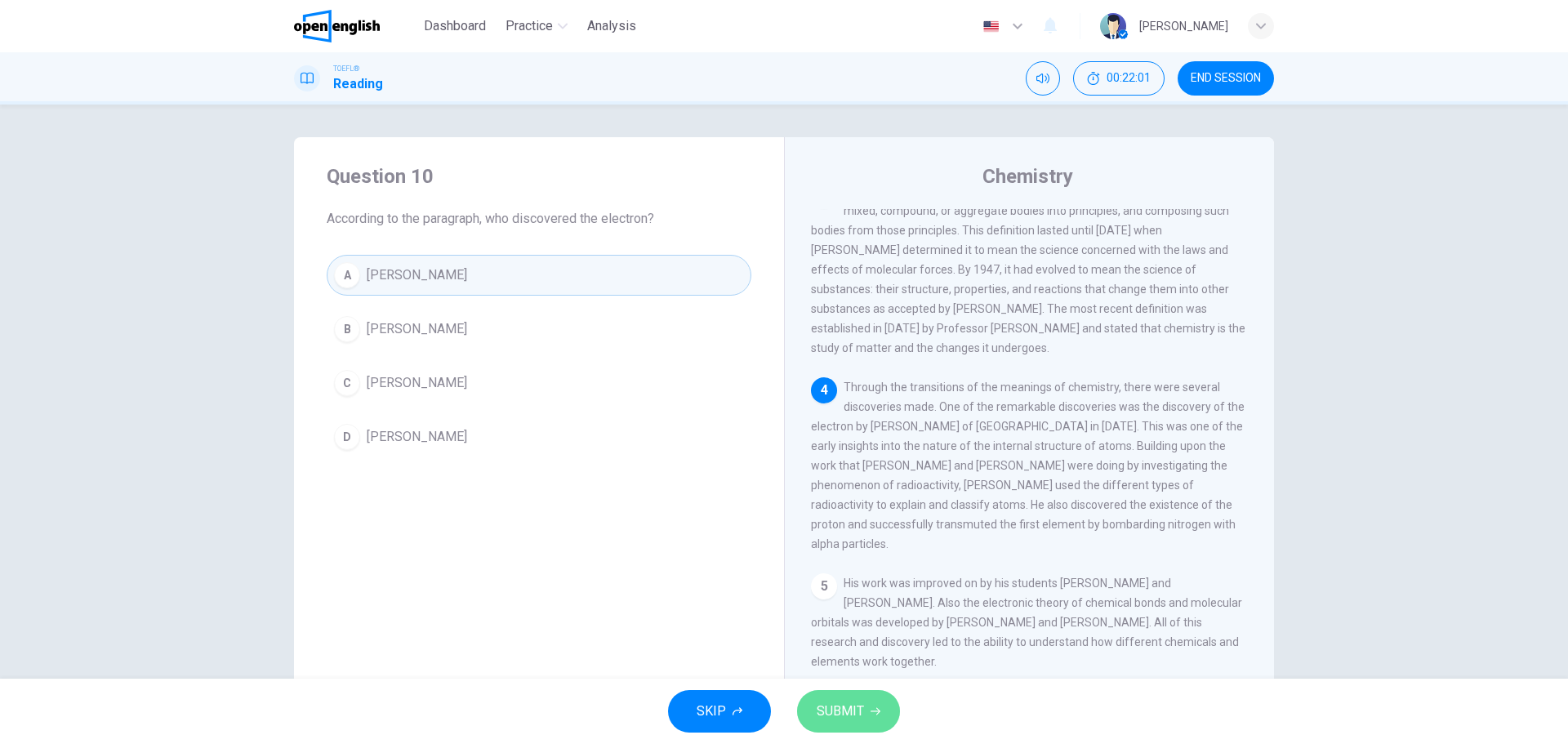
click at [839, 710] on span "SUBMIT" at bounding box center [840, 711] width 47 height 23
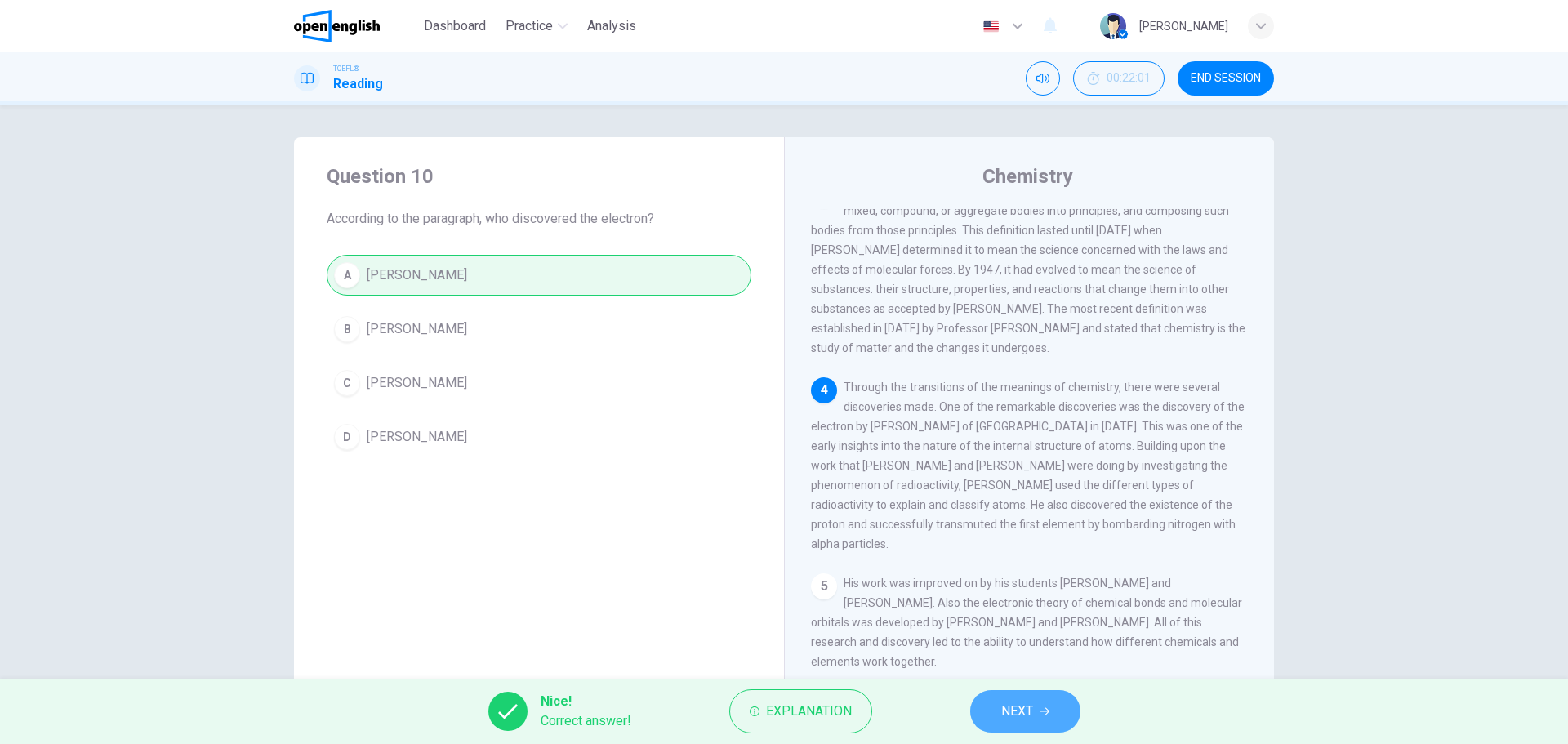
click at [1041, 699] on button "NEXT" at bounding box center [1025, 711] width 111 height 43
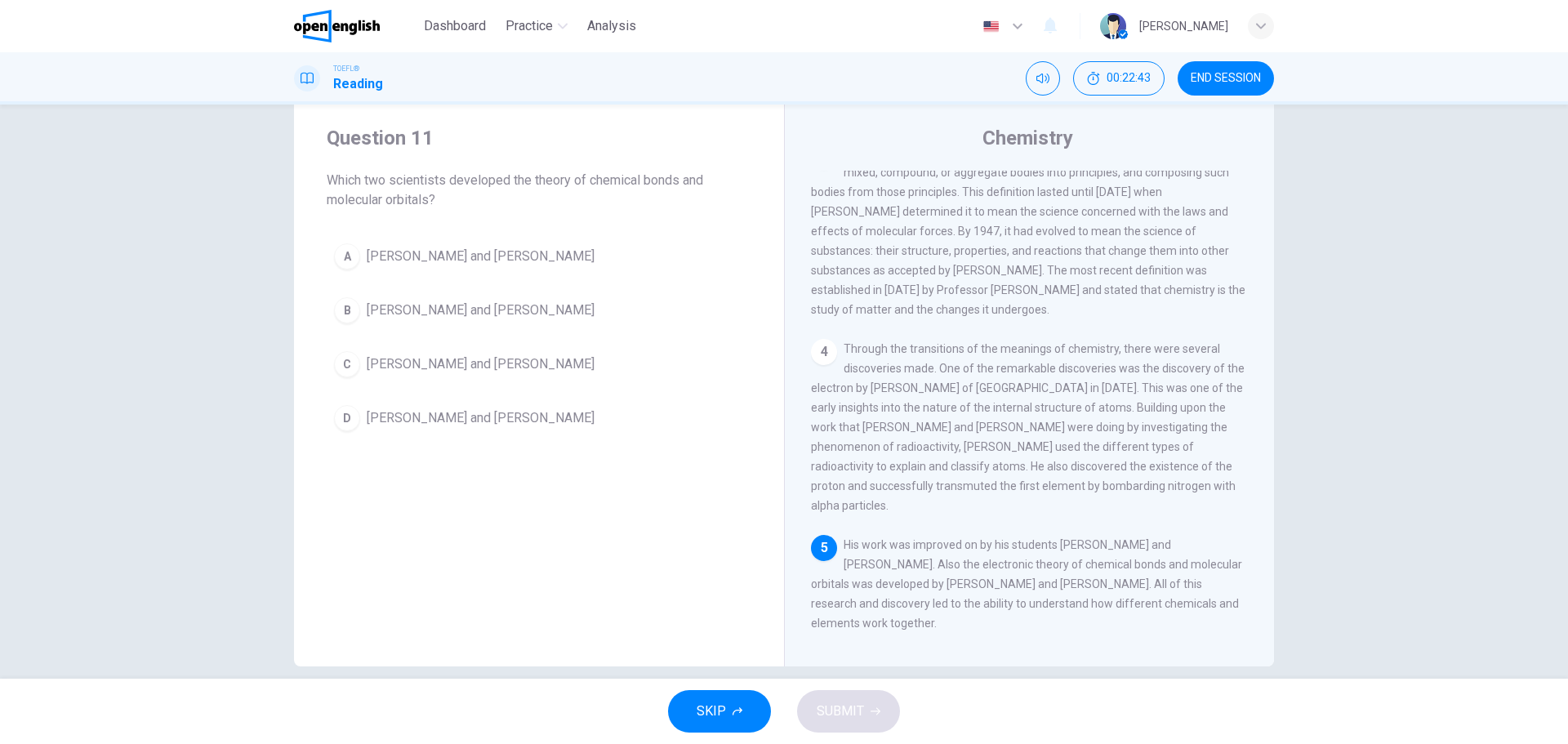
scroll to position [59, 0]
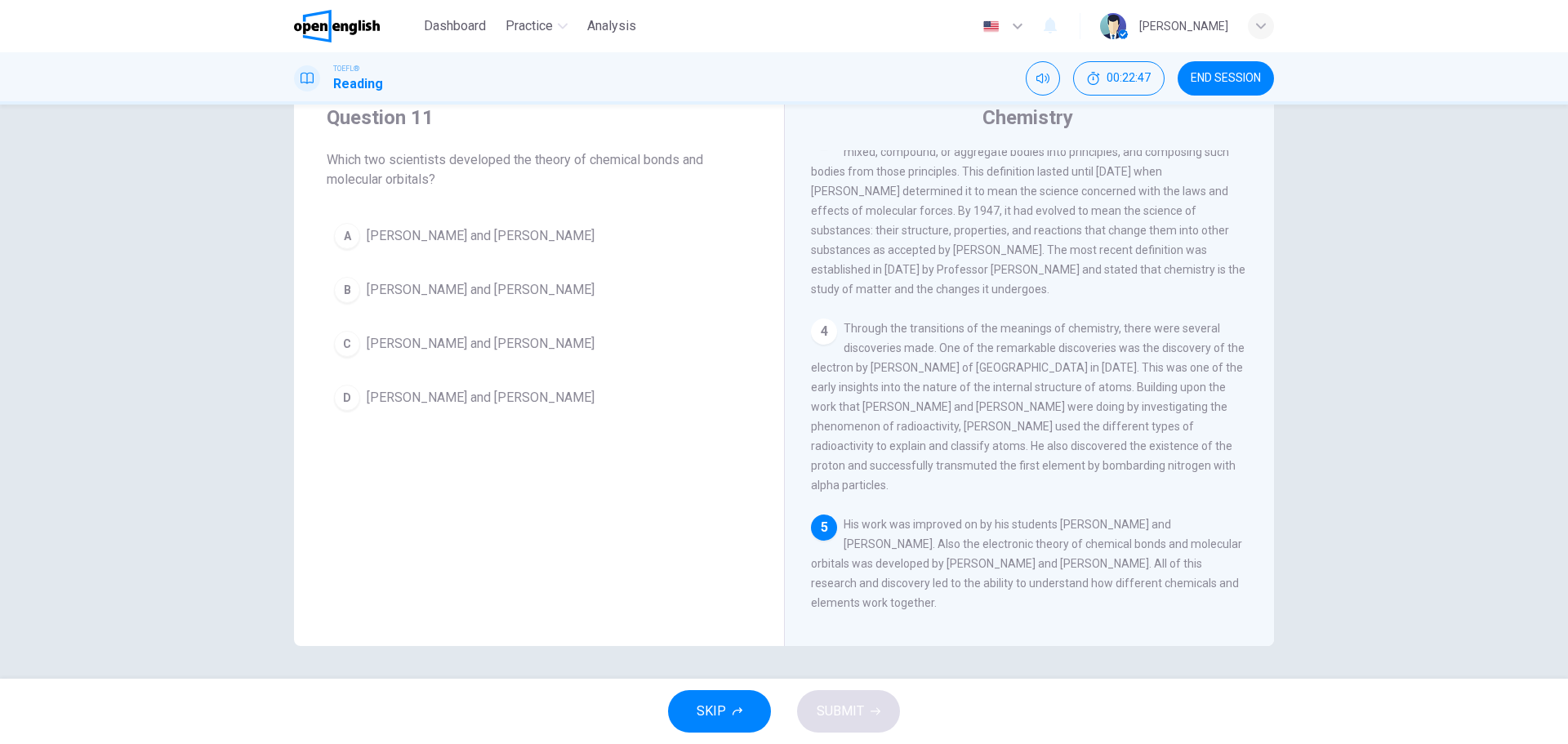
drag, startPoint x: 851, startPoint y: 530, endPoint x: 941, endPoint y: 533, distance: 90.0
click at [921, 533] on span "His work was improved on by his students [PERSON_NAME] and [PERSON_NAME]. Also …" at bounding box center [1026, 562] width 431 height 92
drag, startPoint x: 1180, startPoint y: 280, endPoint x: 823, endPoint y: 288, distance: 357.1
click at [830, 288] on span "Then in [DATE], [PERSON_NAME] defined chemistry as the art of resolving mixed, …" at bounding box center [1027, 211] width 434 height 170
click at [439, 243] on span "[PERSON_NAME] and [PERSON_NAME]" at bounding box center [480, 235] width 228 height 20
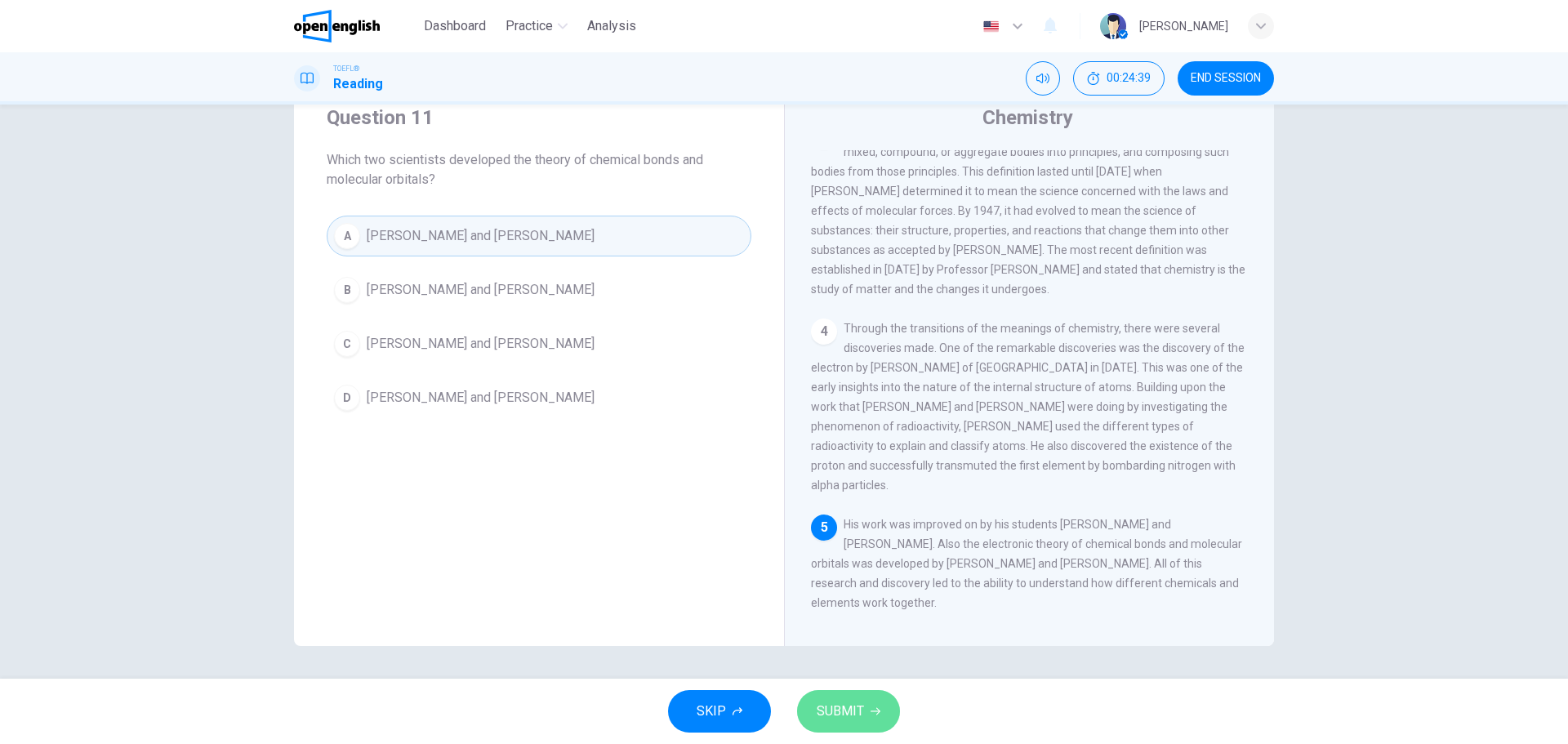
click at [859, 702] on span "SUBMIT" at bounding box center [840, 711] width 47 height 23
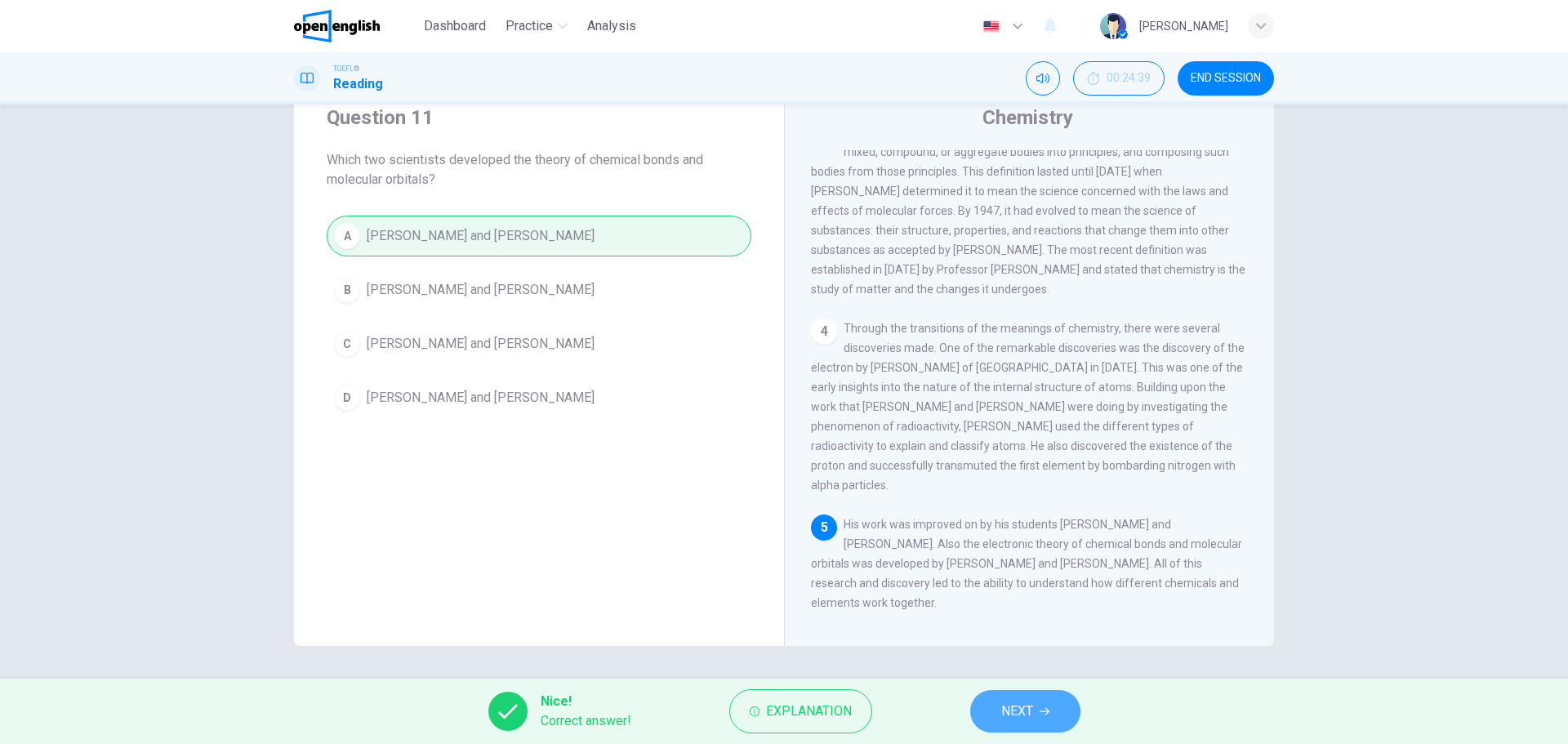
click at [1022, 707] on span "NEXT" at bounding box center [1017, 711] width 32 height 23
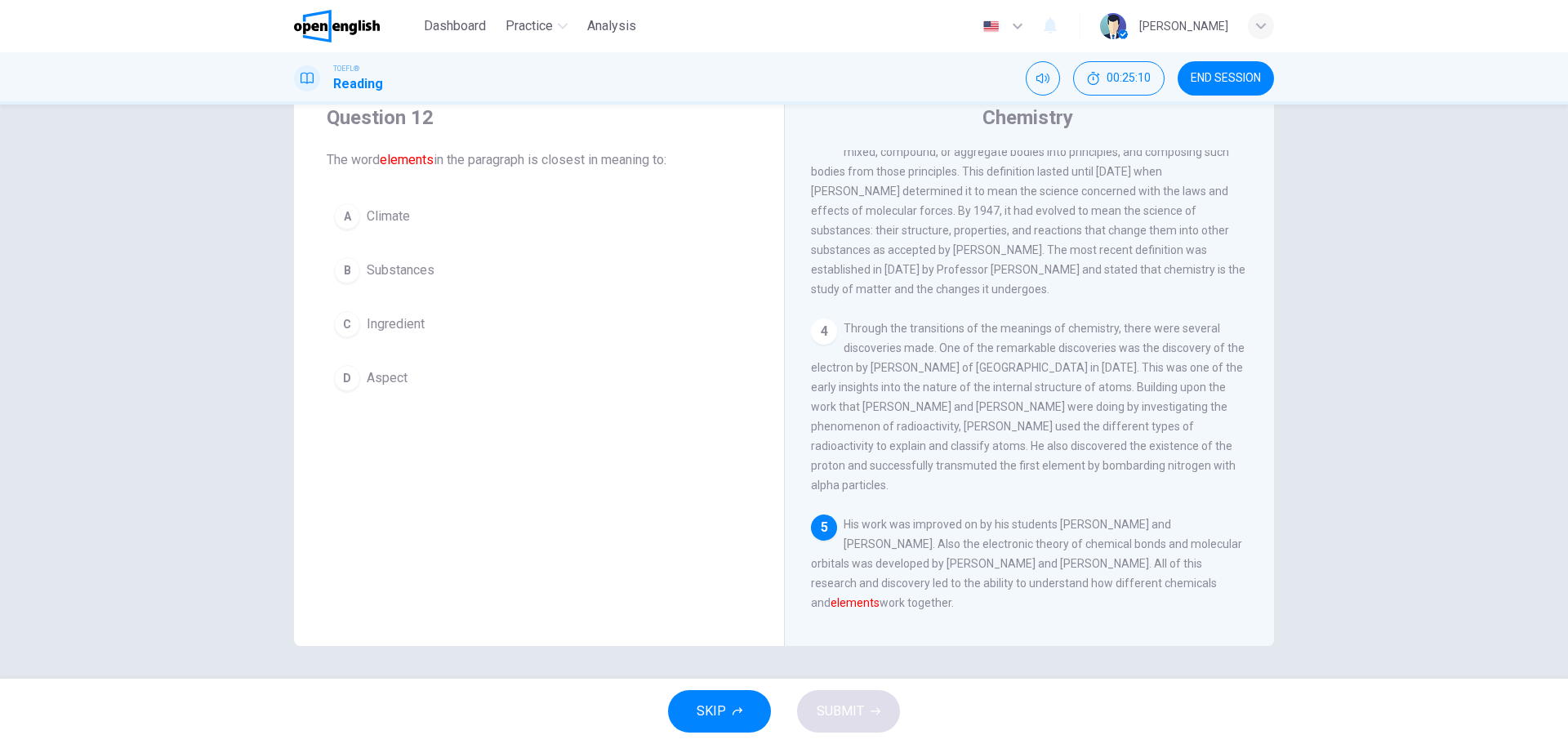
click at [332, 164] on span "The word elements in the paragraph is closest in meaning to:" at bounding box center [538, 160] width 425 height 20
click at [396, 164] on font "elements" at bounding box center [406, 160] width 54 height 15
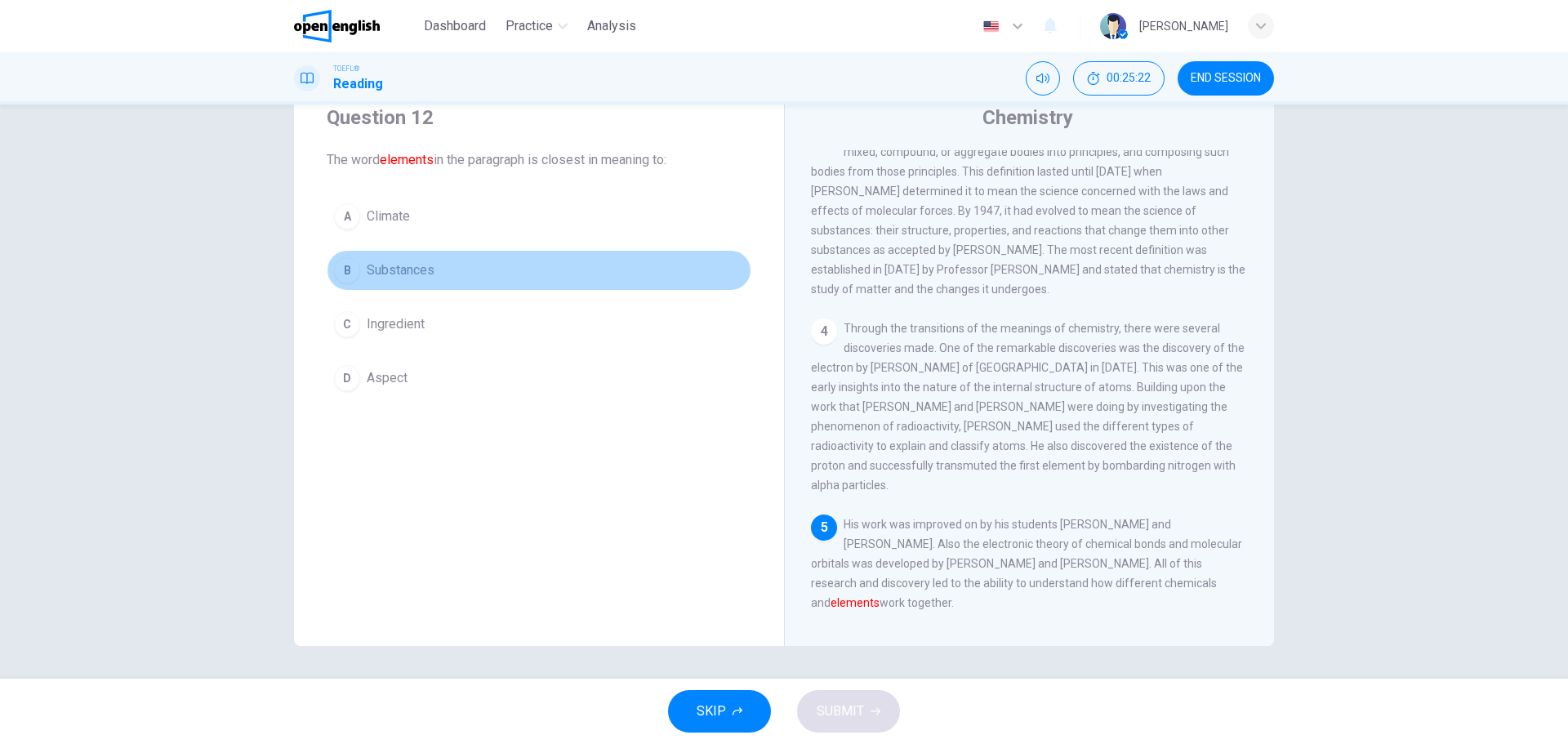
click at [368, 262] on span "Substances" at bounding box center [401, 269] width 68 height 20
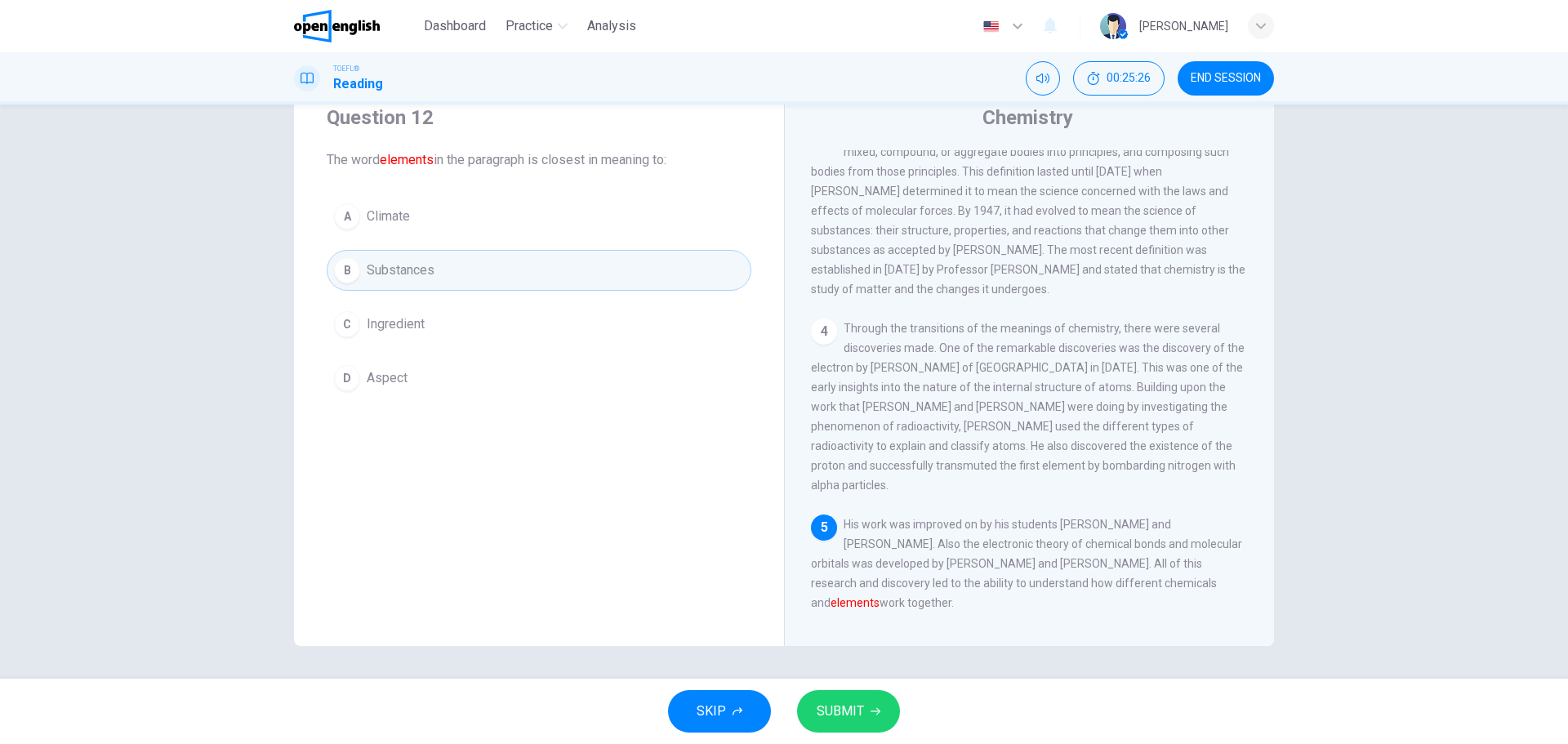
click at [848, 710] on span "SUBMIT" at bounding box center [840, 711] width 47 height 23
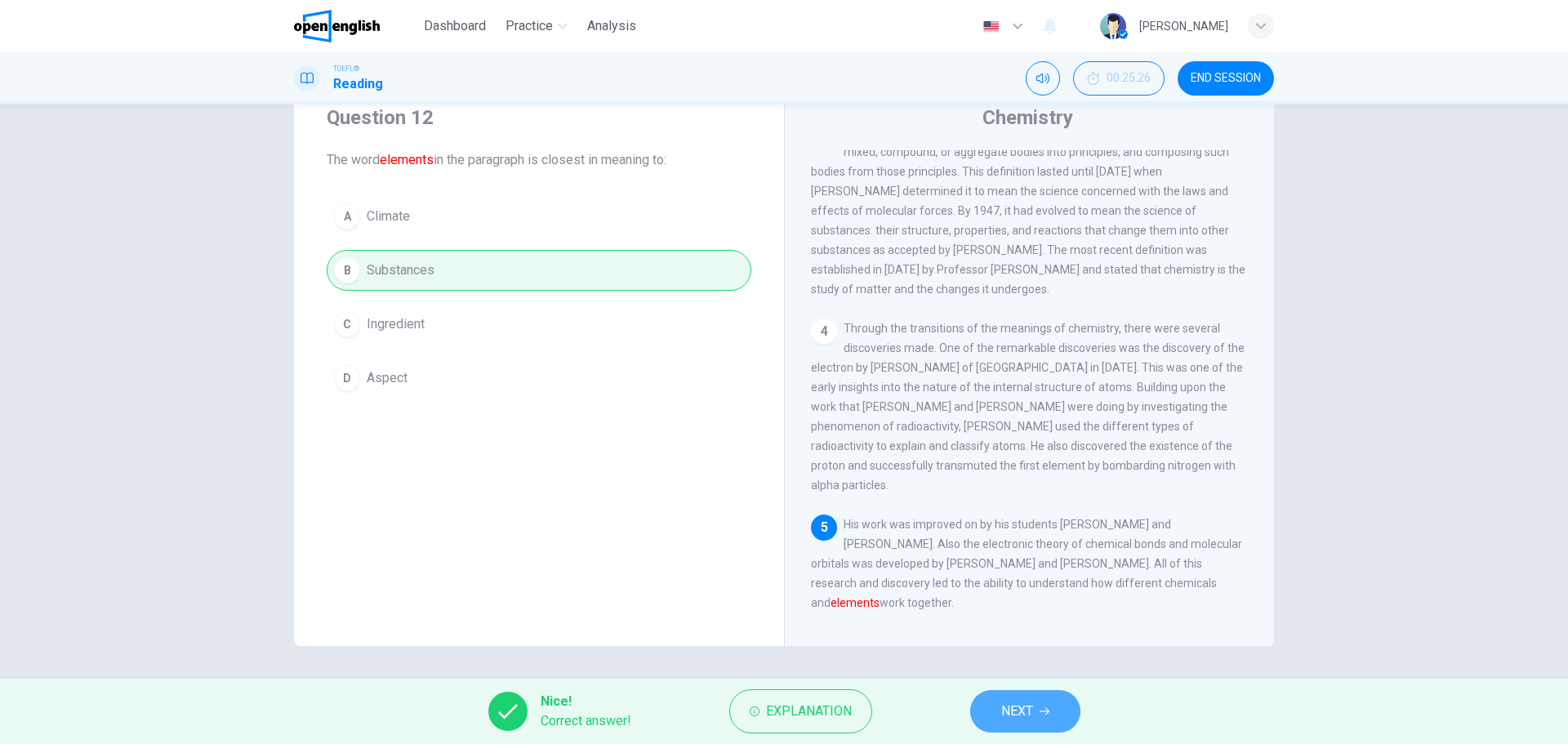
click at [1019, 706] on span "NEXT" at bounding box center [1017, 711] width 32 height 23
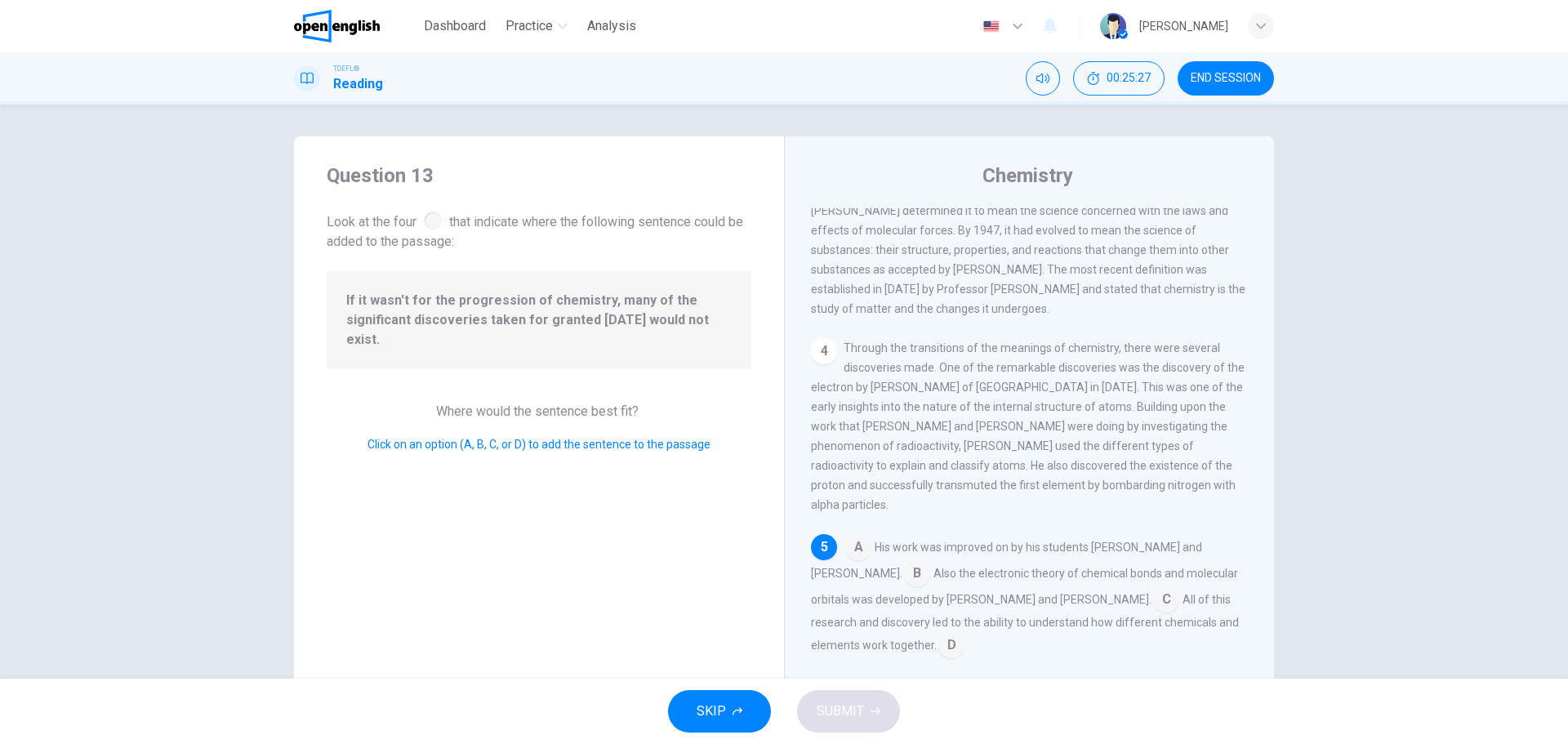
scroll to position [0, 0]
click at [356, 226] on span "Look at the four that indicate where the following sentence could be added to t…" at bounding box center [538, 231] width 425 height 43
drag, startPoint x: 374, startPoint y: 218, endPoint x: 414, endPoint y: 217, distance: 40.0
click at [414, 217] on span "Look at the four that indicate where the following sentence could be added to t…" at bounding box center [538, 231] width 425 height 43
click at [431, 218] on div at bounding box center [432, 220] width 18 height 18
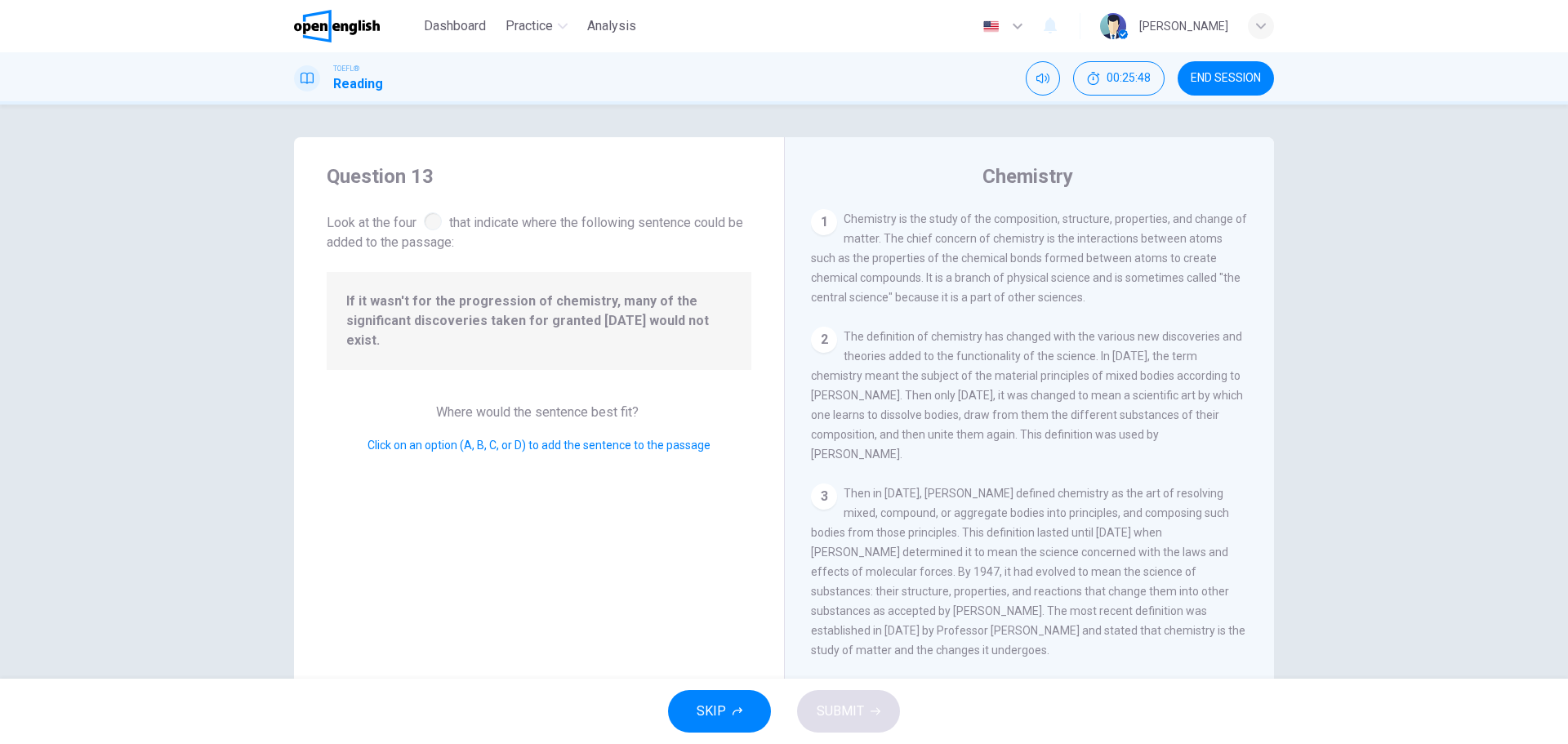
click at [356, 220] on span "Look at the four that indicate where the following sentence could be added to t…" at bounding box center [538, 231] width 425 height 43
click at [383, 216] on span "Look at the four that indicate where the following sentence could be added to t…" at bounding box center [538, 231] width 425 height 43
drag, startPoint x: 404, startPoint y: 216, endPoint x: 458, endPoint y: 225, distance: 54.7
click at [404, 216] on span "Look at the four that indicate where the following sentence could be added to t…" at bounding box center [538, 231] width 425 height 43
drag, startPoint x: 342, startPoint y: 301, endPoint x: 406, endPoint y: 307, distance: 64.3
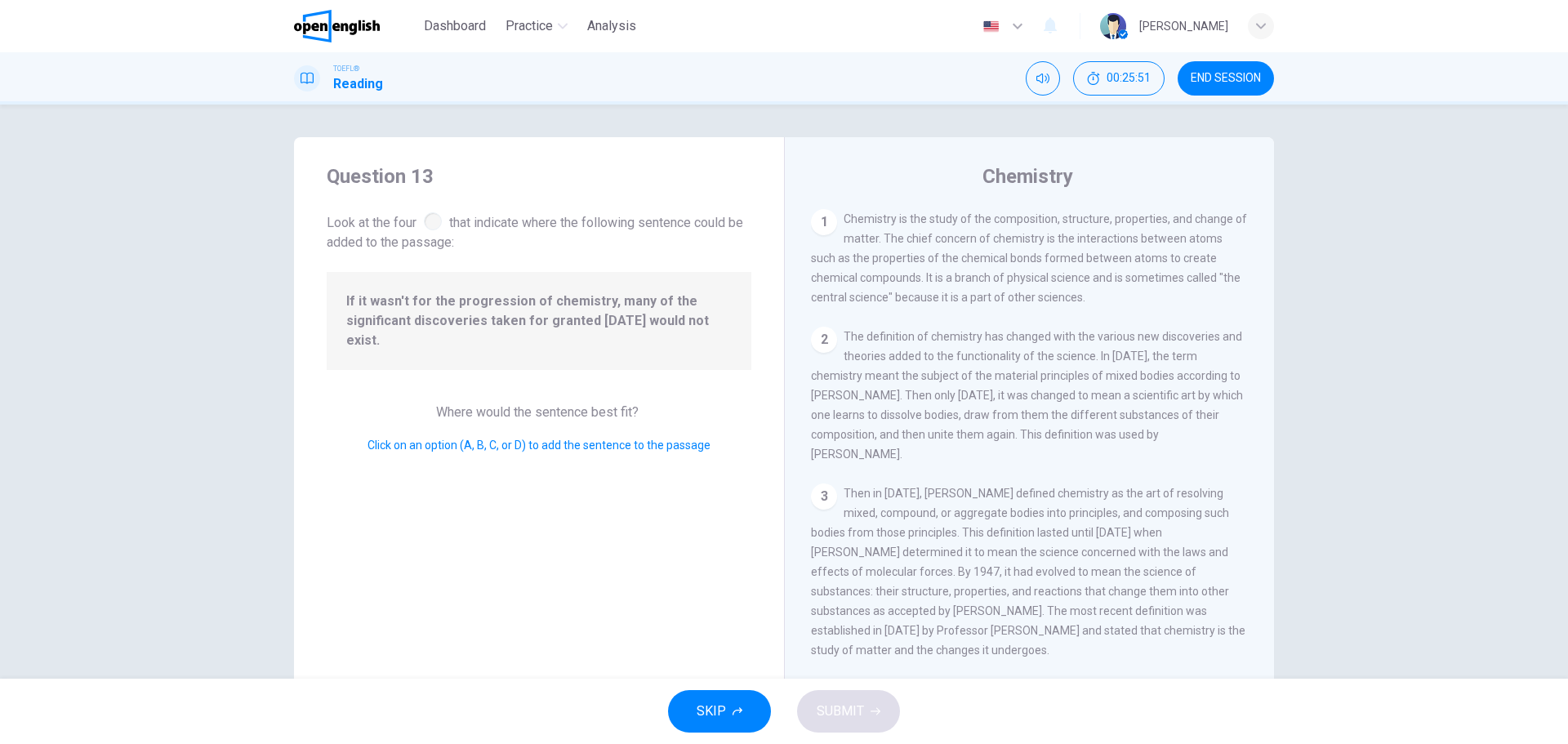
click at [393, 297] on span "If it wasn't for the progression of chemistry, many of the significant discover…" at bounding box center [539, 320] width 386 height 59
click at [471, 298] on span "If it wasn't for the progression of chemistry, many of the significant discover…" at bounding box center [539, 320] width 386 height 59
drag, startPoint x: 710, startPoint y: 325, endPoint x: 392, endPoint y: 296, distance: 319.3
click at [395, 296] on span "If it wasn't for the progression of chemistry, many of the significant discover…" at bounding box center [539, 320] width 386 height 59
click at [421, 439] on span "Click on an option (A, B, C, or D) to add the sentence to the passage" at bounding box center [539, 445] width 343 height 13
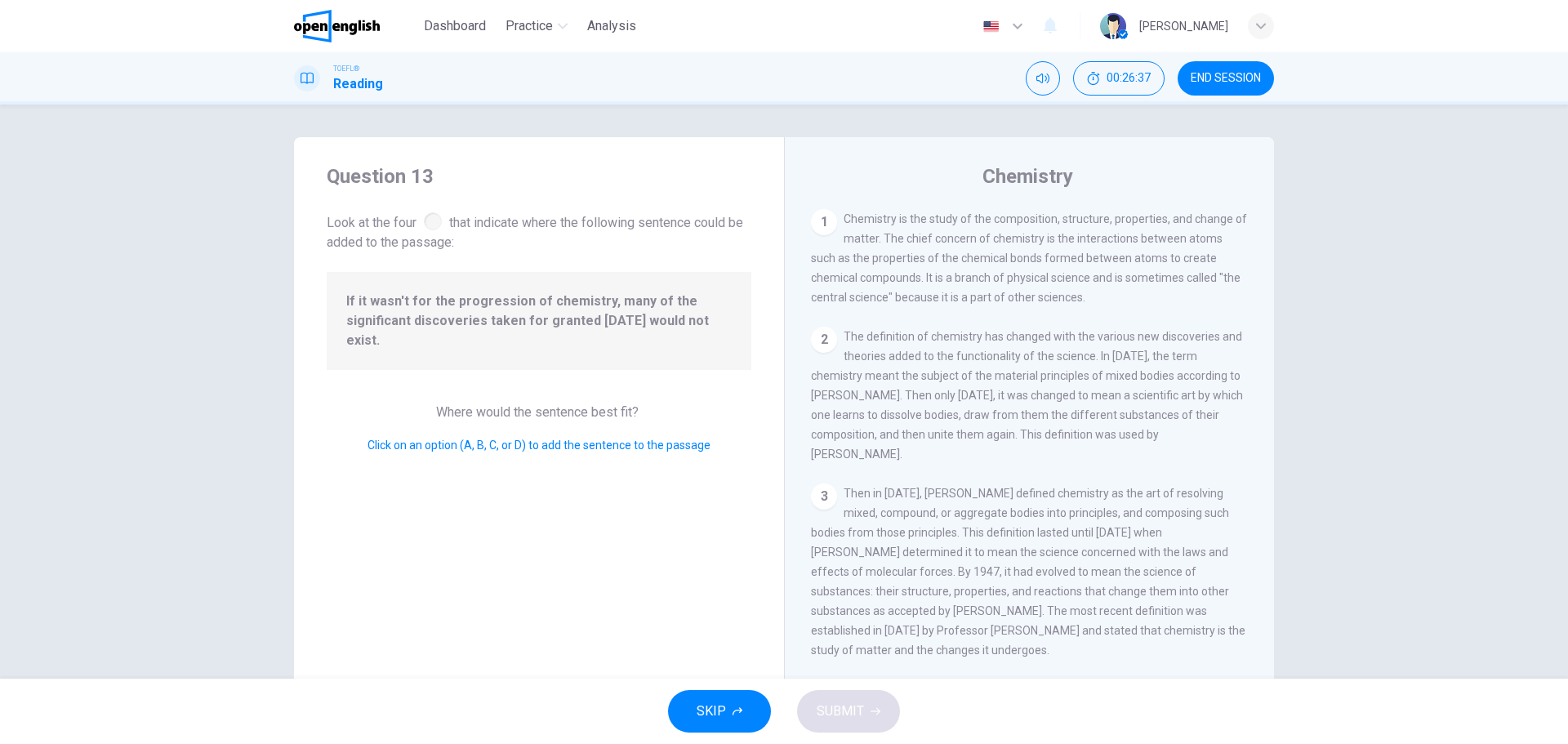
click at [458, 627] on div "Question 13 Look at the four that indicate where the following sentence could b…" at bounding box center [539, 421] width 490 height 567
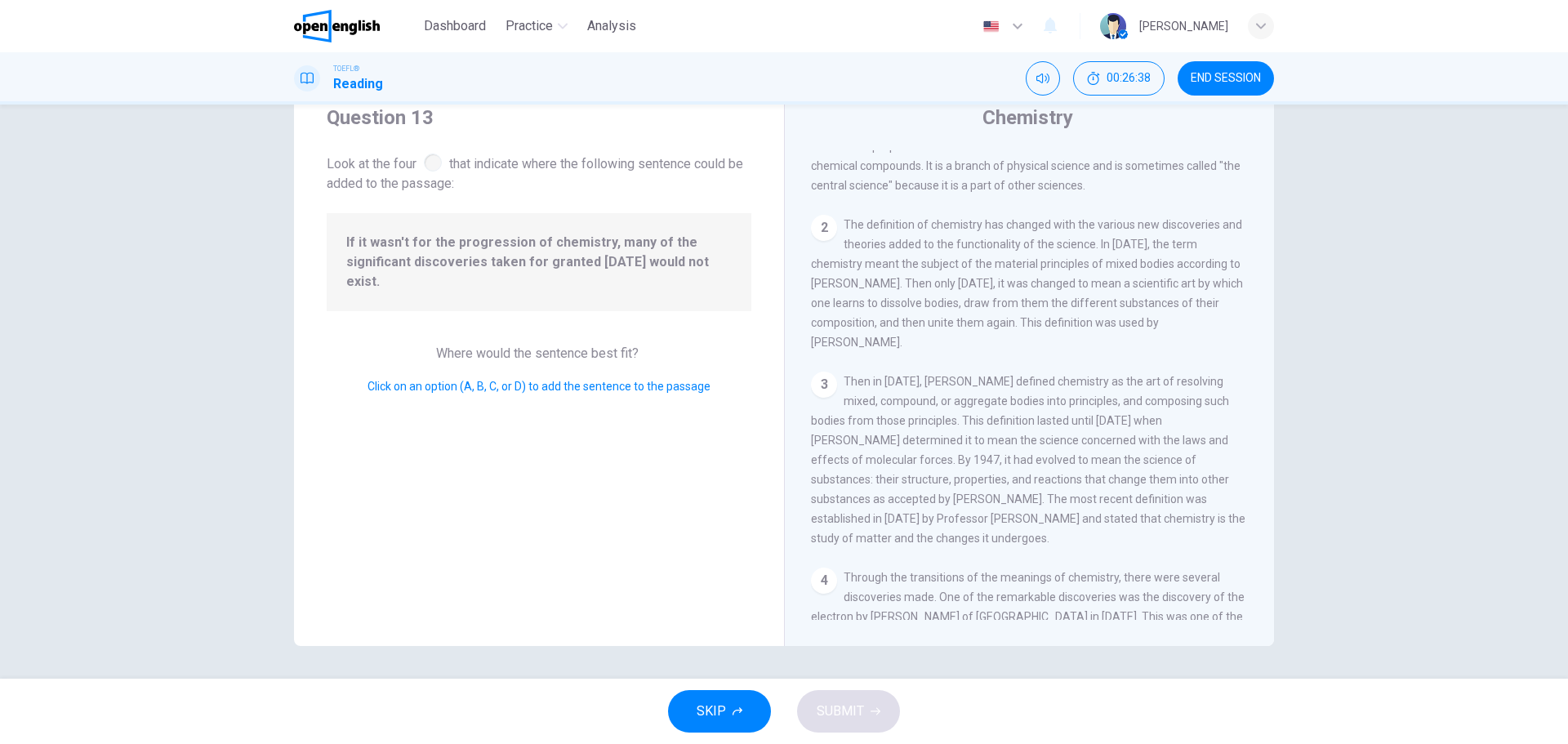
scroll to position [81, 0]
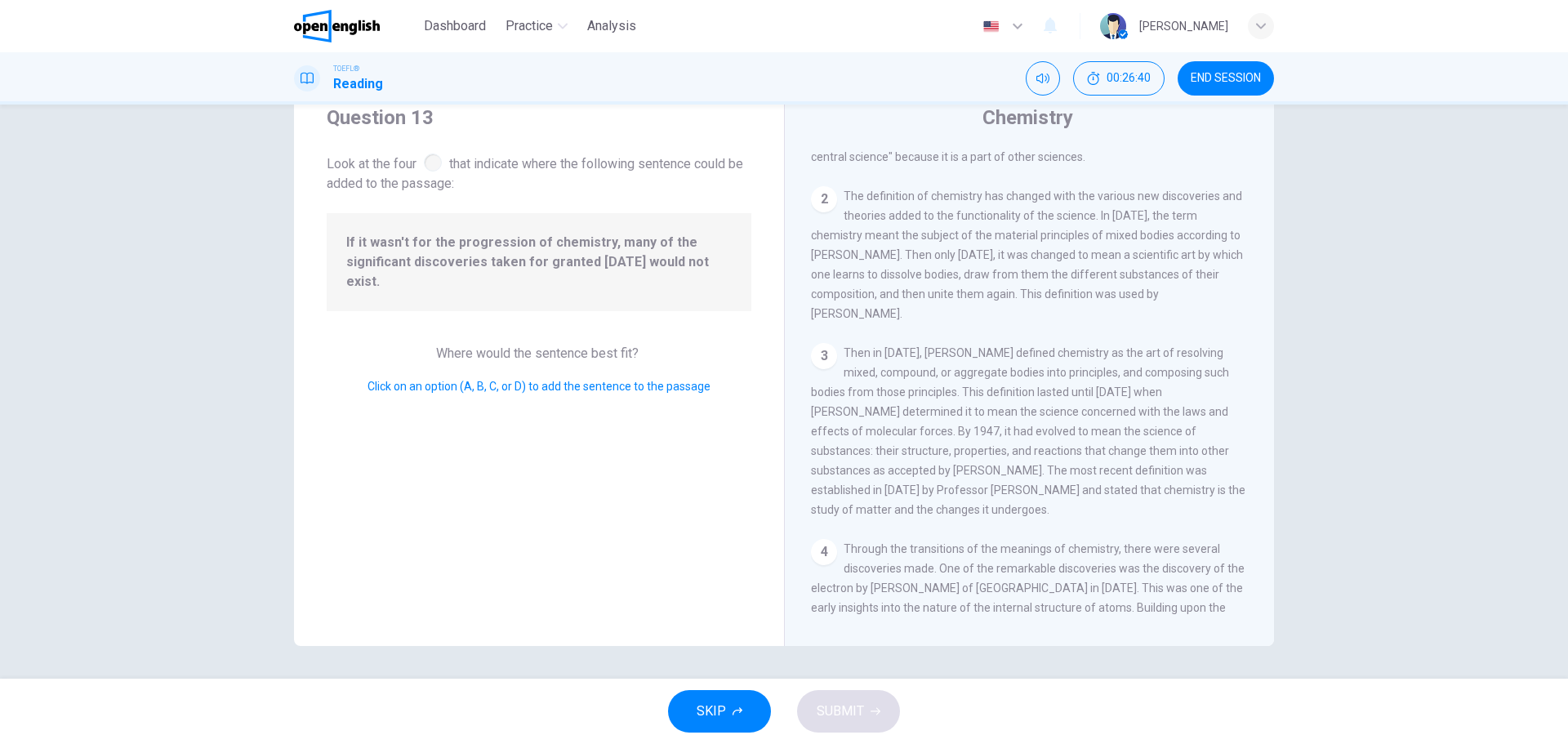
click at [825, 208] on div "2" at bounding box center [824, 199] width 26 height 26
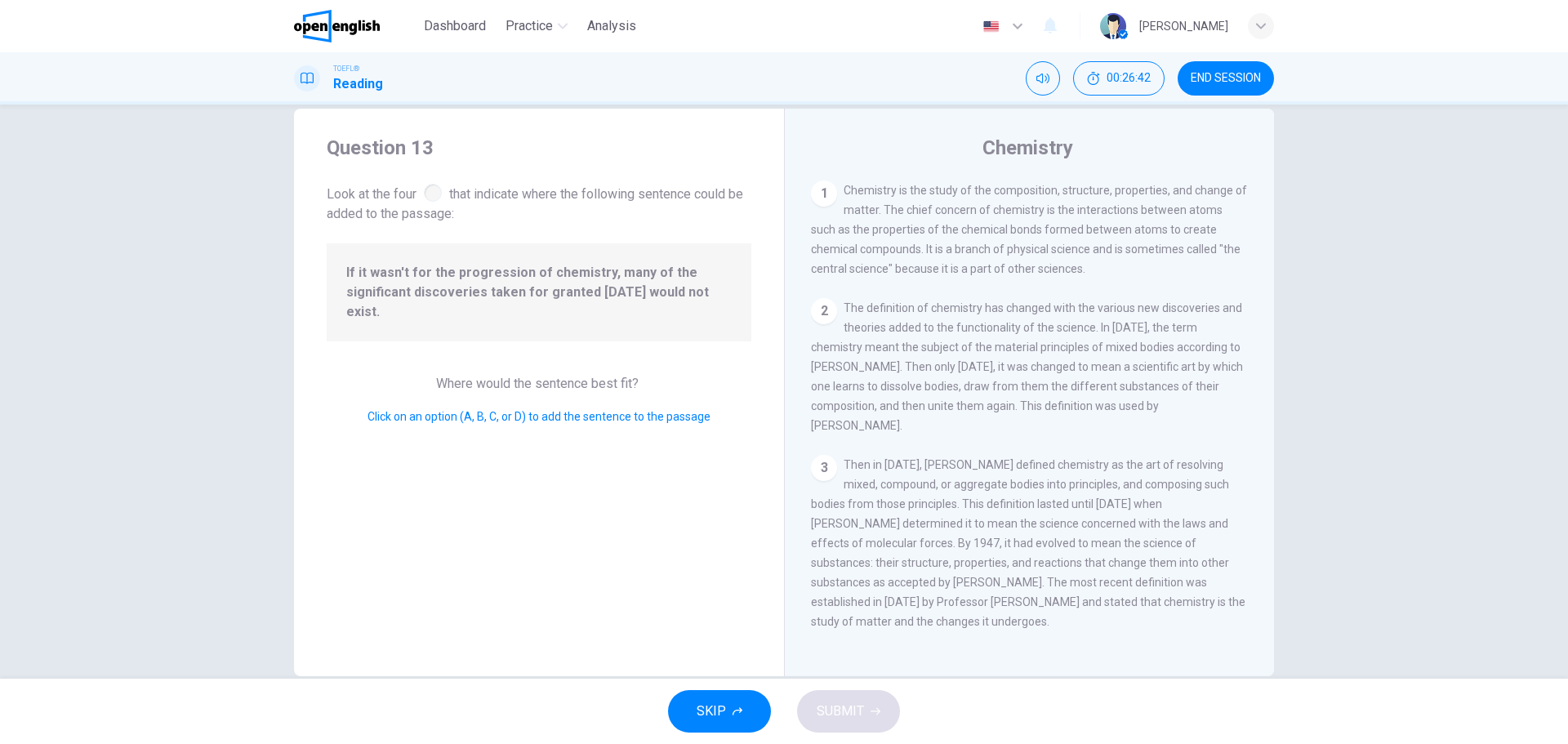
scroll to position [0, 0]
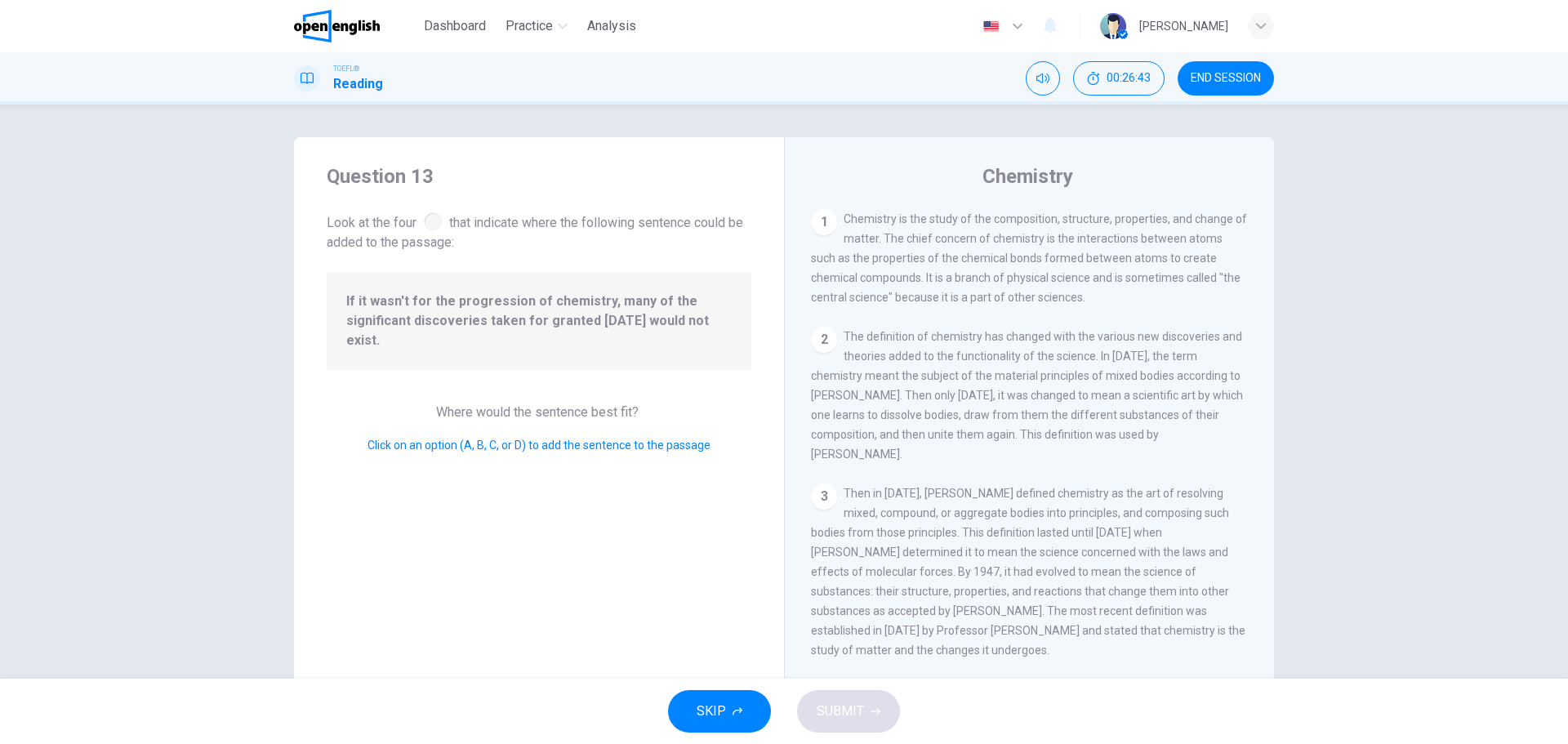
click at [427, 216] on div at bounding box center [432, 220] width 18 height 18
click at [439, 302] on span "If it wasn't for the progression of chemistry, many of the significant discover…" at bounding box center [539, 320] width 386 height 59
click at [436, 404] on span "Where would the sentence best fit?" at bounding box center [539, 411] width 206 height 15
click at [505, 439] on span "Click on an option (A, B, C, or D) to add the sentence to the passage" at bounding box center [539, 445] width 343 height 13
click at [514, 439] on span "Click on an option (A, B, C, or D) to add the sentence to the passage" at bounding box center [539, 445] width 343 height 13
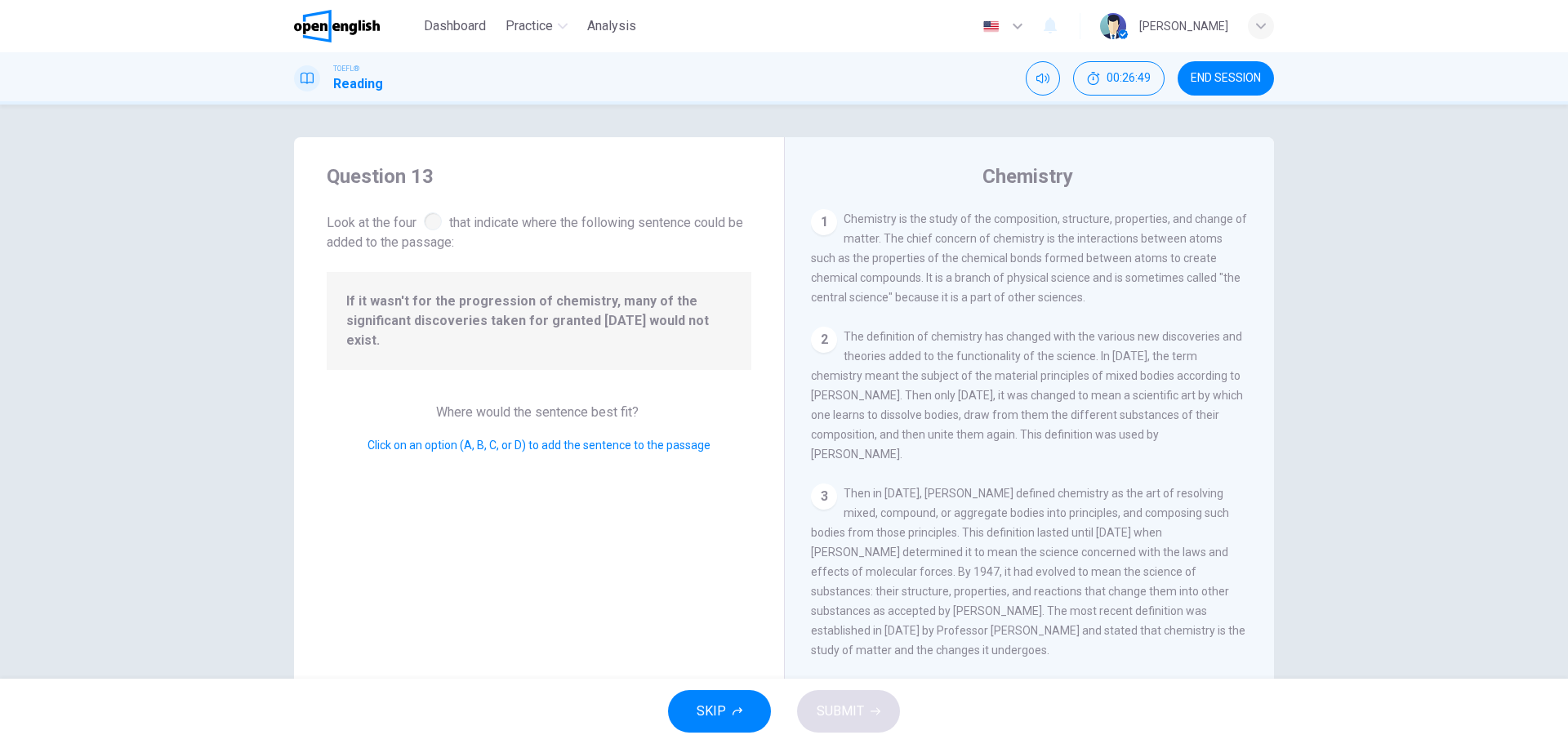
click at [396, 226] on span "Look at the four that indicate where the following sentence could be added to t…" at bounding box center [538, 231] width 425 height 43
click at [448, 213] on span "Look at the four that indicate where the following sentence could be added to t…" at bounding box center [538, 231] width 425 height 43
click at [440, 216] on span "Look at the four that indicate where the following sentence could be added to t…" at bounding box center [538, 231] width 425 height 43
drag, startPoint x: 505, startPoint y: 390, endPoint x: 660, endPoint y: 399, distance: 155.3
click at [660, 403] on div "Where would the sentence best fit? Click on an option (A, B, C, or D) to add th…" at bounding box center [538, 428] width 425 height 52
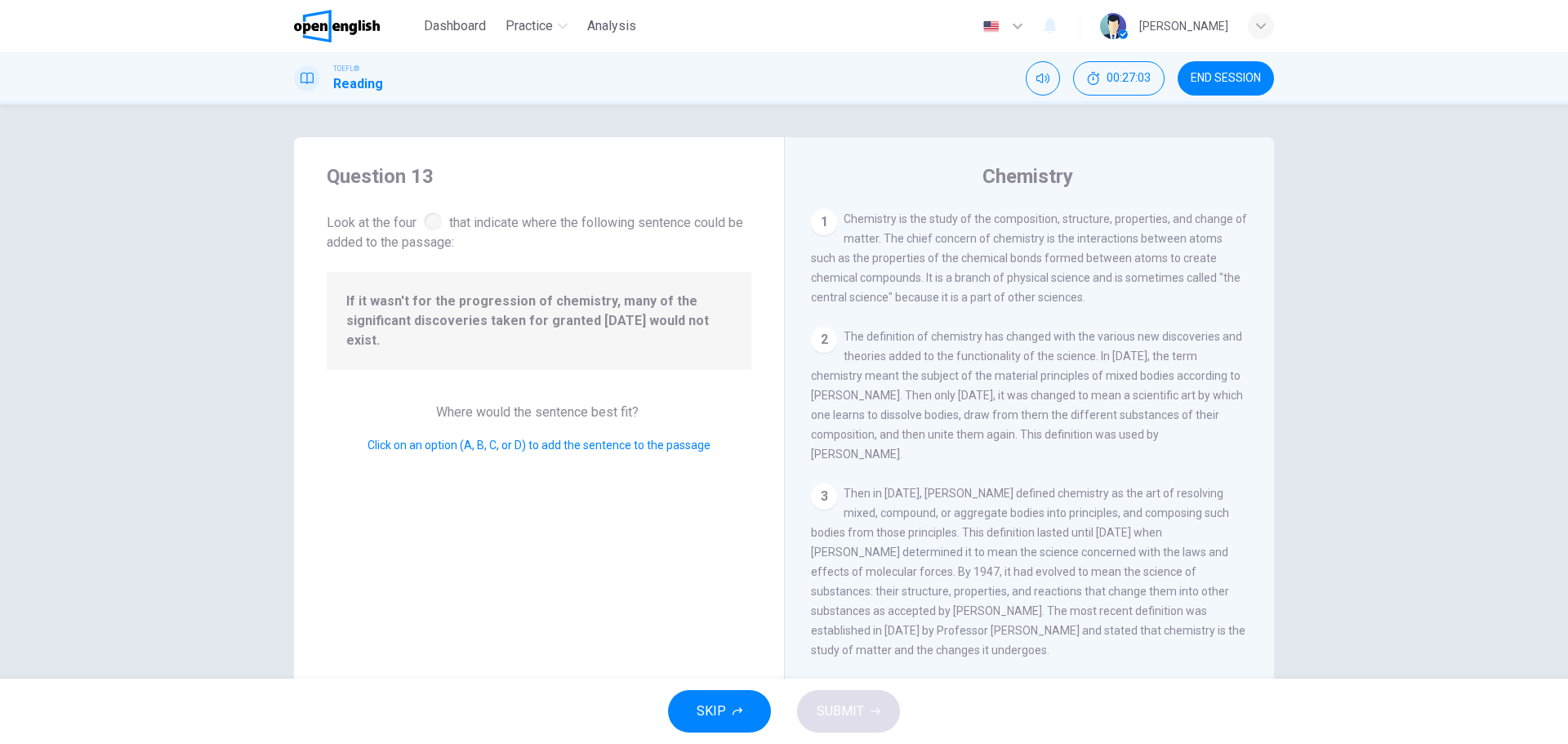
click at [618, 404] on span "Where would the sentence best fit?" at bounding box center [539, 411] width 206 height 15
click at [531, 499] on div "Question 13 Look at the four that indicate where the following sentence could b…" at bounding box center [539, 421] width 490 height 567
click at [512, 469] on div "Question 13 Look at the four that indicate where the following sentence could b…" at bounding box center [539, 421] width 490 height 567
click at [433, 216] on div at bounding box center [432, 220] width 18 height 18
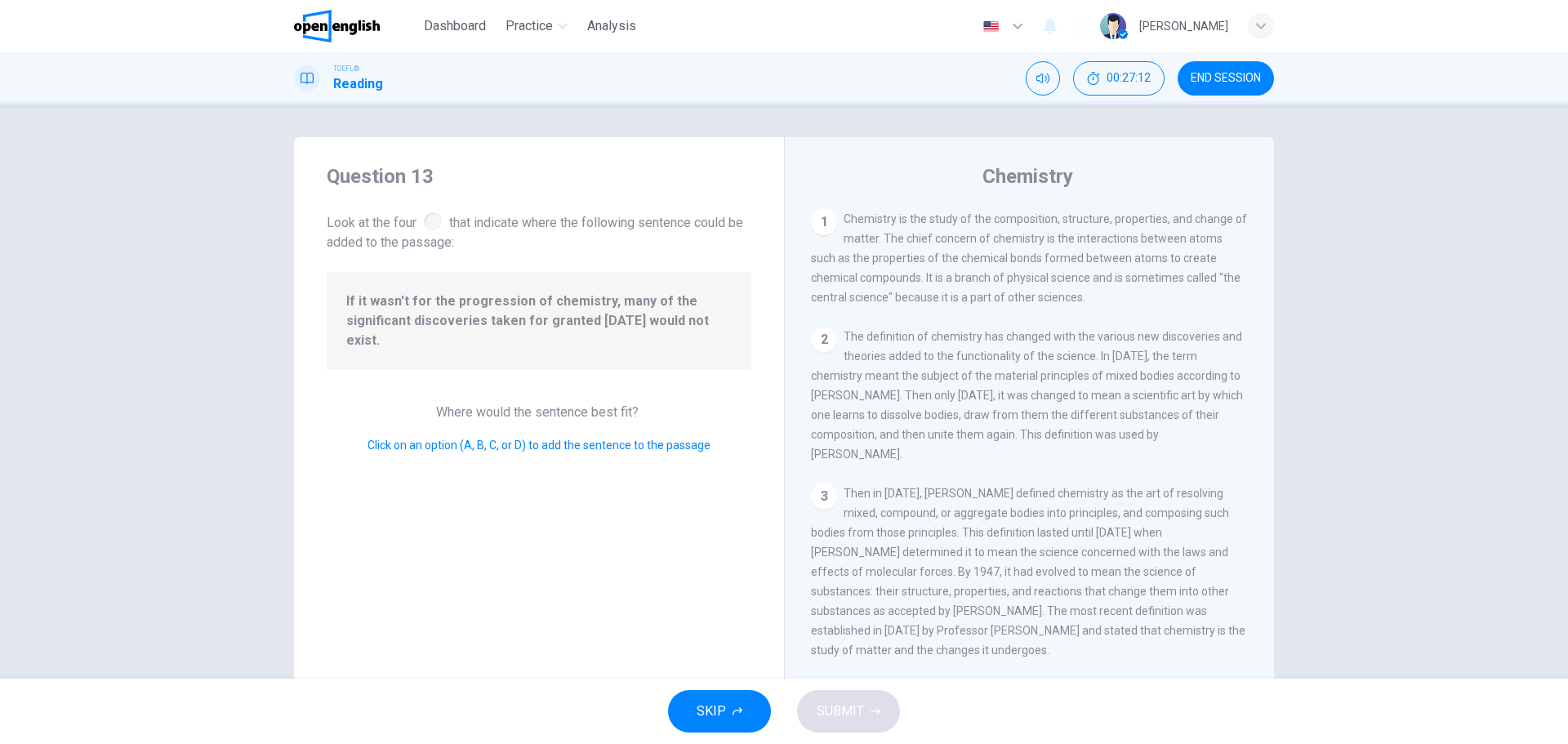
click at [476, 504] on div "Question 13 Look at the four that indicate where the following sentence could b…" at bounding box center [539, 421] width 490 height 567
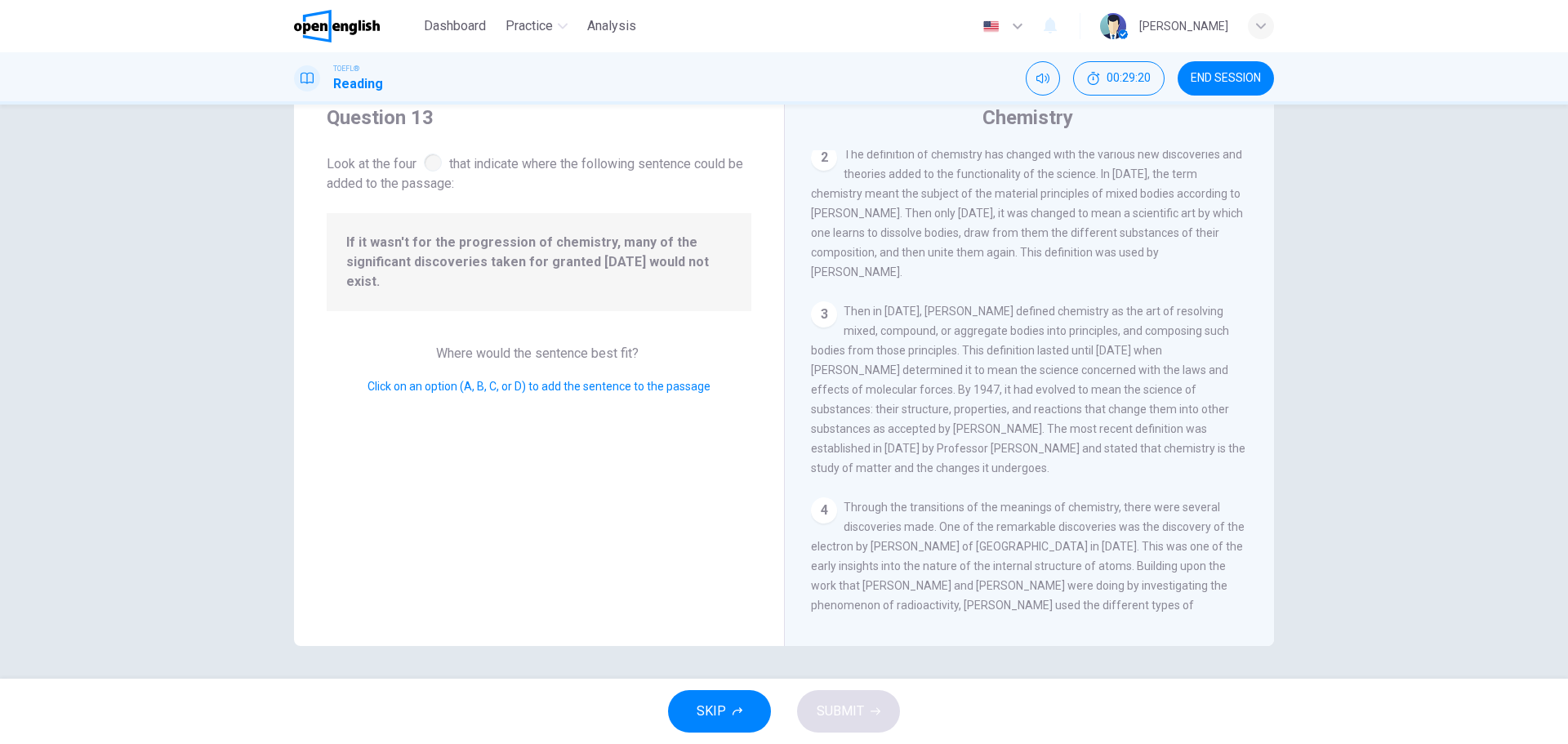
scroll to position [99, 0]
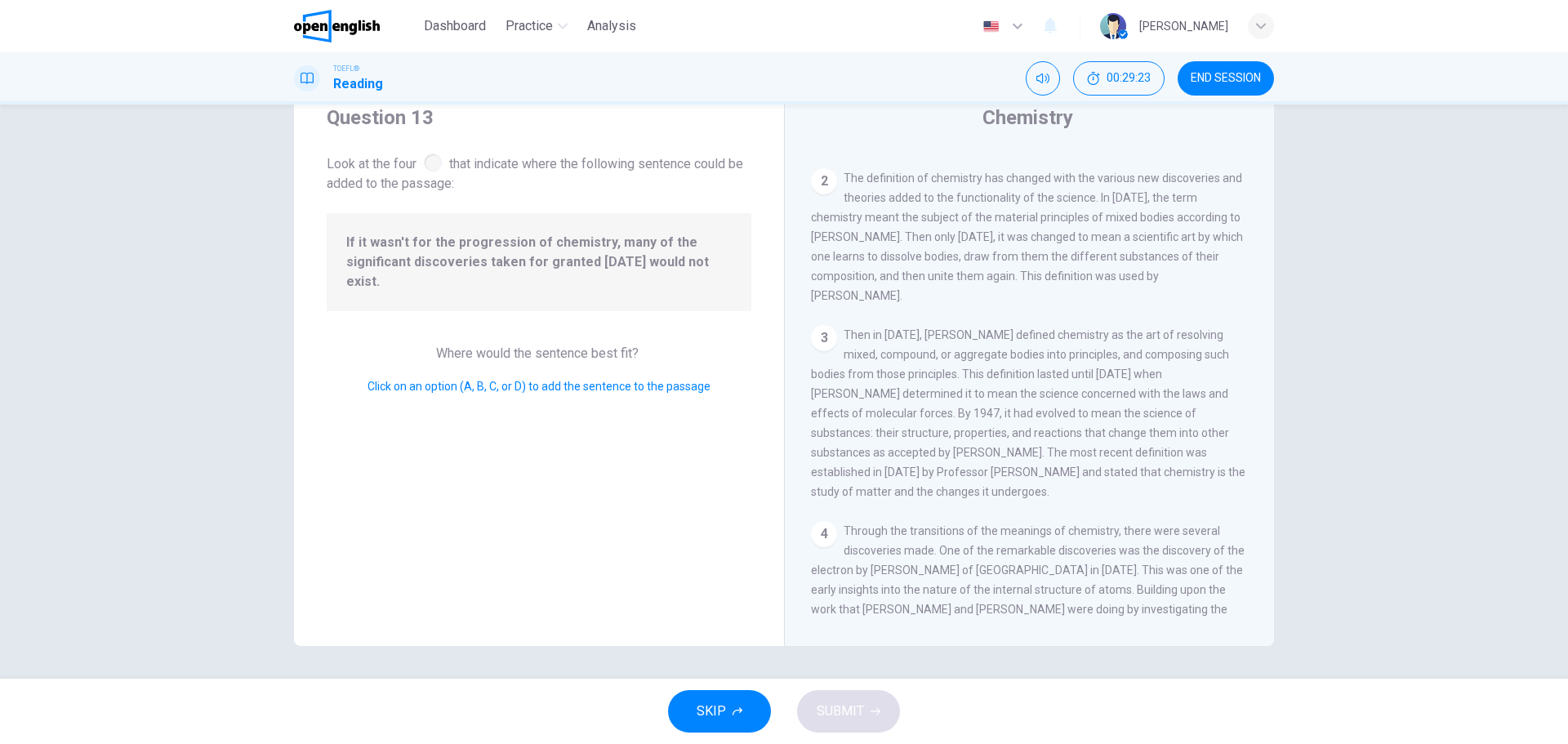
drag, startPoint x: 476, startPoint y: 355, endPoint x: 479, endPoint y: 373, distance: 18.2
click at [476, 355] on div "Where would the sentence best fit? Click on an option (A, B, C, or D) to add th…" at bounding box center [538, 369] width 425 height 52
click at [479, 376] on div "Click on an option (A, B, C, or D) to add the sentence to the passage" at bounding box center [538, 386] width 425 height 20
click at [474, 379] on span "Click on an option (A, B, C, or D) to add the sentence to the passage" at bounding box center [539, 386] width 343 height 13
drag, startPoint x: 475, startPoint y: 364, endPoint x: 474, endPoint y: 345, distance: 19.0
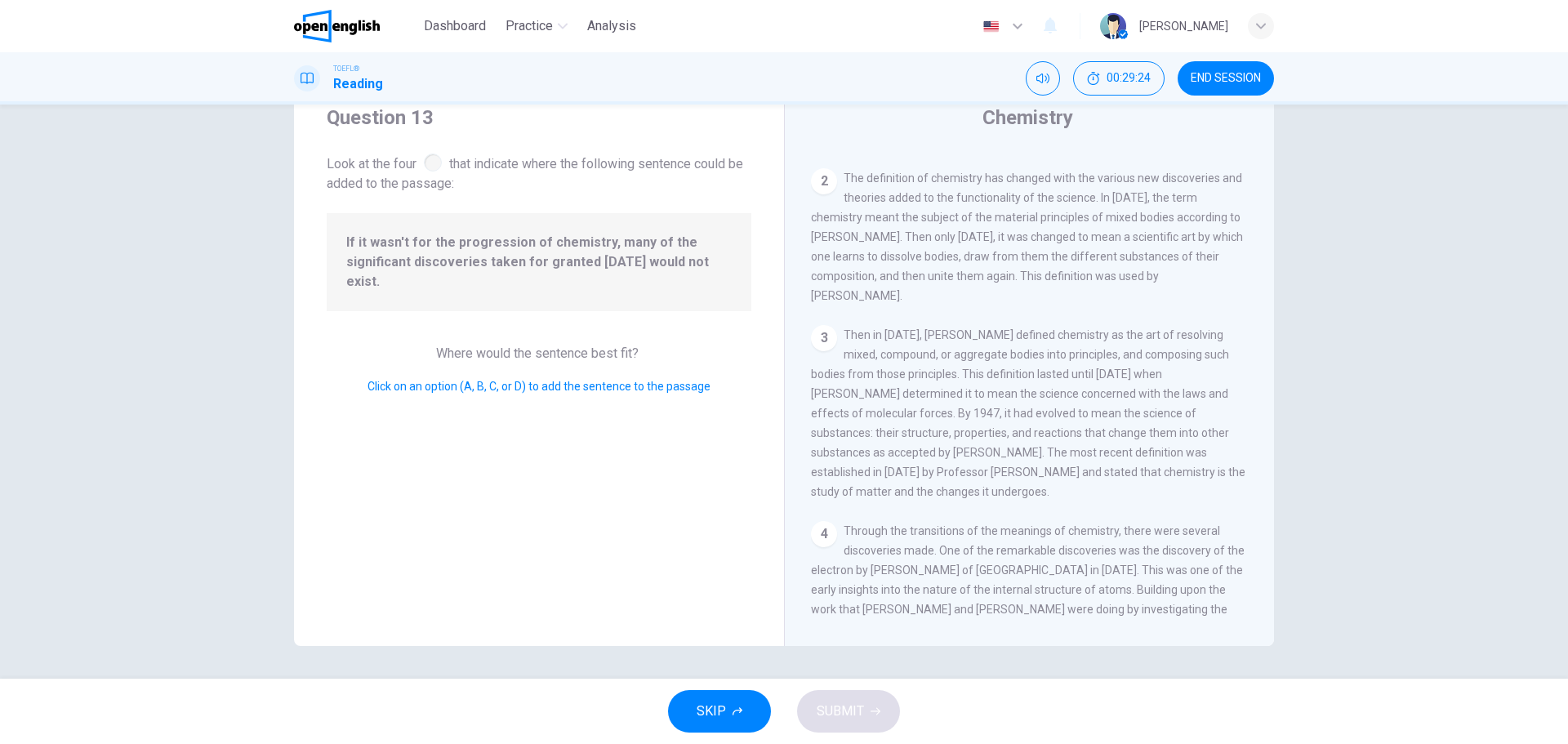
click at [475, 379] on span "Click on an option (A, B, C, or D) to add the sentence to the passage" at bounding box center [539, 386] width 343 height 13
click at [434, 174] on span "Look at the four that indicate where the following sentence could be added to t…" at bounding box center [538, 172] width 425 height 43
click at [429, 165] on div at bounding box center [432, 162] width 18 height 18
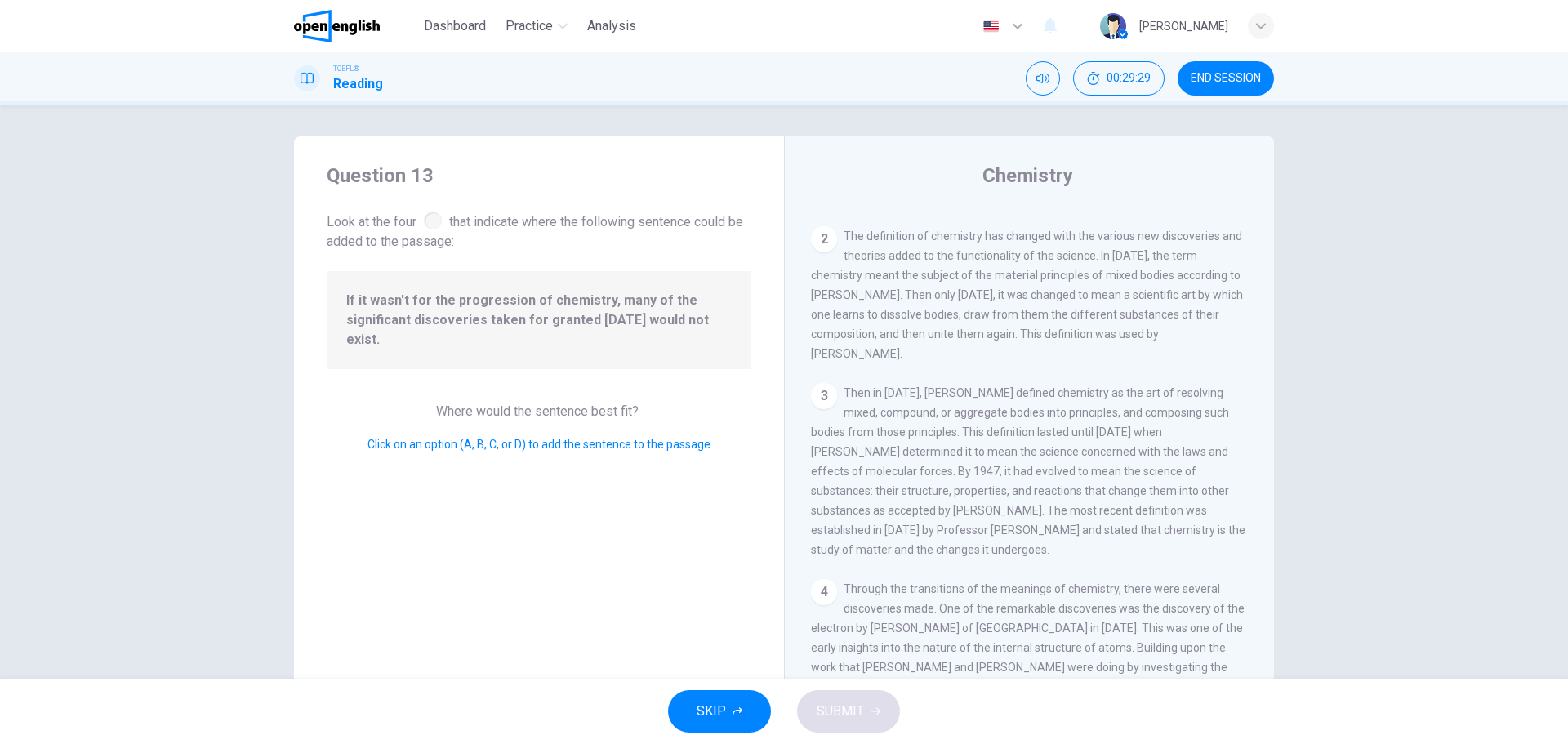
scroll to position [0, 0]
click at [833, 342] on span "The definition of chemistry has changed with the various new discoveries and th…" at bounding box center [1026, 295] width 432 height 130
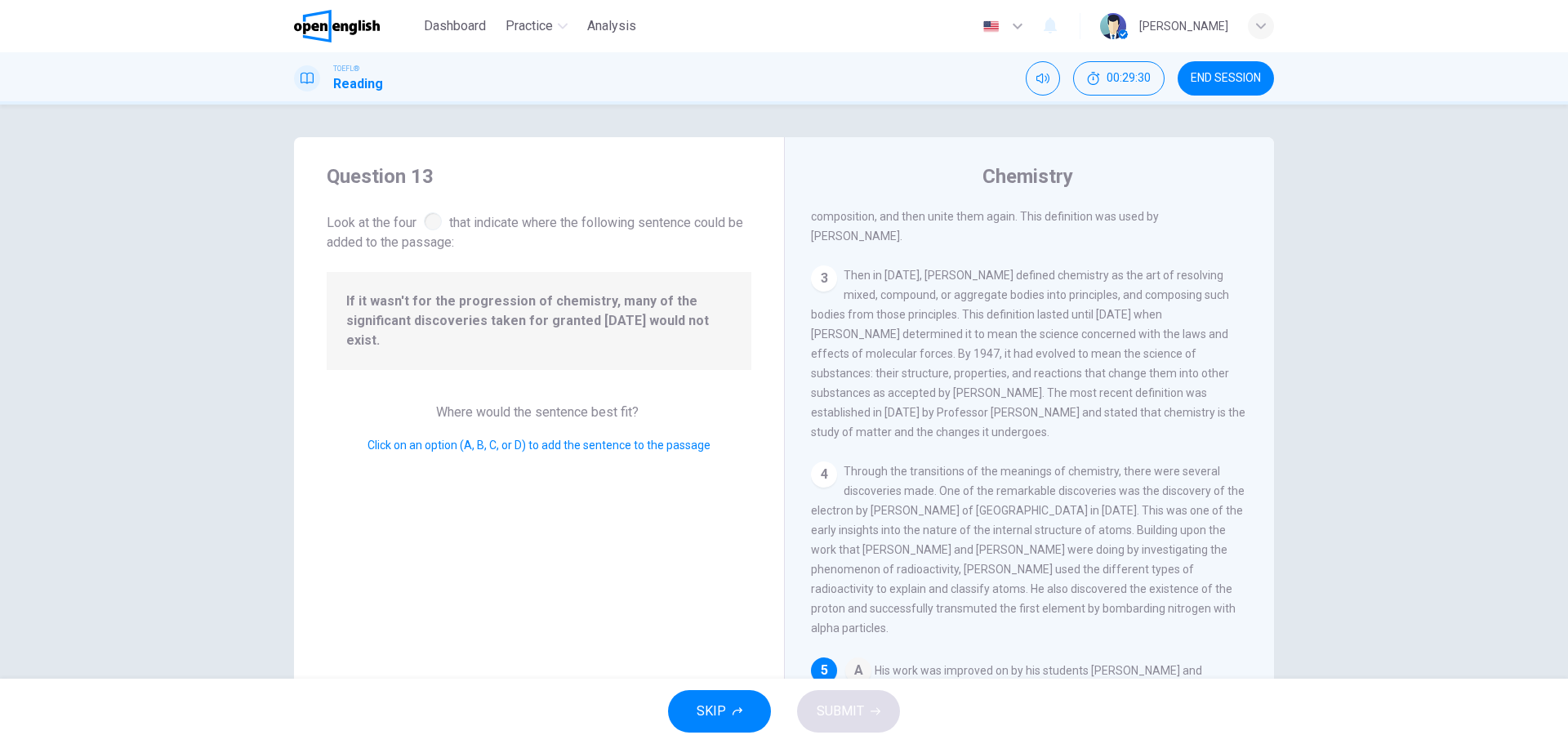
scroll to position [344, 0]
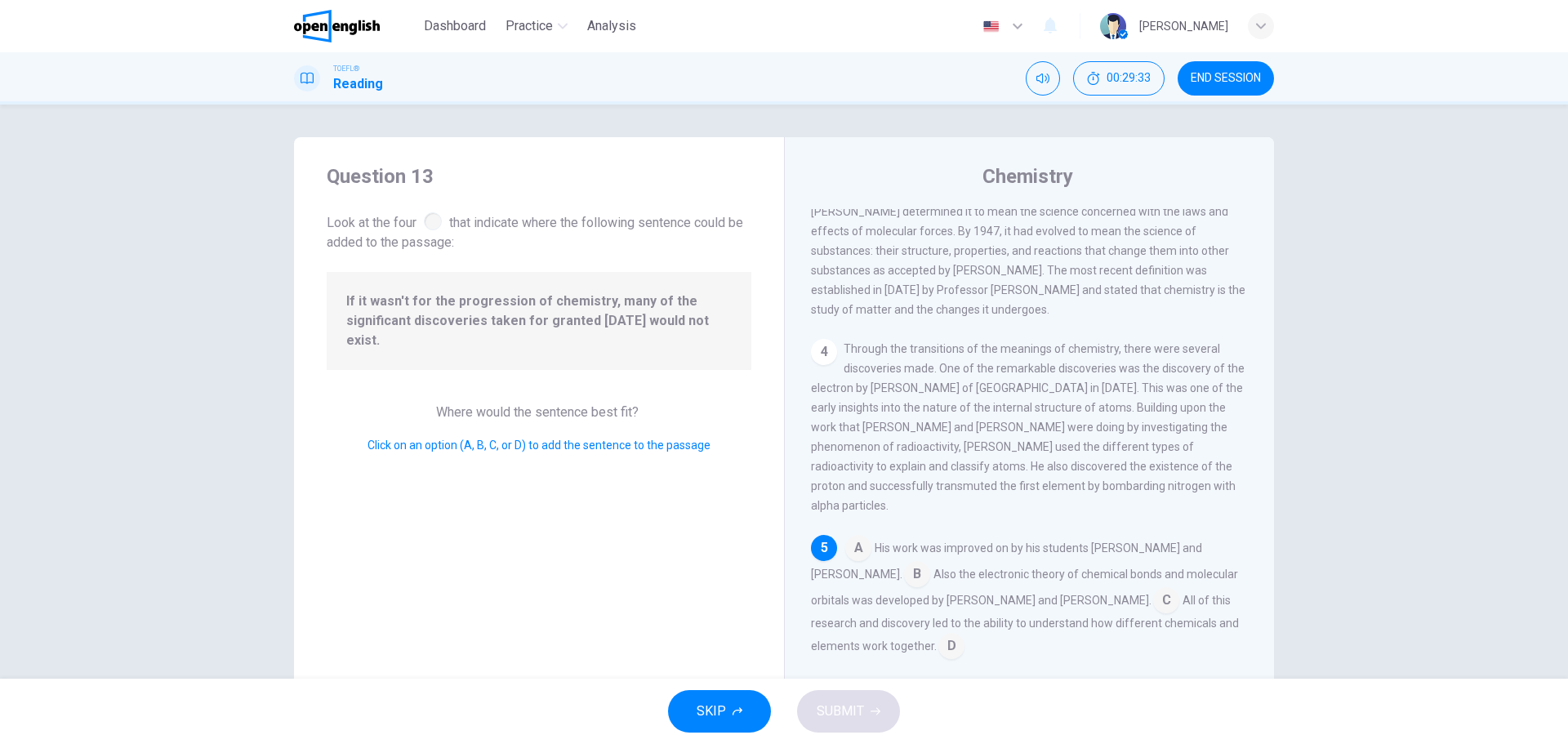
click at [1153, 602] on input at bounding box center [1166, 601] width 26 height 26
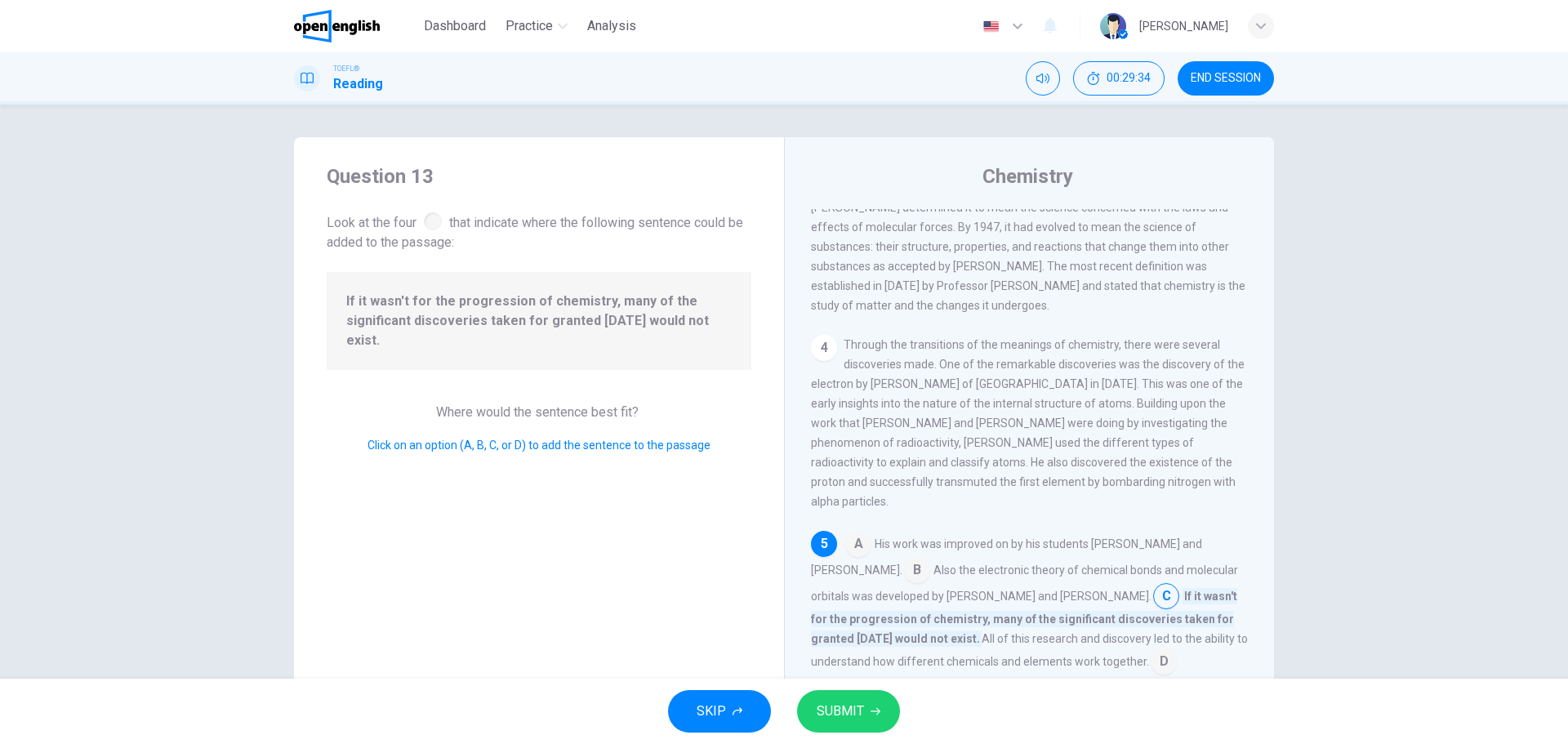
scroll to position [364, 0]
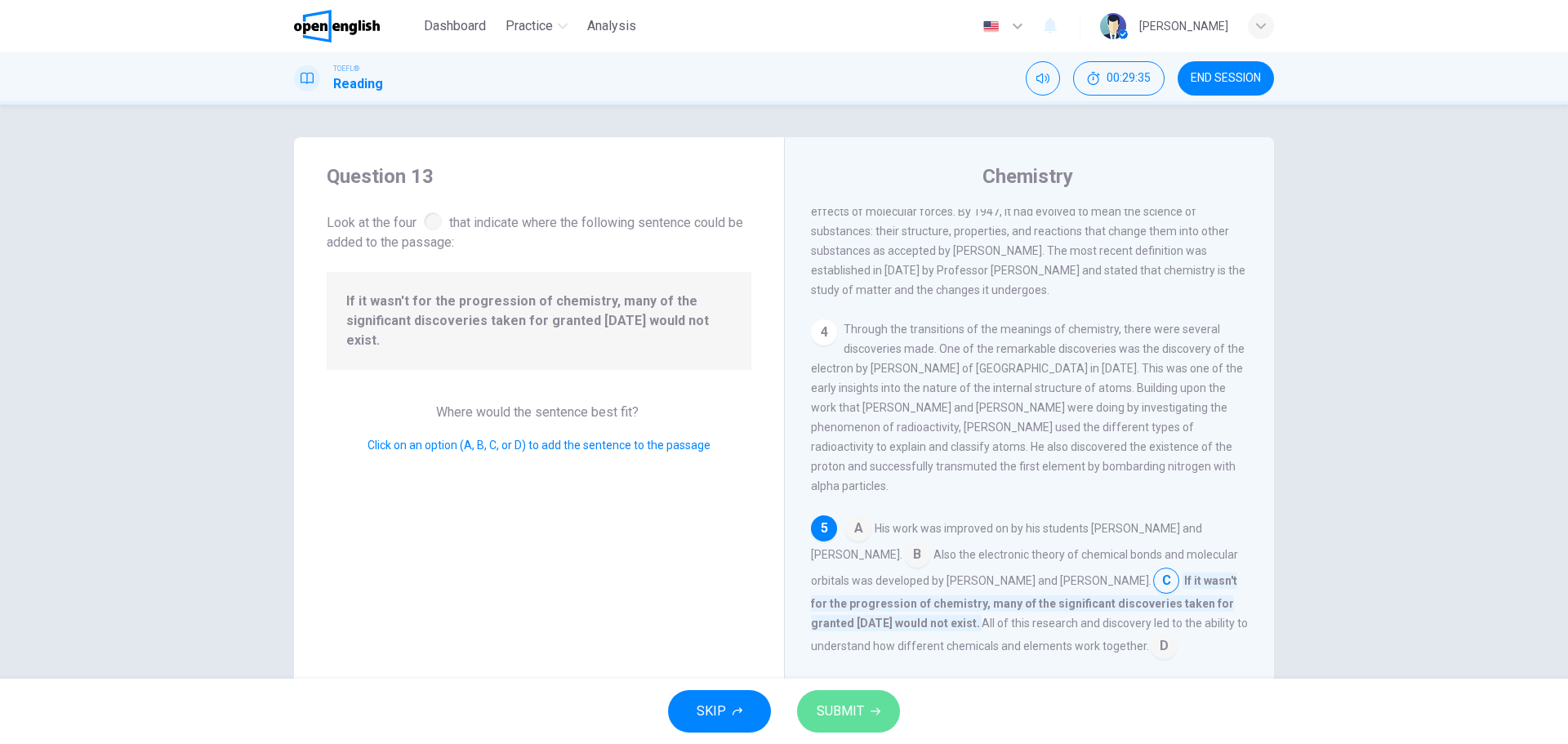
click at [846, 701] on button "SUBMIT" at bounding box center [848, 711] width 103 height 43
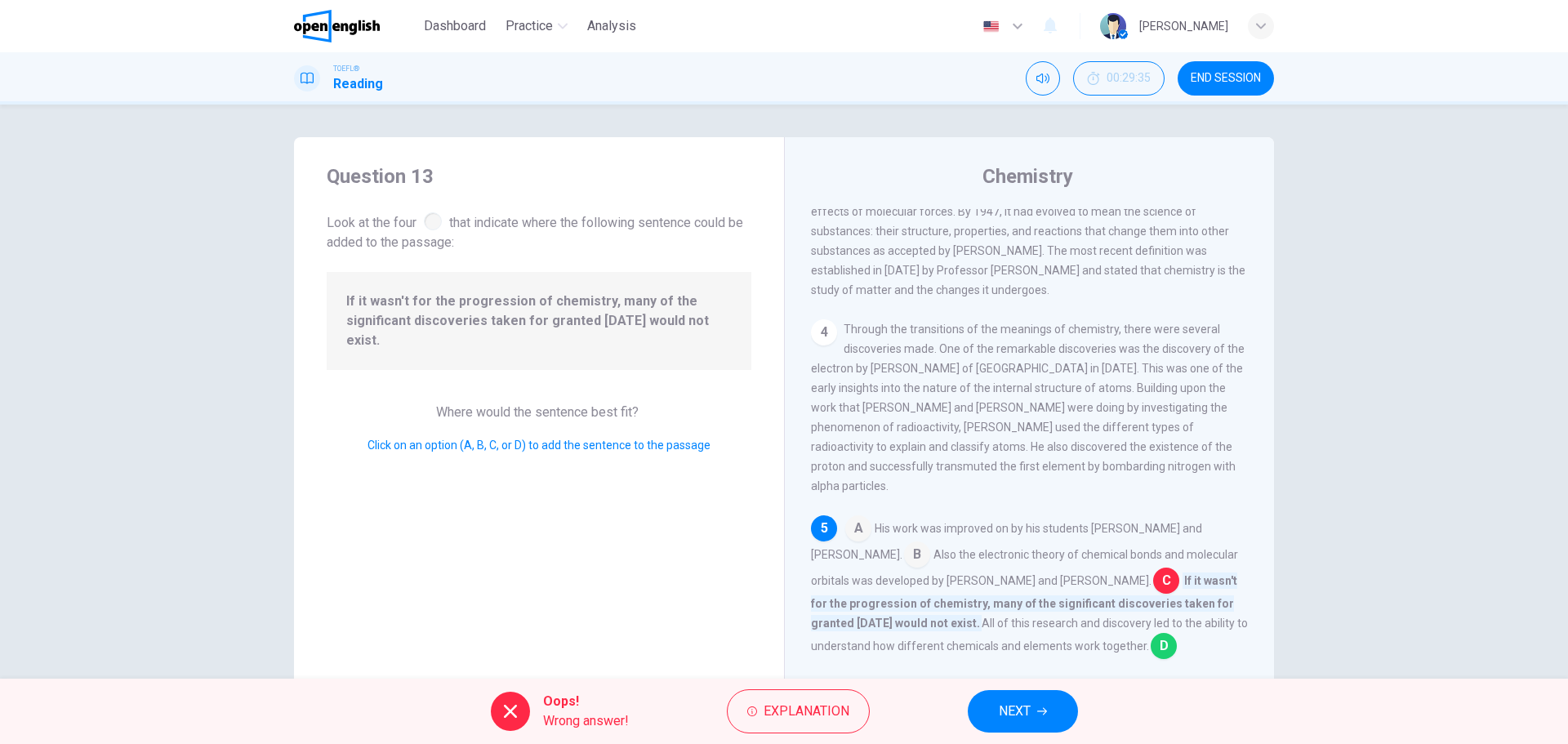
scroll to position [59, 0]
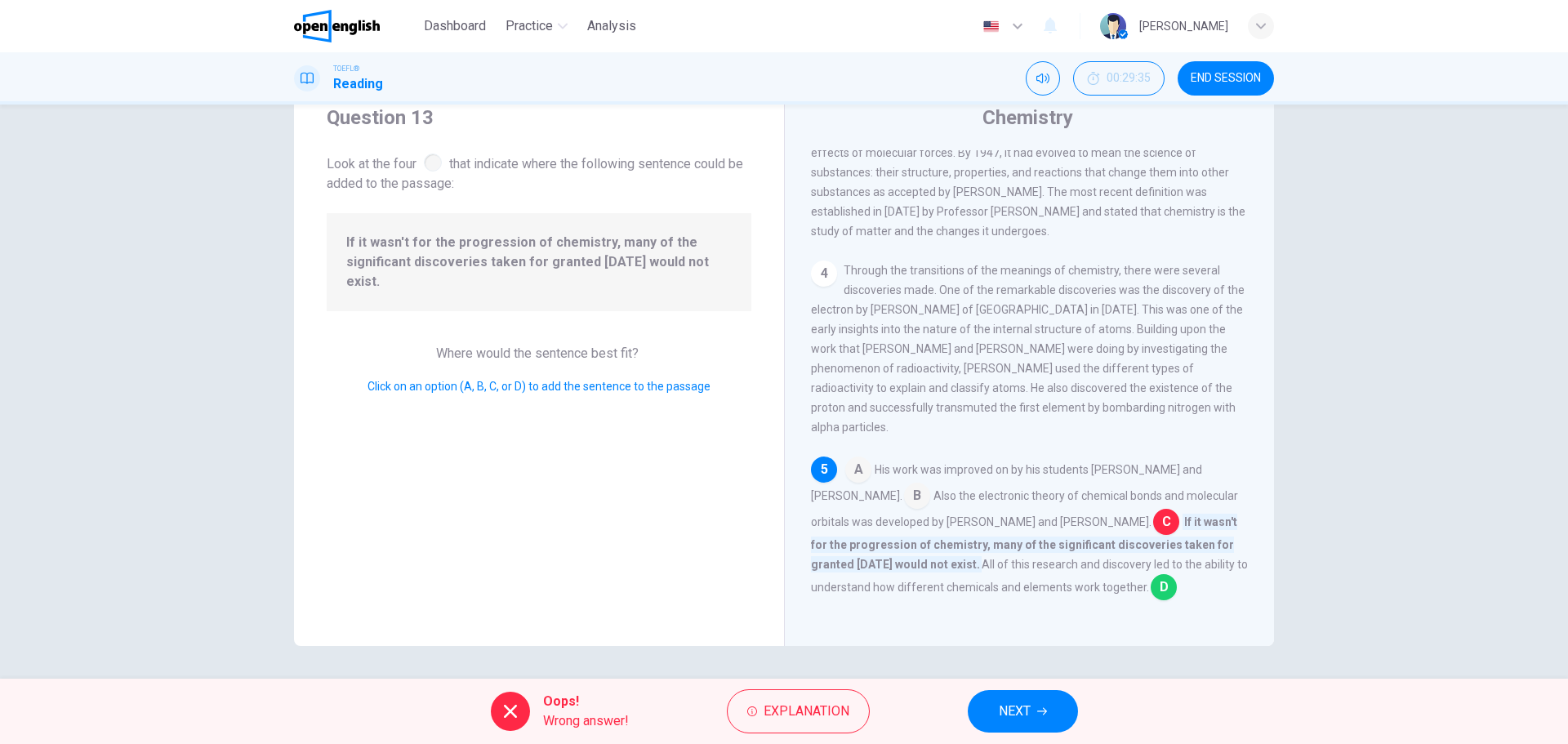
click at [1154, 588] on input at bounding box center [1163, 589] width 26 height 26
click at [1153, 523] on input at bounding box center [1166, 524] width 26 height 26
click at [1006, 701] on span "NEXT" at bounding box center [1015, 711] width 32 height 23
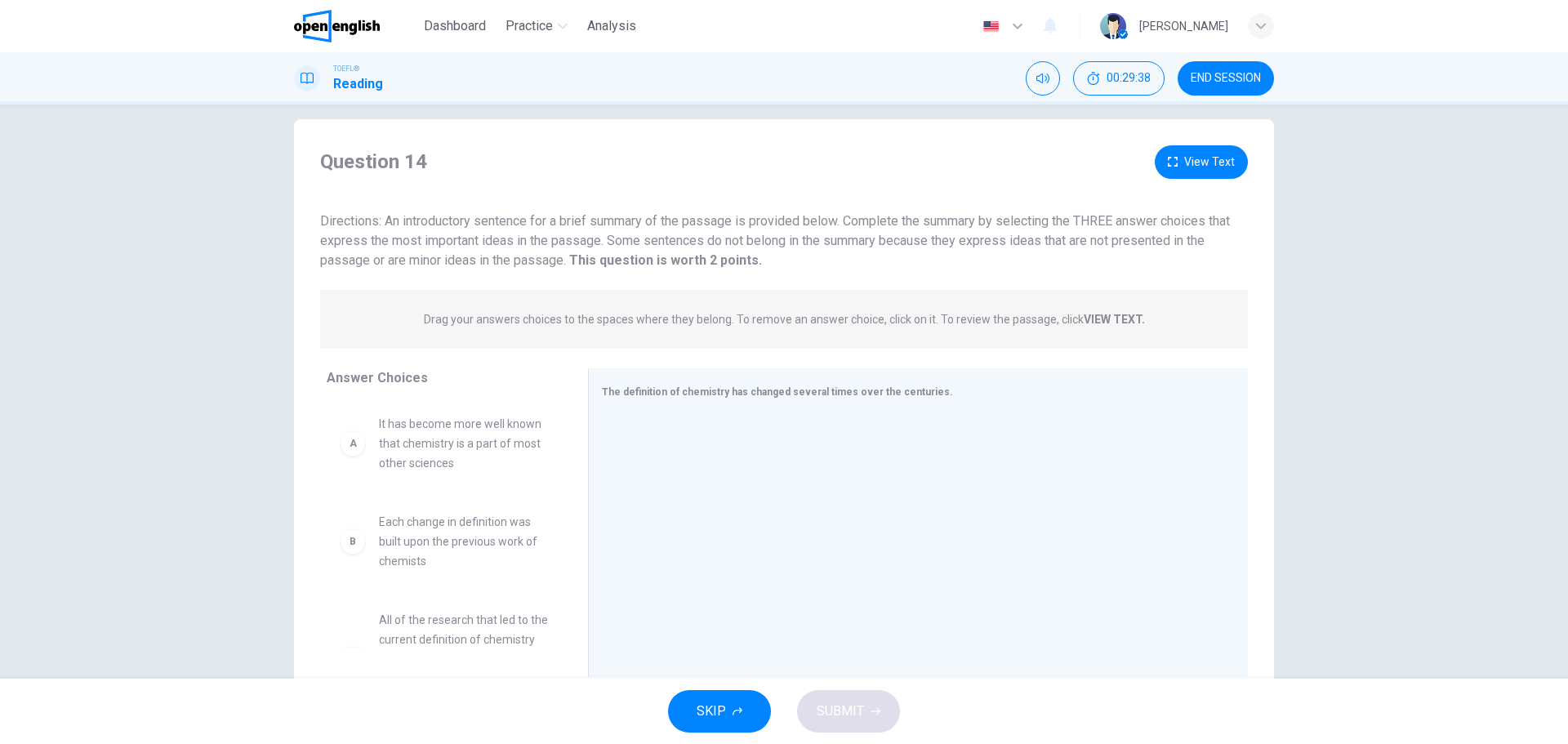
scroll to position [0, 0]
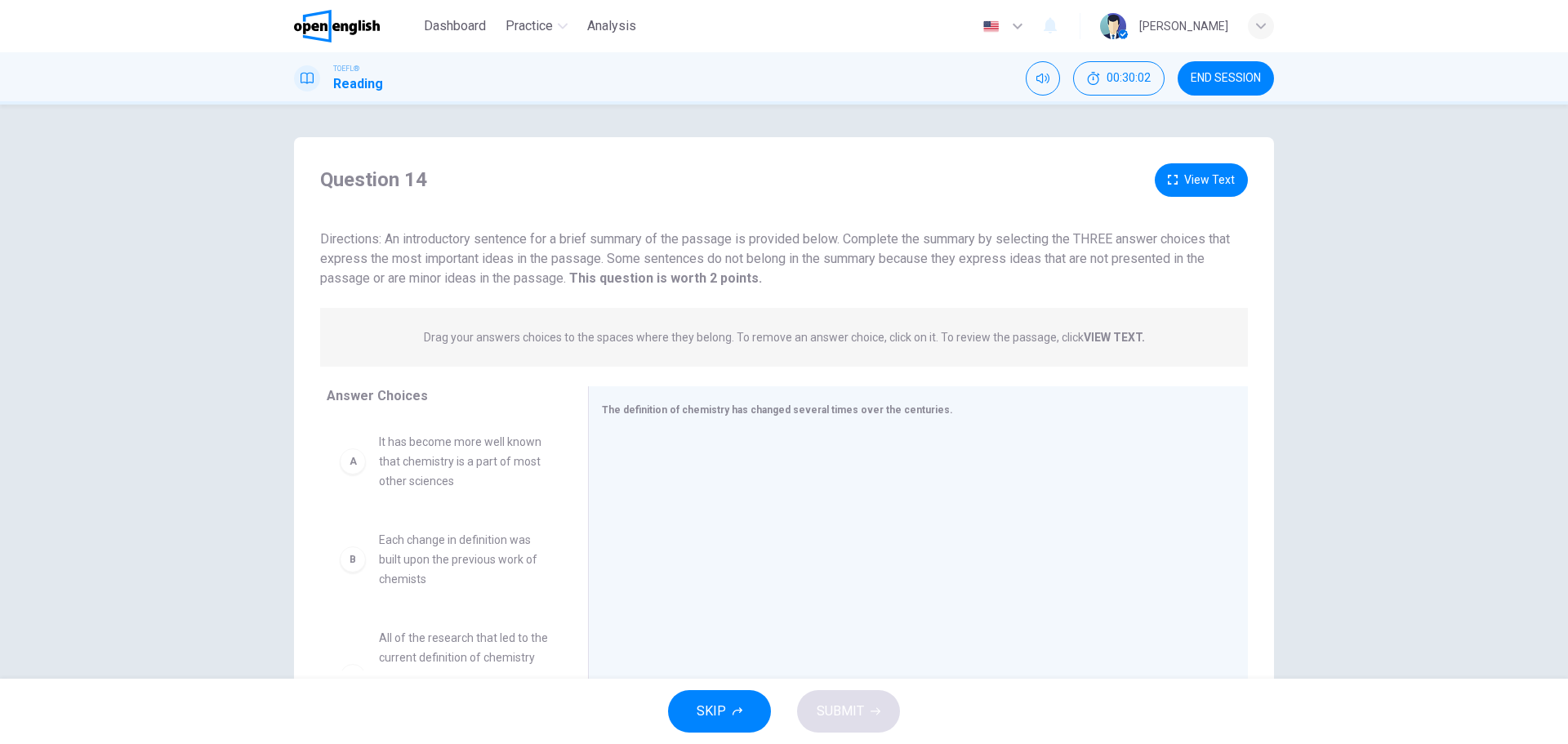
click at [383, 237] on span "Directions: An introductory sentence for a brief summary of the passage is prov…" at bounding box center [775, 258] width 910 height 55
click at [774, 239] on span "Directions: An introductory sentence for a brief summary of the passage is prov…" at bounding box center [775, 258] width 910 height 55
drag, startPoint x: 774, startPoint y: 239, endPoint x: 782, endPoint y: 240, distance: 8.1
click at [774, 238] on span "Directions: An introductory sentence for a brief summary of the passage is prov…" at bounding box center [775, 258] width 910 height 55
click at [816, 245] on span "Directions: An introductory sentence for a brief summary of the passage is prov…" at bounding box center [775, 258] width 910 height 55
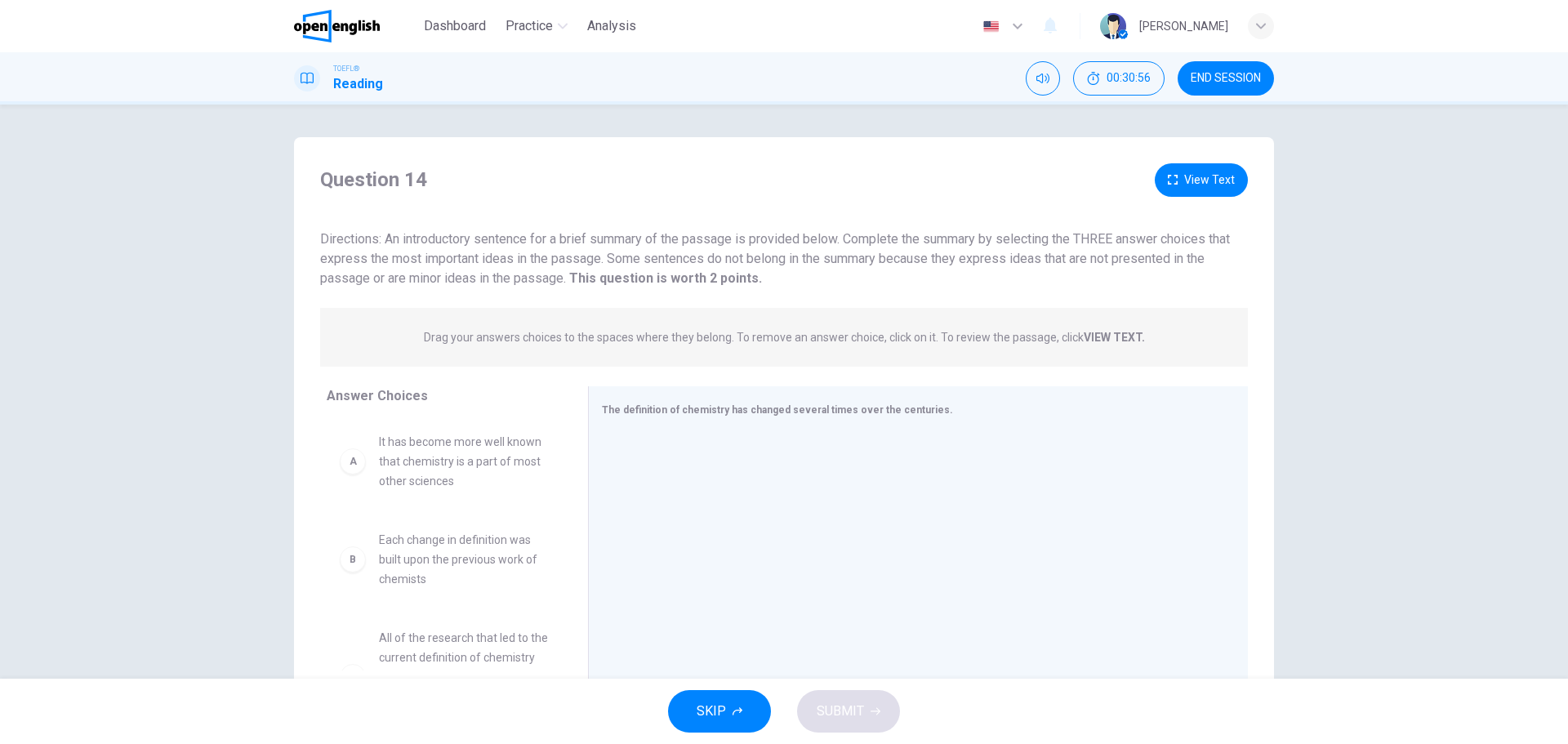
drag, startPoint x: 1124, startPoint y: 336, endPoint x: 636, endPoint y: 338, distance: 488.0
click at [638, 338] on p "Drag your answers choices to the spaces where they belong. To remove an answer …" at bounding box center [784, 337] width 721 height 13
click at [717, 418] on div "The definition of chemistry has changed several times over the centuries." at bounding box center [908, 409] width 613 height 21
drag, startPoint x: 615, startPoint y: 411, endPoint x: 711, endPoint y: 415, distance: 96.1
click at [683, 413] on span "The definition of chemistry has changed several times over the centuries." at bounding box center [776, 409] width 351 height 11
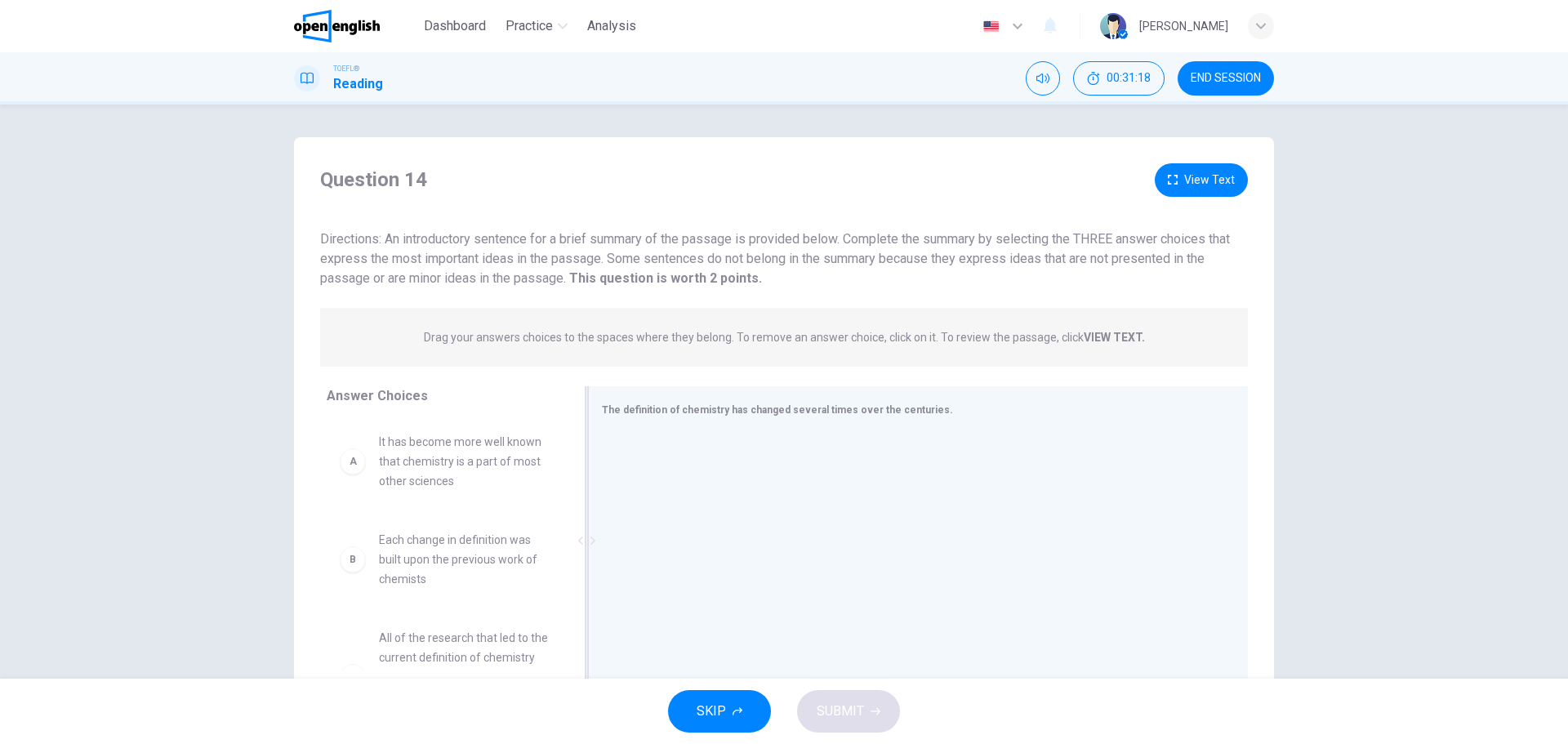
drag, startPoint x: 776, startPoint y: 410, endPoint x: 851, endPoint y: 409, distance: 75.0
click at [849, 409] on span "The definition of chemistry has changed several times over the centuries." at bounding box center [776, 409] width 351 height 11
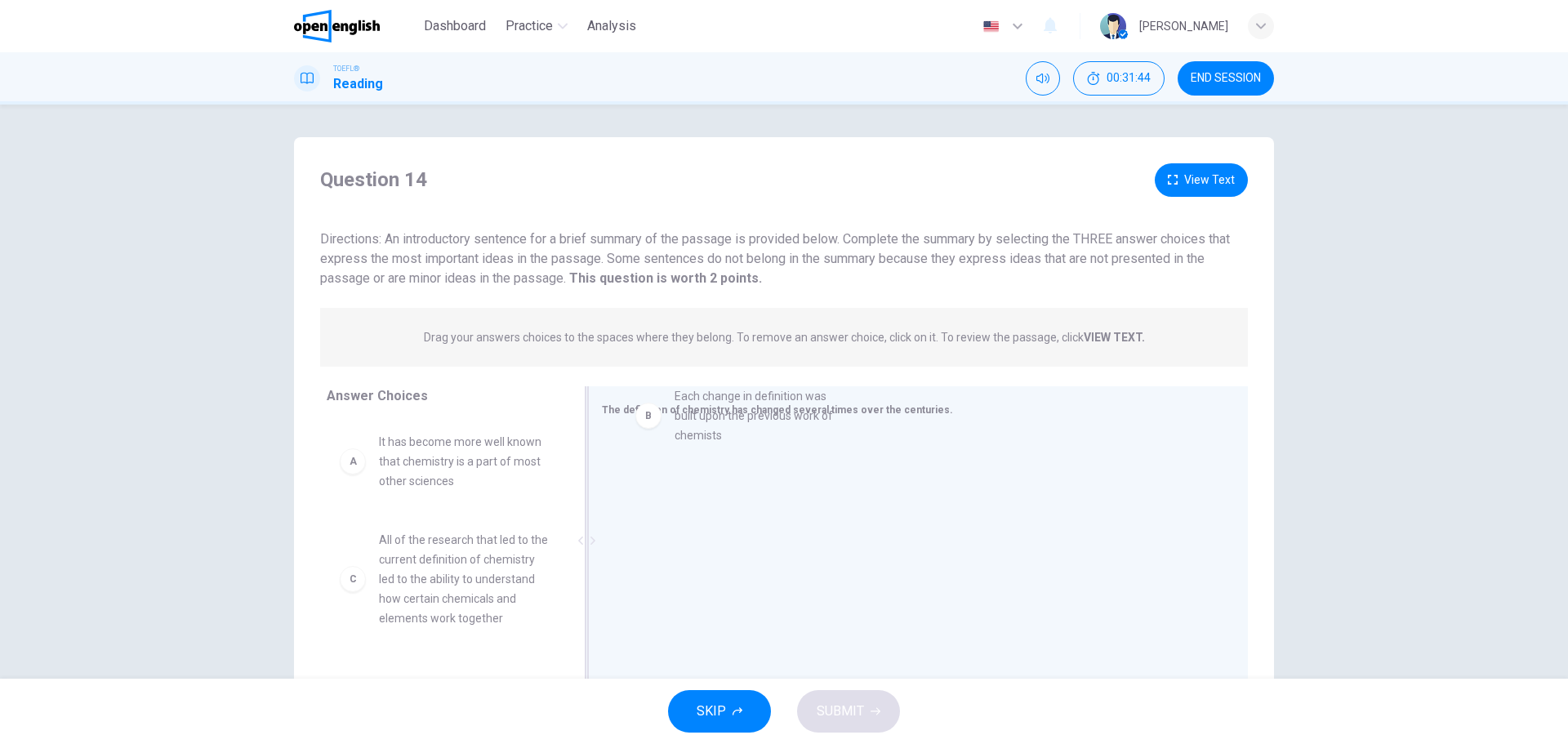
drag, startPoint x: 396, startPoint y: 557, endPoint x: 706, endPoint y: 410, distance: 343.1
click at [621, 466] on div "B" at bounding box center [628, 459] width 26 height 26
drag, startPoint x: 411, startPoint y: 563, endPoint x: 651, endPoint y: 455, distance: 263.2
click at [690, 620] on div "B Each change in definition was built upon the previous work of chemists" at bounding box center [911, 542] width 619 height 218
click at [1191, 184] on button "View Text" at bounding box center [1201, 180] width 93 height 33
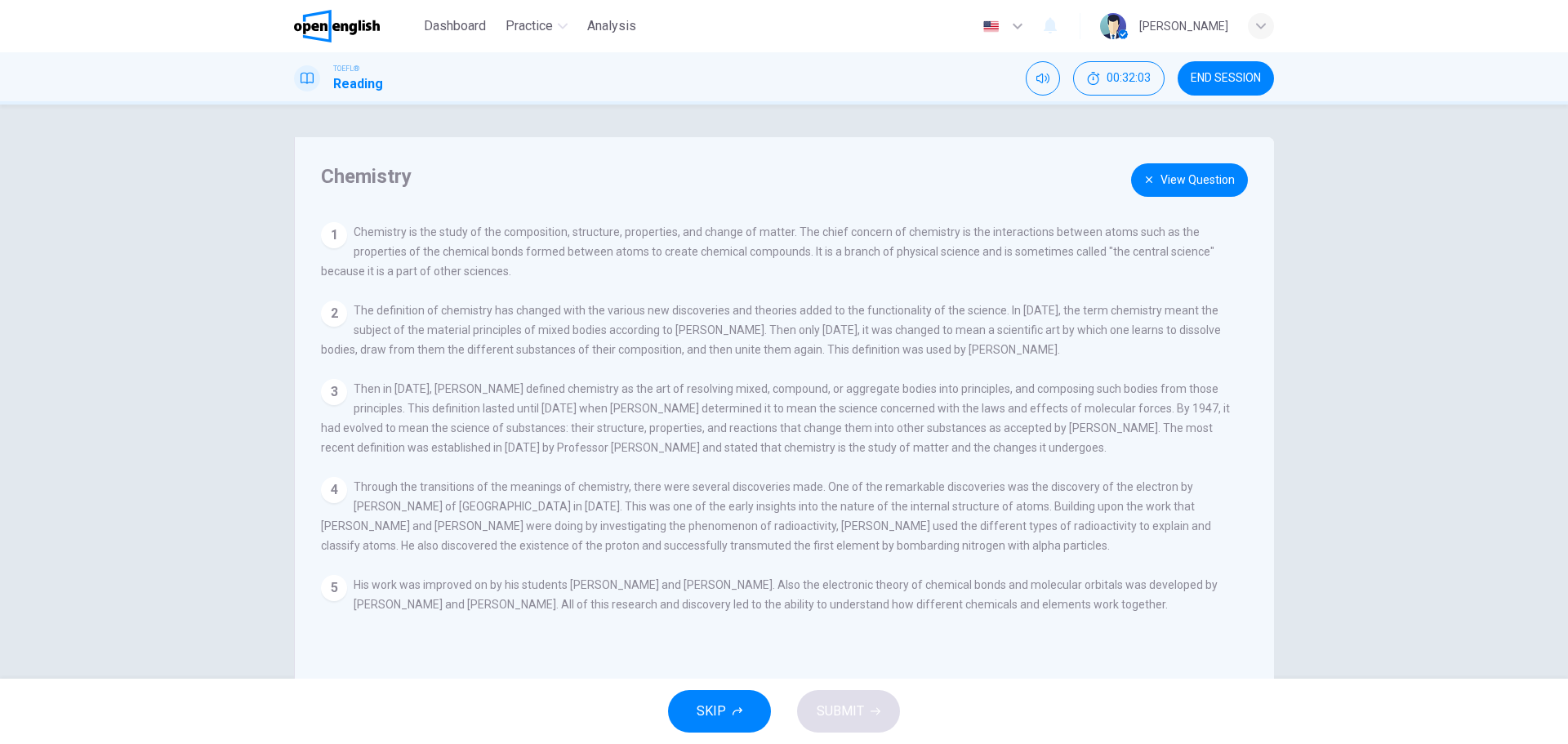
click at [1191, 184] on button "View Question" at bounding box center [1189, 180] width 116 height 33
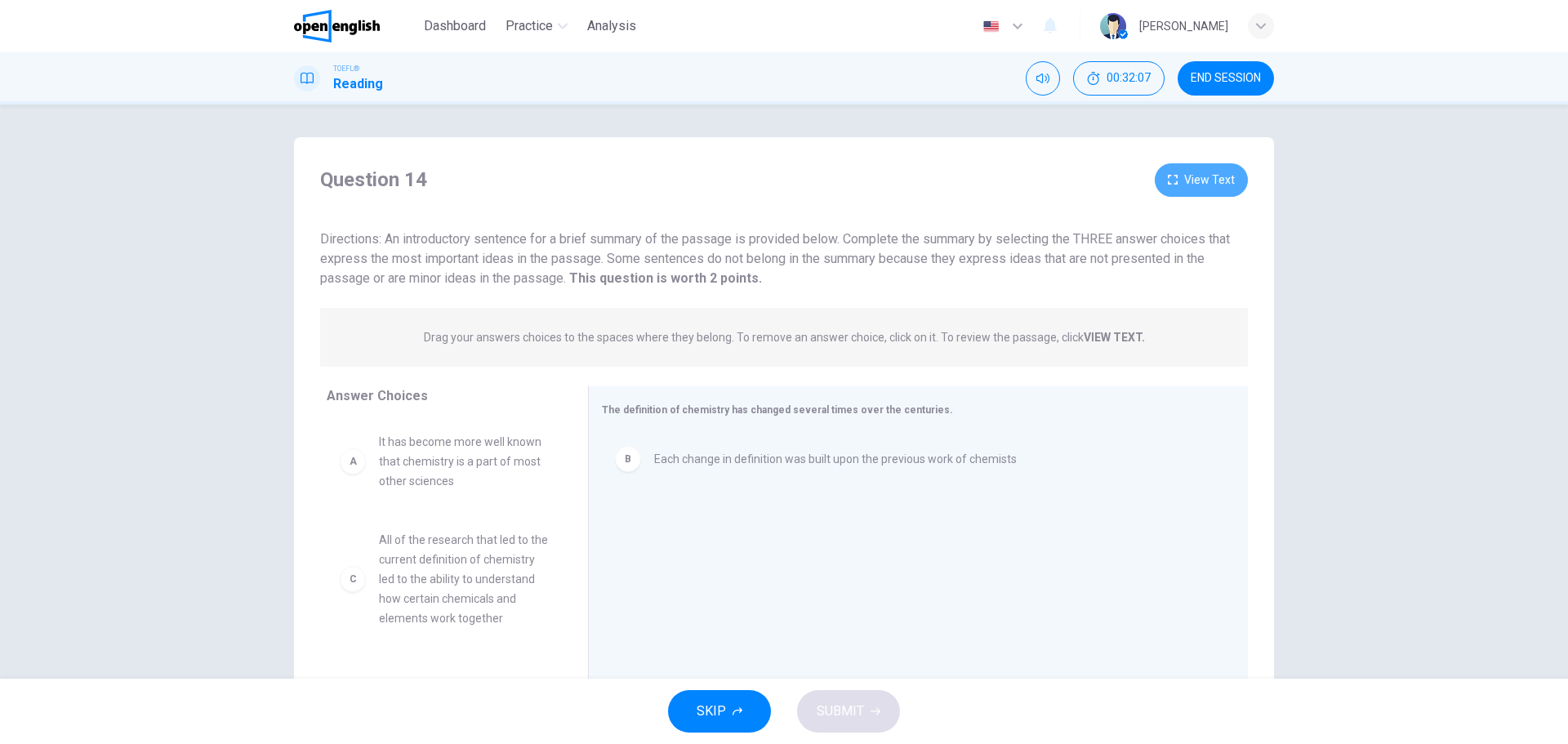
click at [1162, 181] on button "View Text" at bounding box center [1201, 180] width 93 height 33
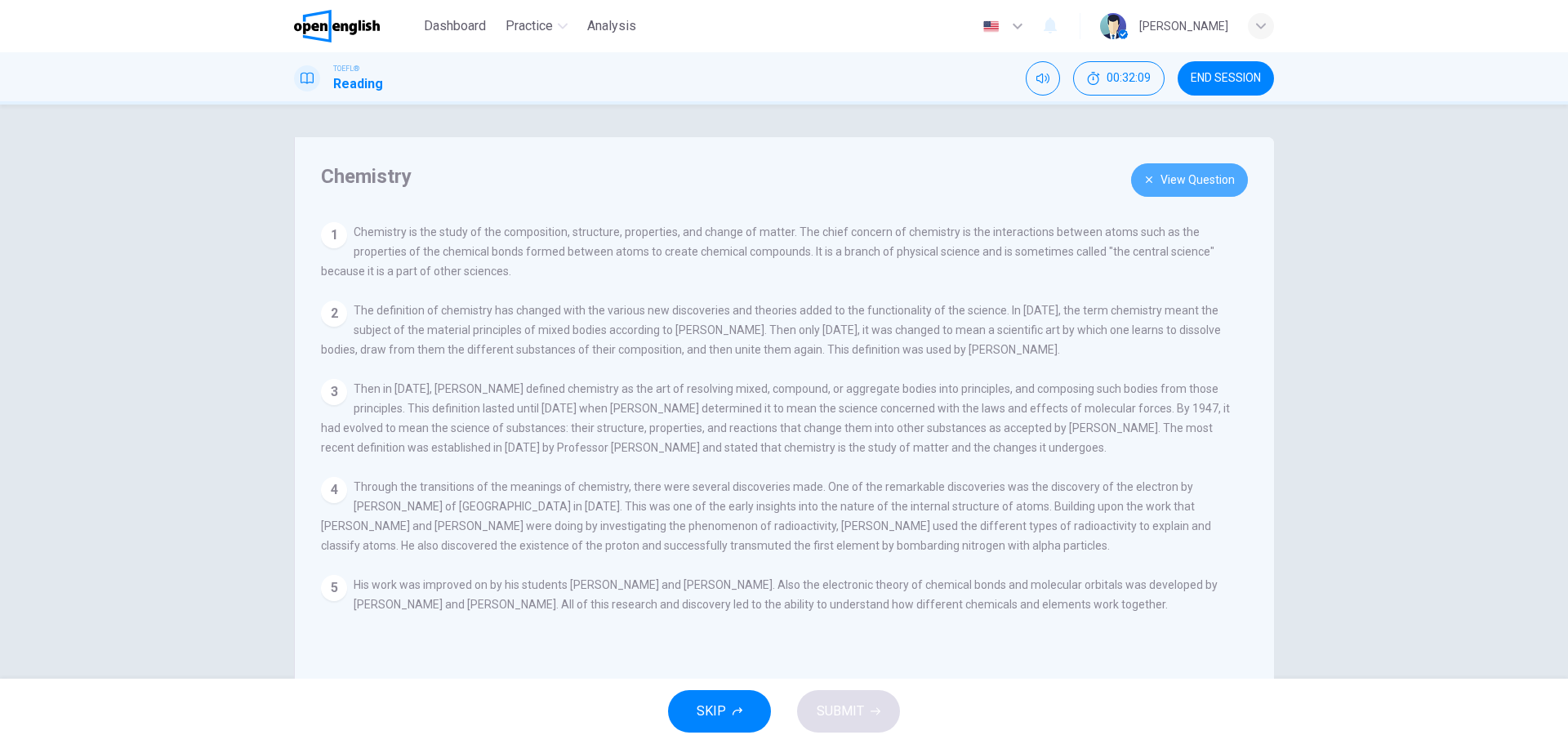
click at [1162, 181] on button "View Question" at bounding box center [1189, 180] width 116 height 33
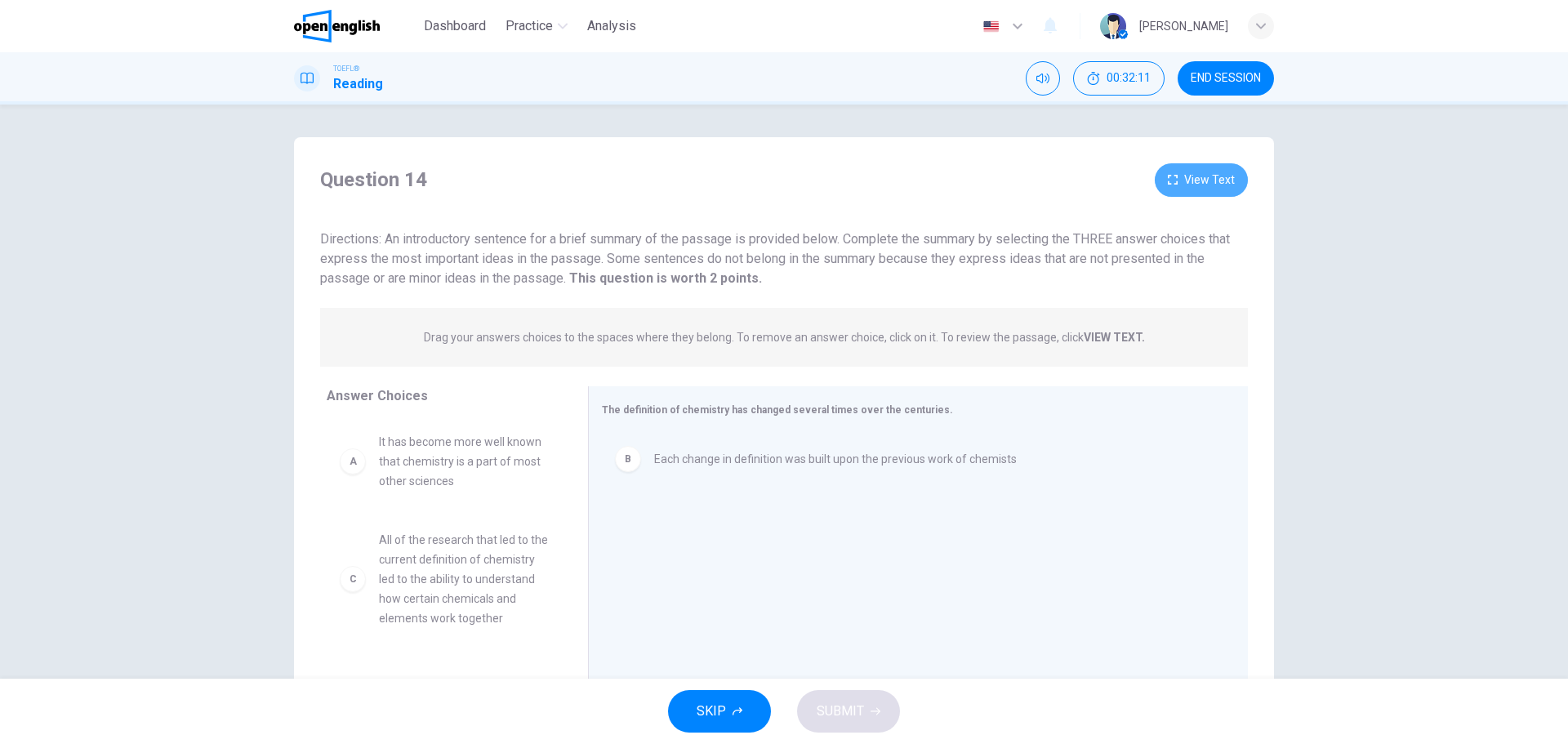
click at [1162, 181] on button "View Text" at bounding box center [1201, 180] width 93 height 33
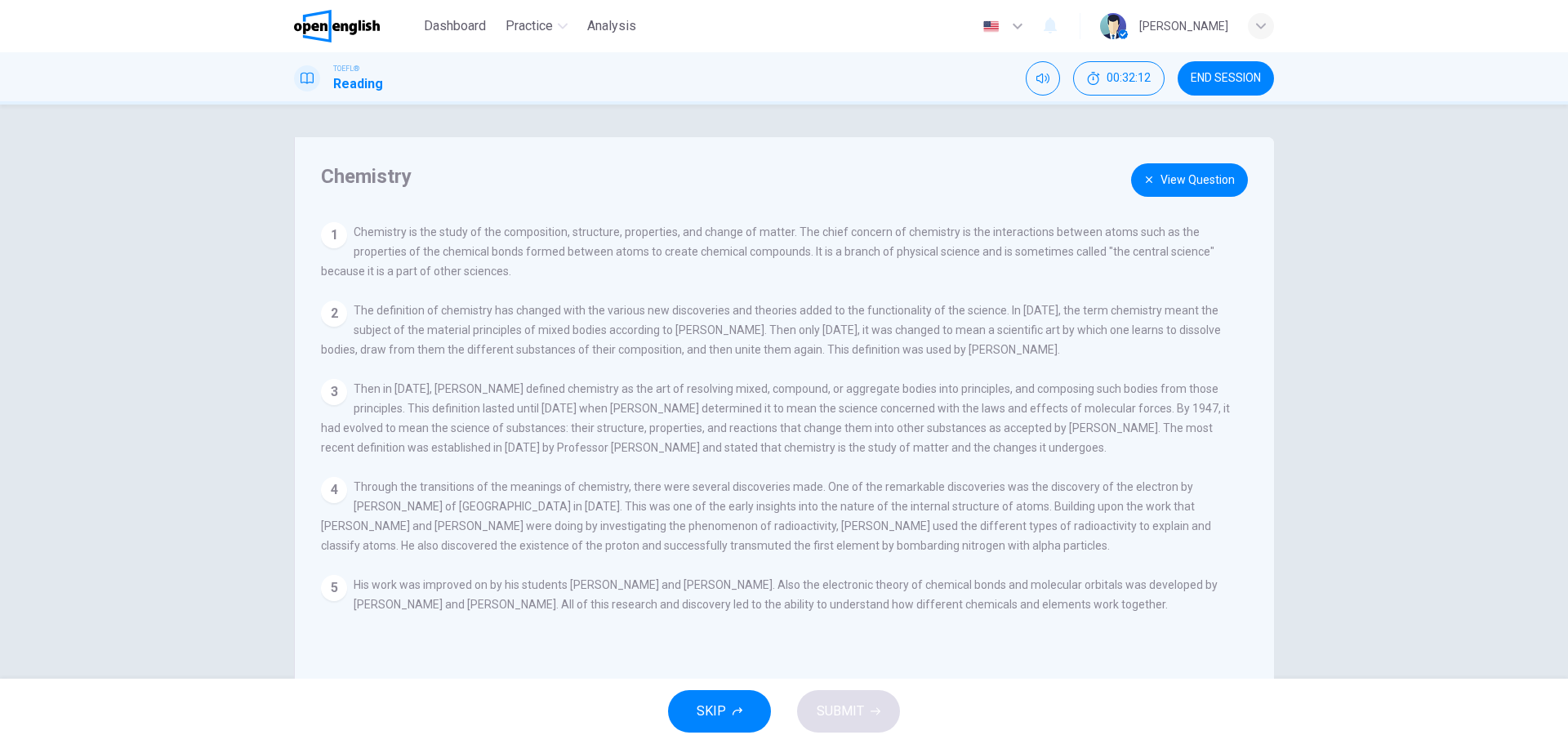
click at [1162, 182] on button "View Question" at bounding box center [1189, 180] width 116 height 33
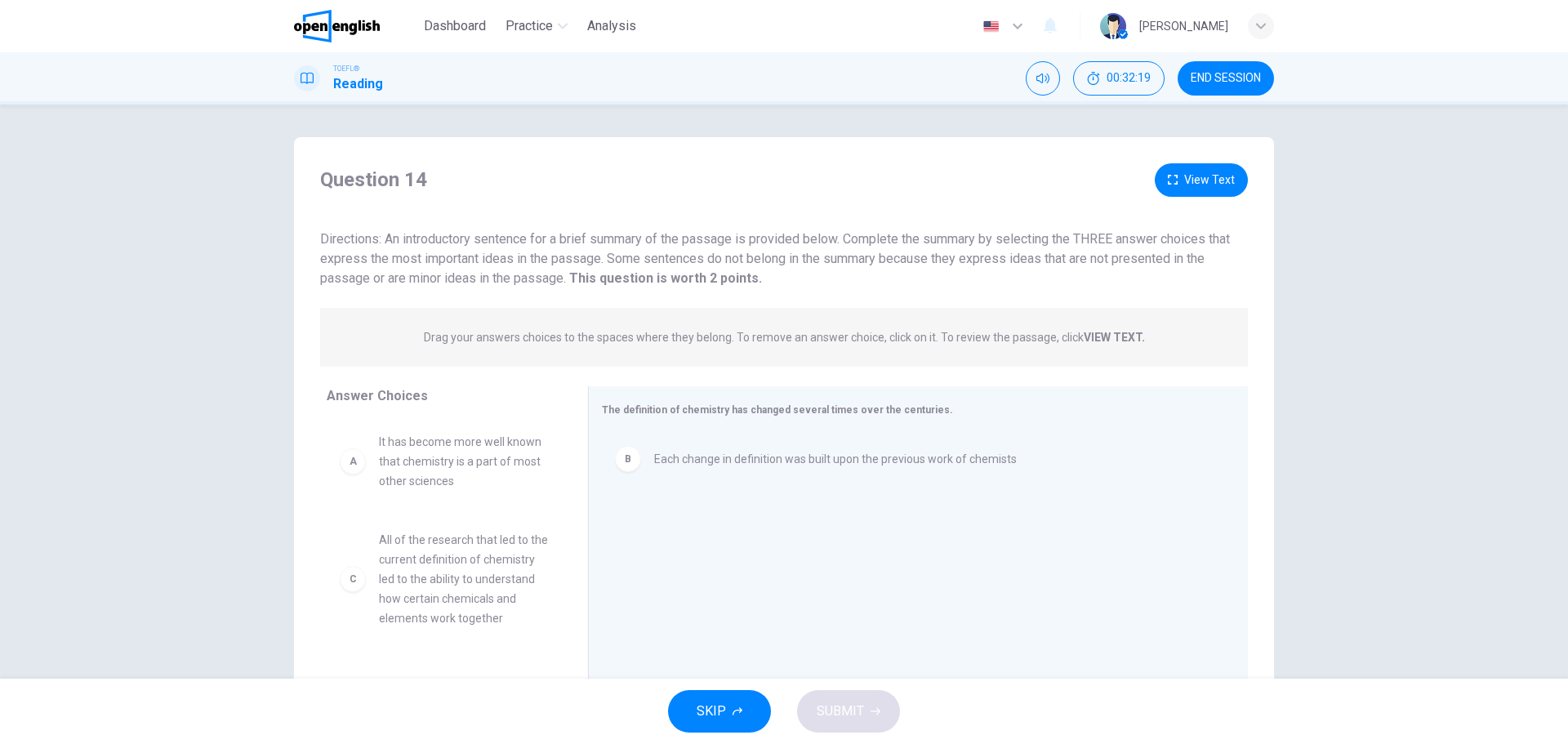
drag, startPoint x: 601, startPoint y: 243, endPoint x: 774, endPoint y: 251, distance: 173.2
click at [774, 251] on span "Directions: An introductory sentence for a brief summary of the passage is prov…" at bounding box center [775, 258] width 910 height 55
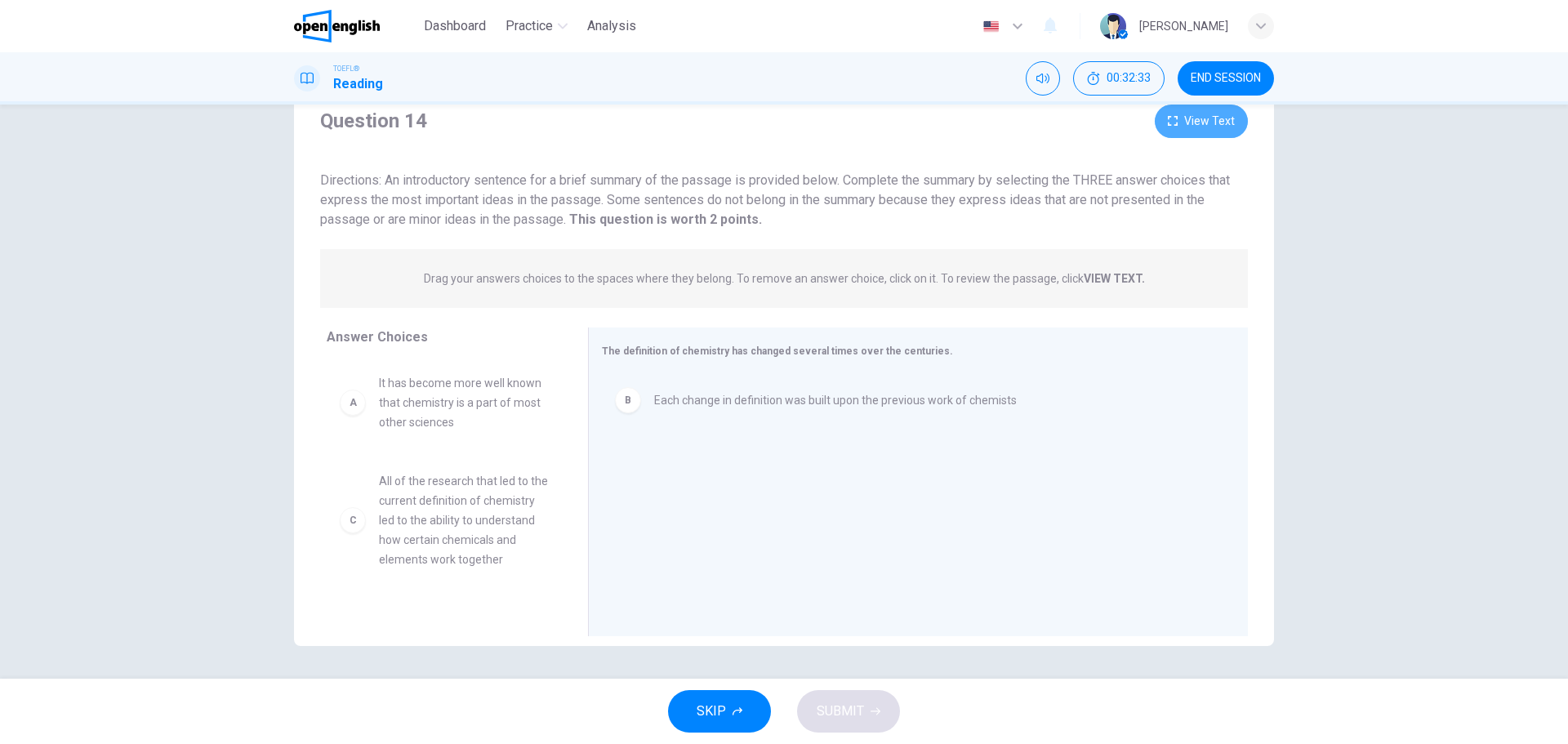
click at [1222, 124] on button "View Text" at bounding box center [1201, 121] width 93 height 33
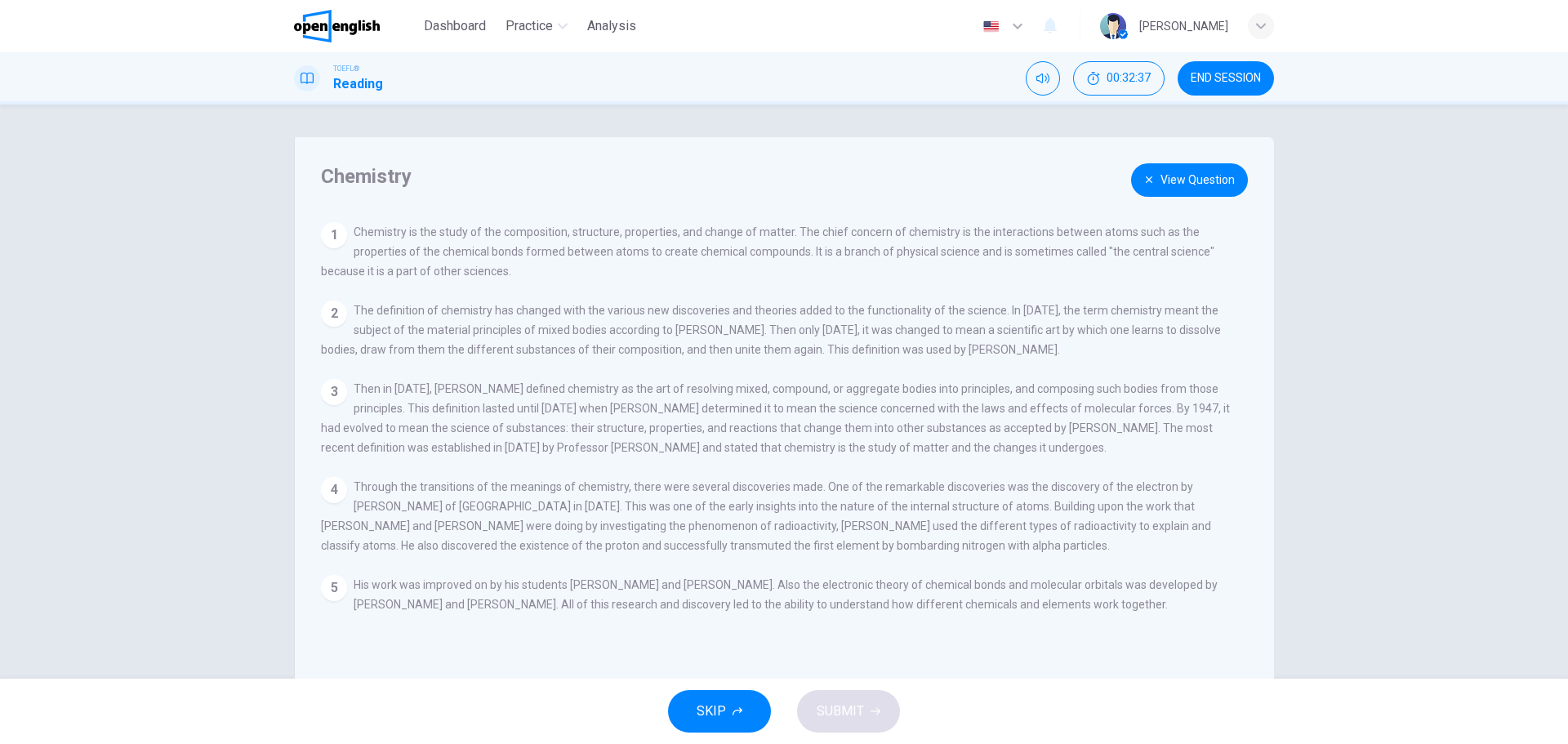
drag, startPoint x: 587, startPoint y: 301, endPoint x: 684, endPoint y: 344, distance: 106.1
click at [684, 344] on div "View Question 1 Chemistry is the study of the composition, structure, propertie…" at bounding box center [788, 427] width 935 height 411
drag, startPoint x: 613, startPoint y: 320, endPoint x: 675, endPoint y: 343, distance: 66.1
click at [675, 343] on div "2 The definition of chemistry has changed with the various new discoveries and …" at bounding box center [777, 330] width 915 height 59
click at [1145, 170] on button "View Question" at bounding box center [1189, 180] width 116 height 33
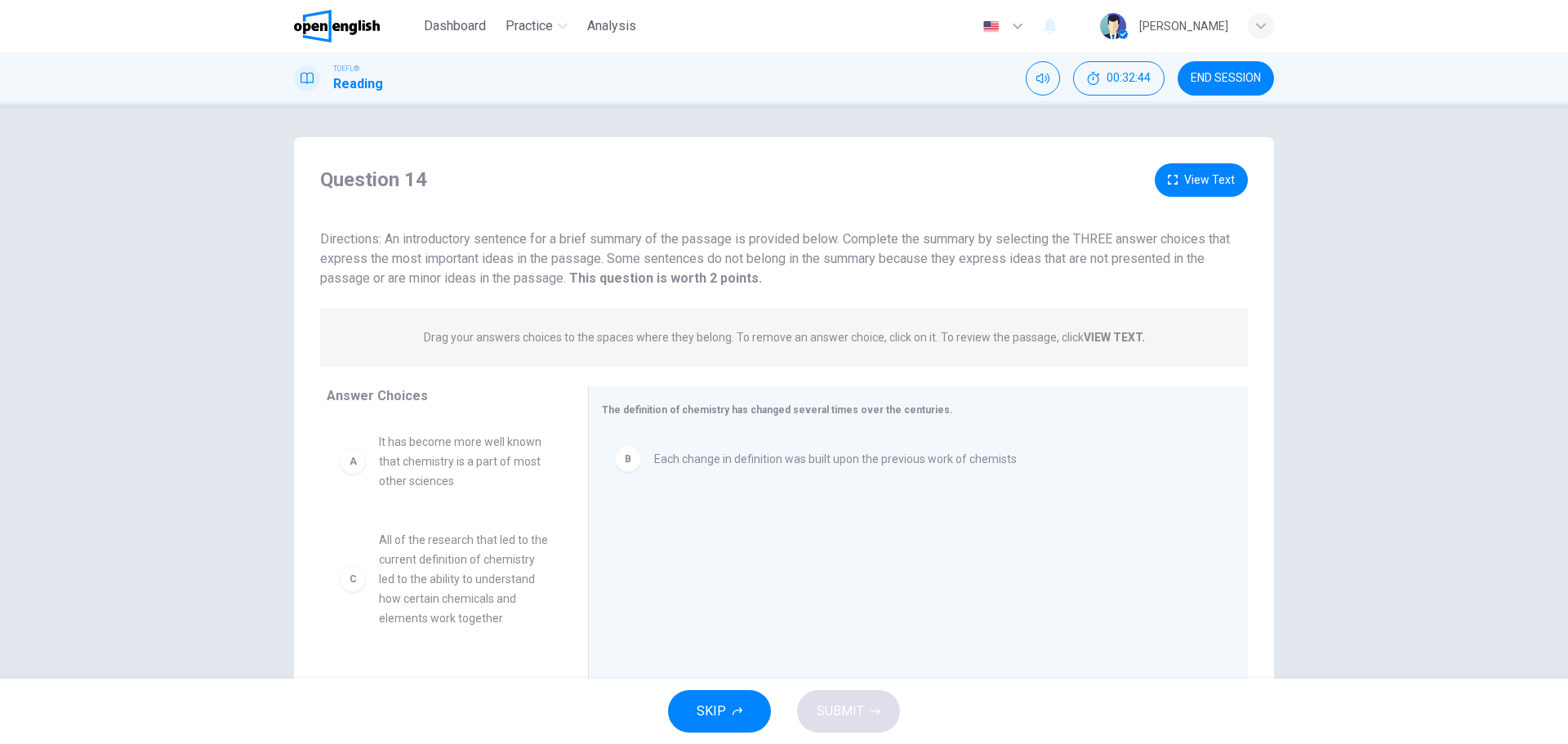
click at [415, 467] on span "It has become more well known that chemistry is a part of most other sciences" at bounding box center [464, 461] width 170 height 59
click at [355, 463] on div "A" at bounding box center [353, 461] width 26 height 26
click at [354, 592] on div "C" at bounding box center [353, 579] width 26 height 26
click at [792, 409] on span "The definition of chemistry has changed several times over the centuries." at bounding box center [776, 409] width 351 height 11
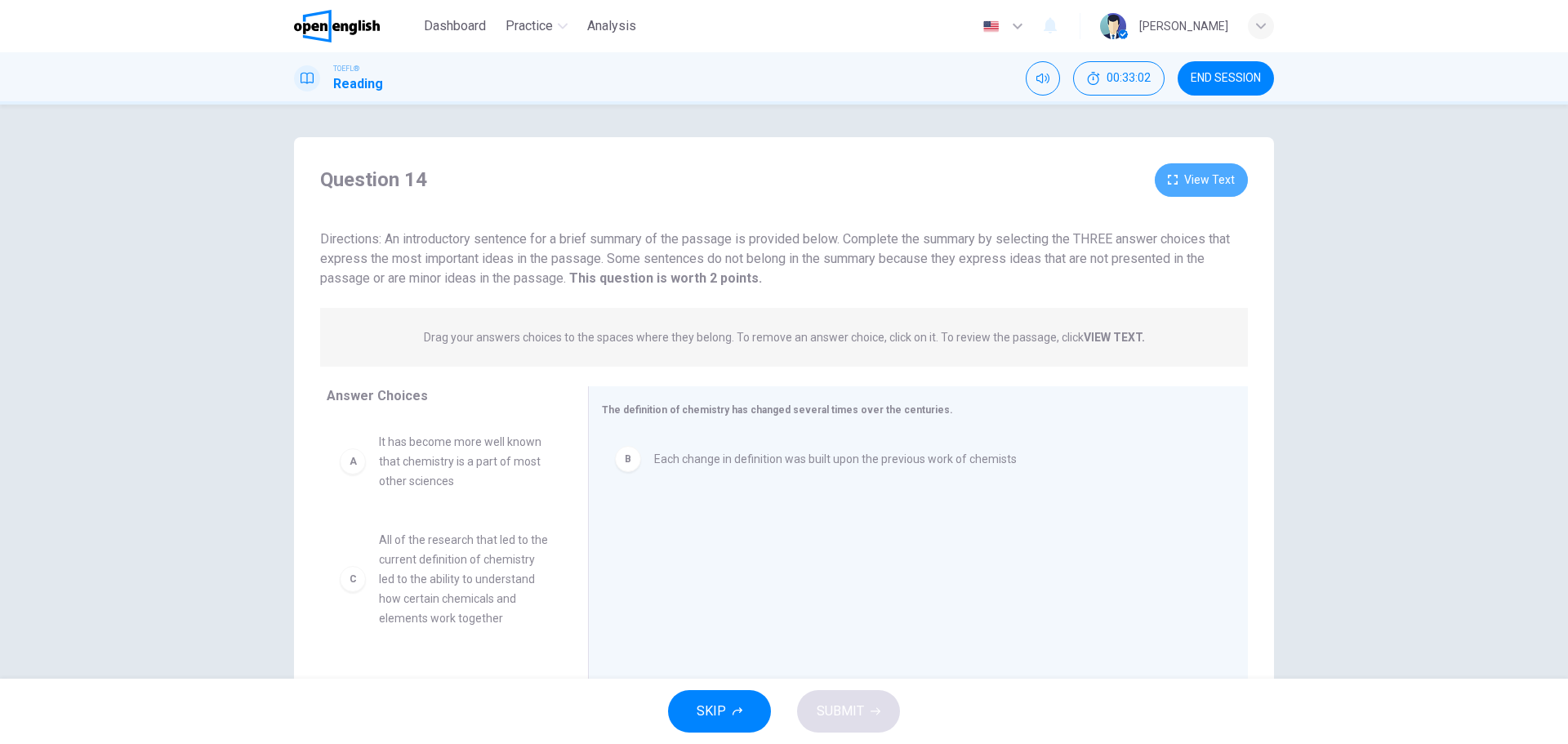
click at [1195, 175] on button "View Text" at bounding box center [1201, 180] width 93 height 33
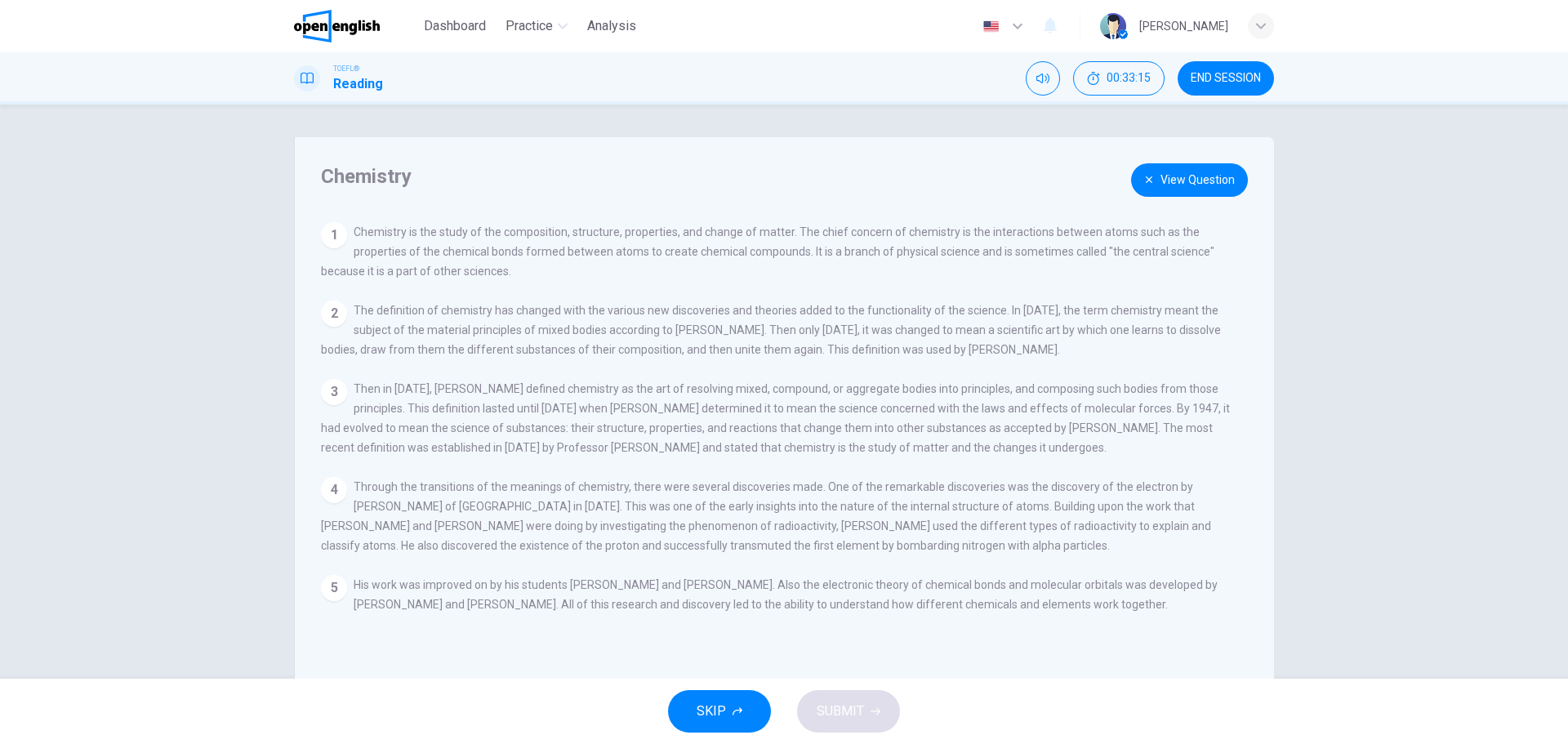
click at [1170, 182] on button "View Question" at bounding box center [1189, 180] width 116 height 33
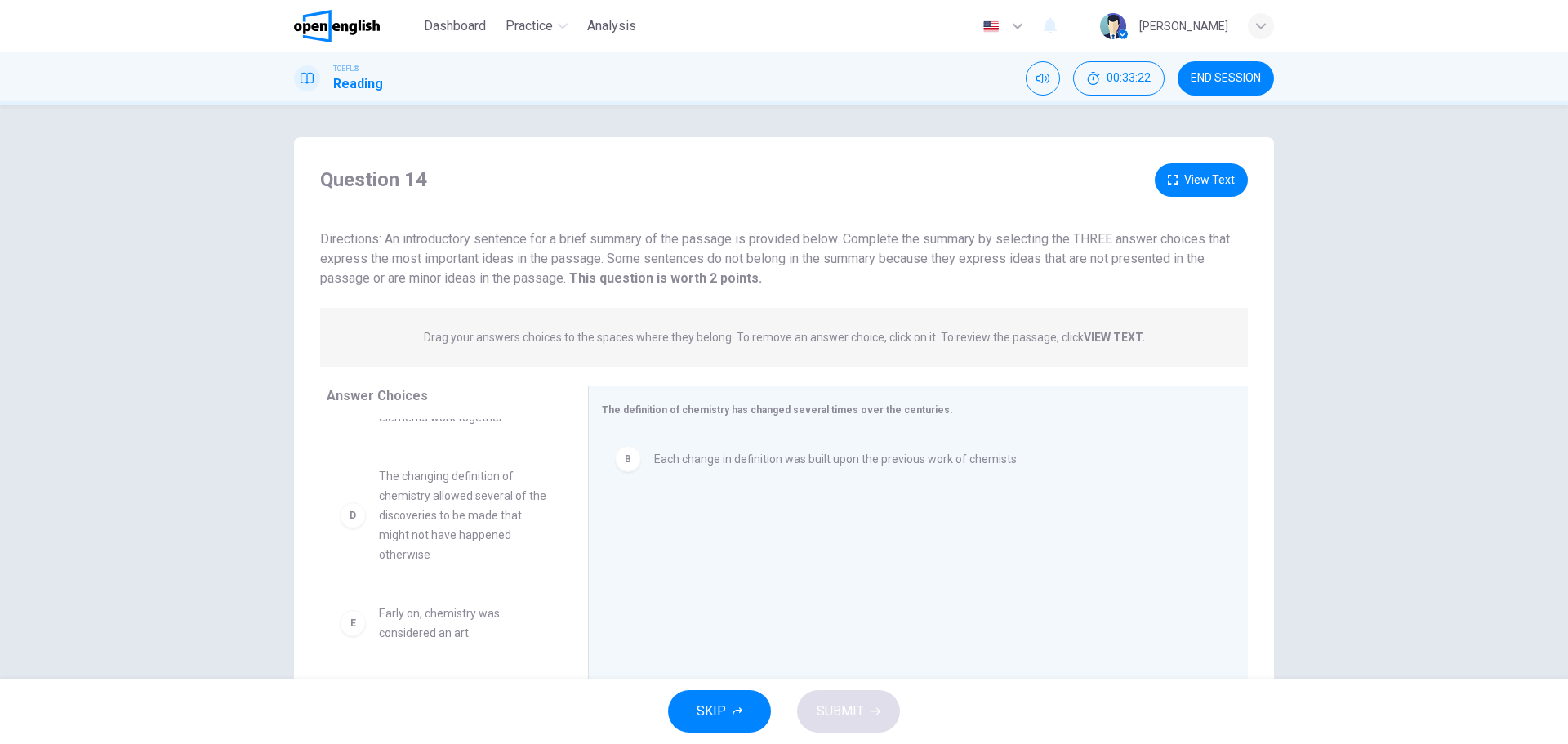
scroll to position [160, 0]
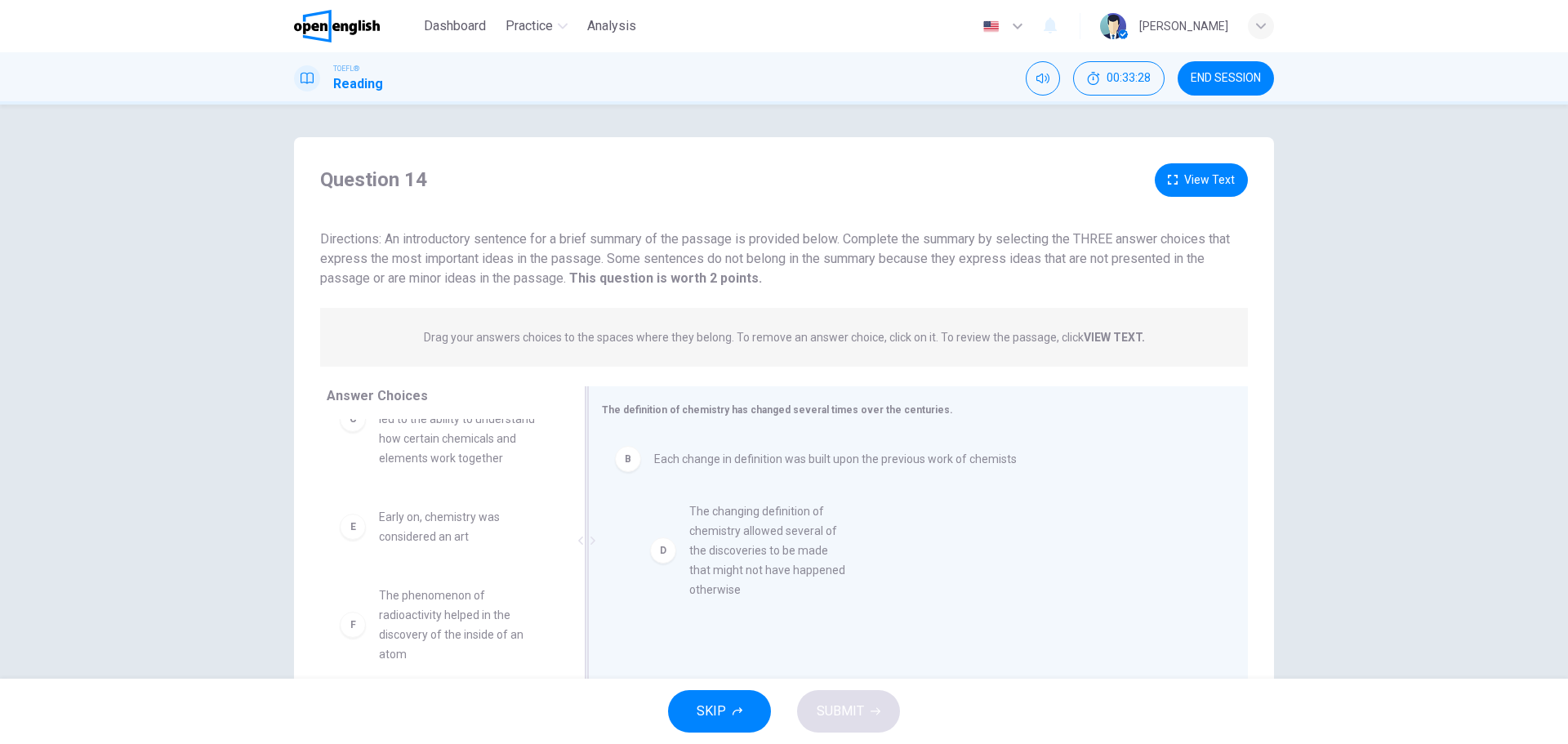
drag, startPoint x: 394, startPoint y: 584, endPoint x: 717, endPoint y: 557, distance: 324.1
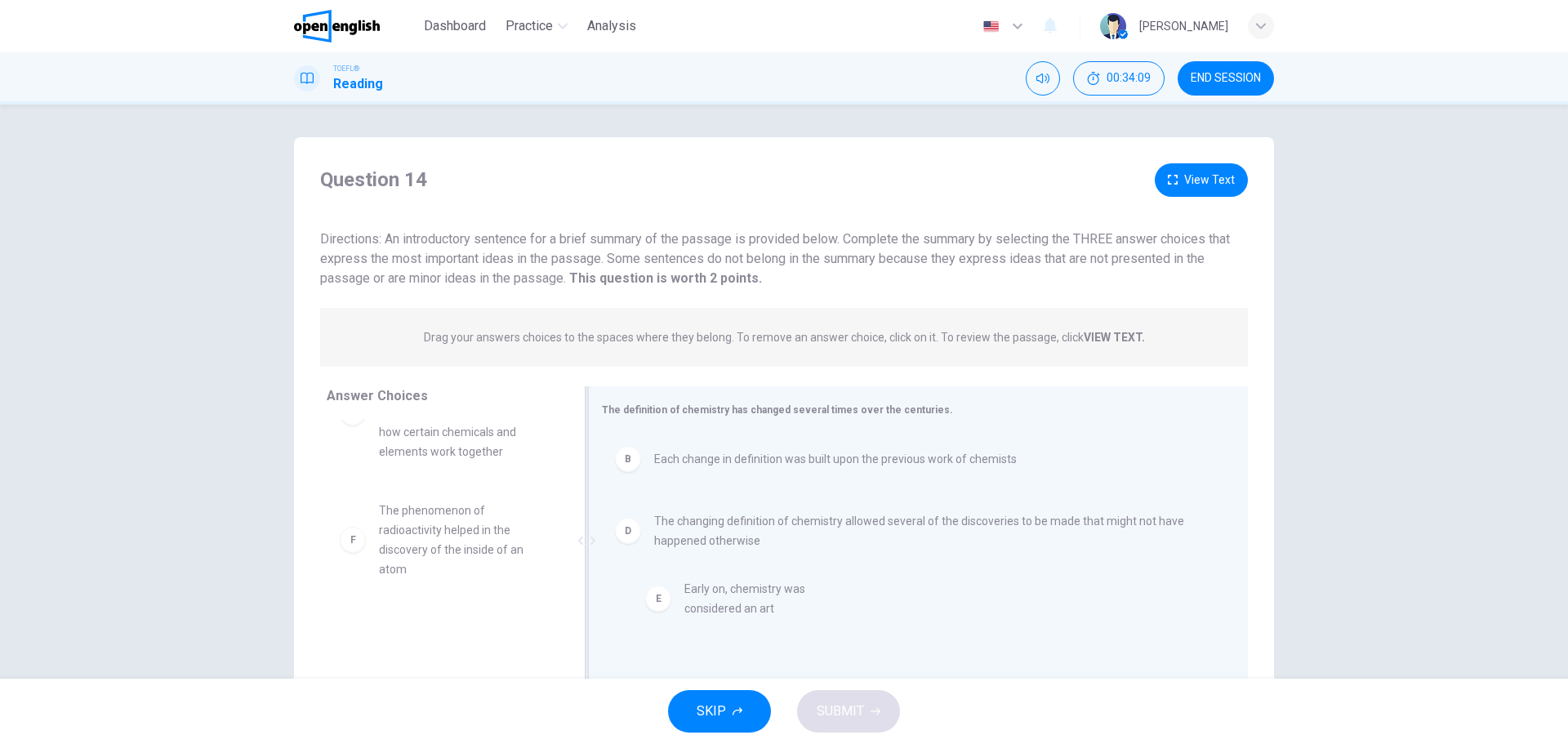
drag, startPoint x: 401, startPoint y: 523, endPoint x: 695, endPoint y: 597, distance: 303.2
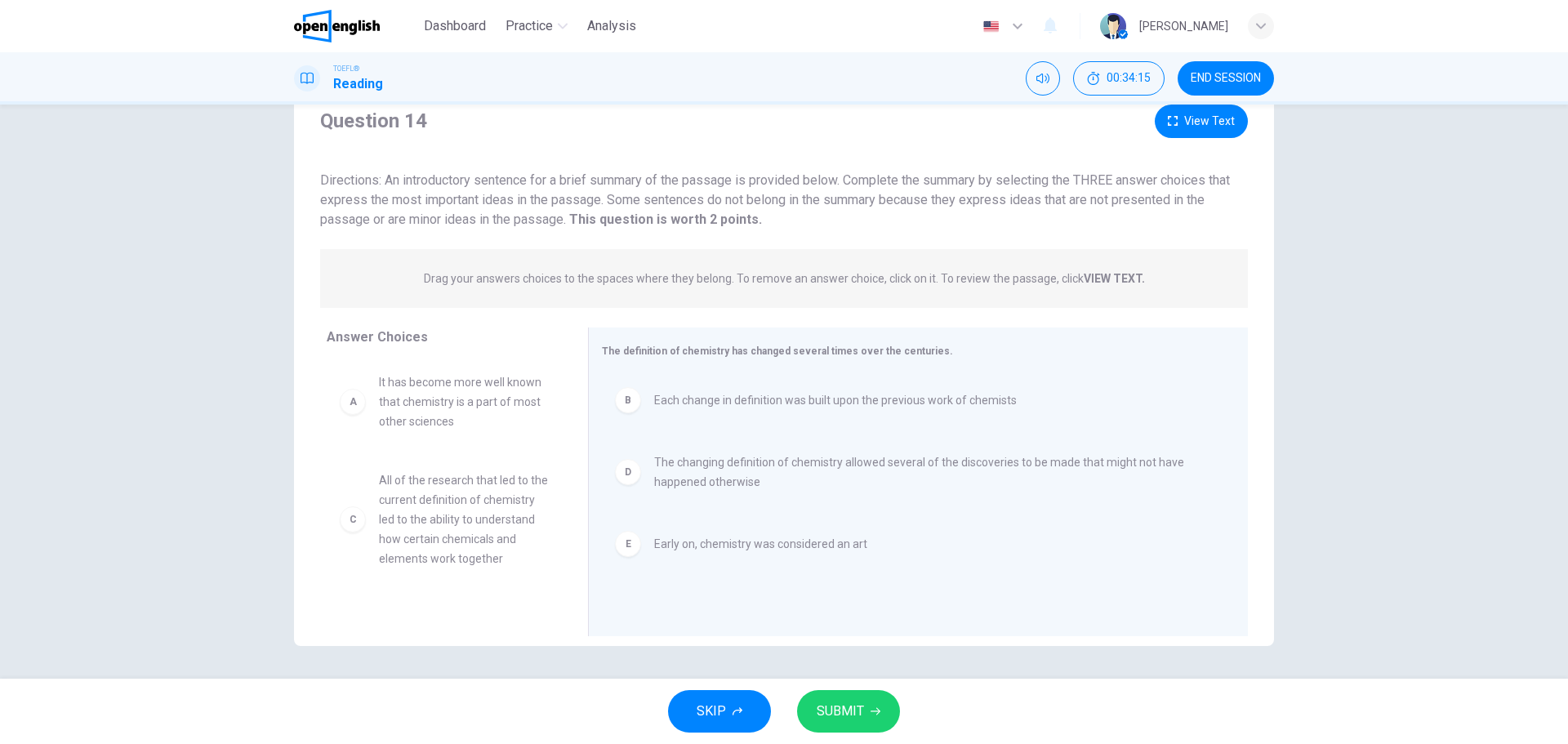
scroll to position [0, 0]
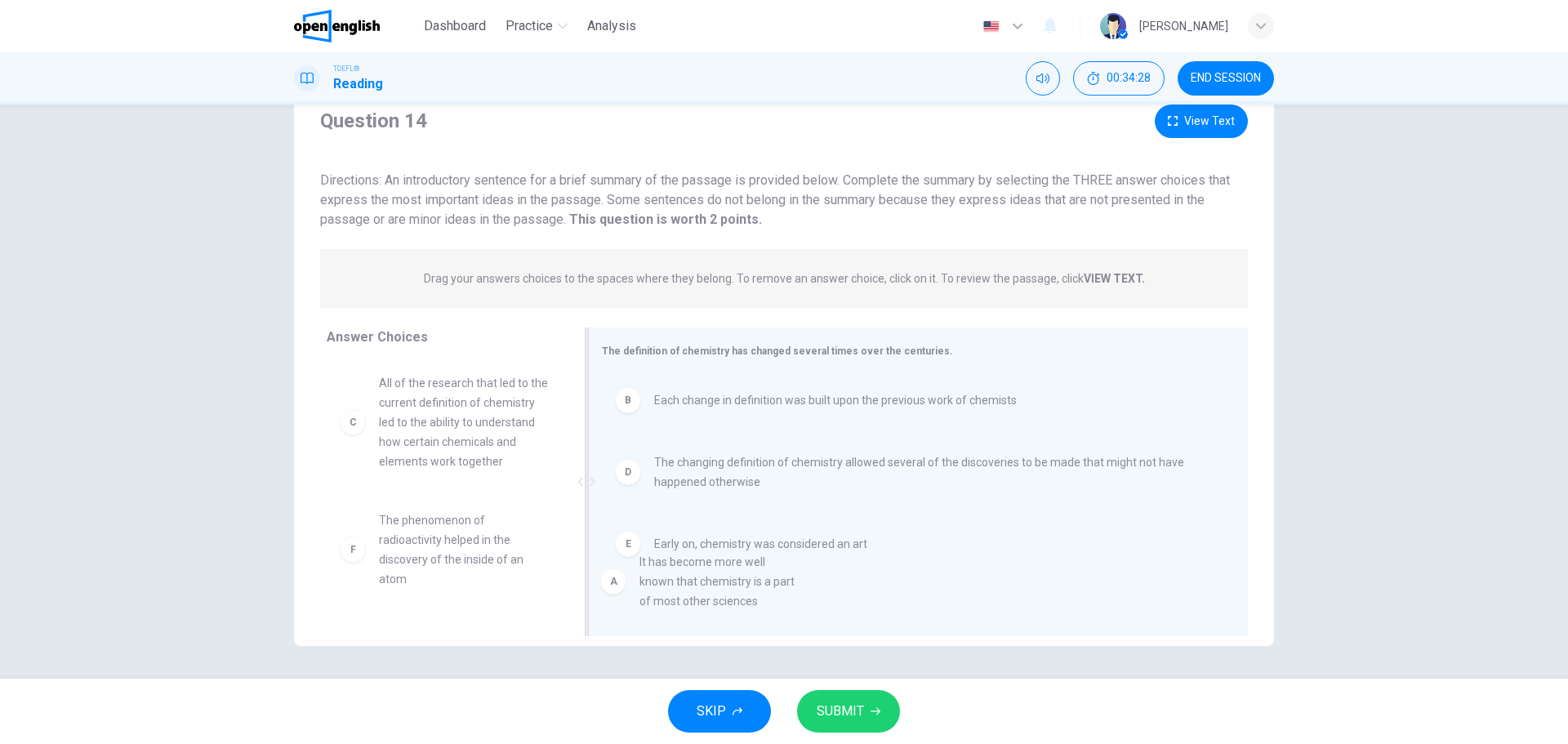
drag, startPoint x: 417, startPoint y: 418, endPoint x: 687, endPoint y: 593, distance: 321.8
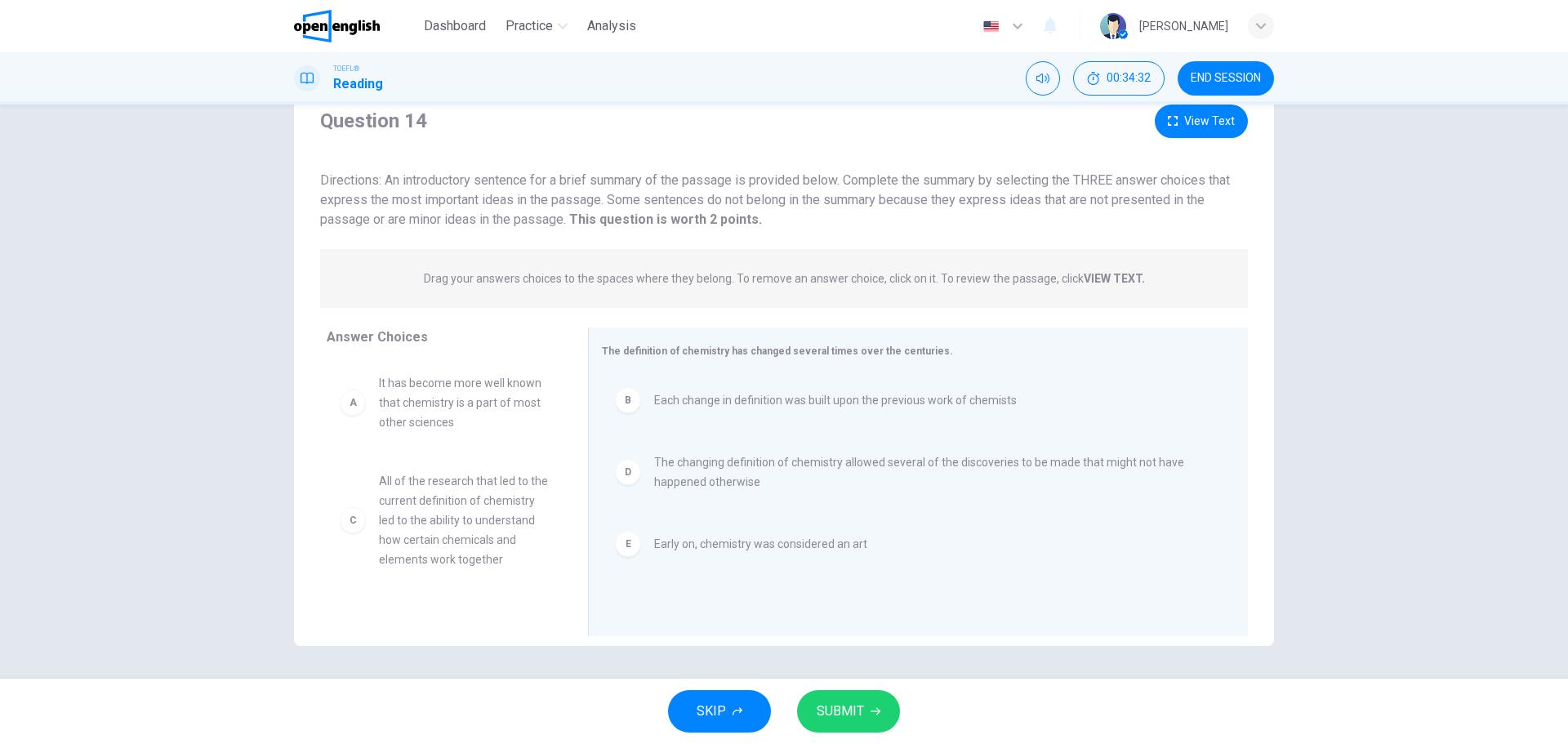
click at [870, 705] on button "SUBMIT" at bounding box center [848, 711] width 103 height 43
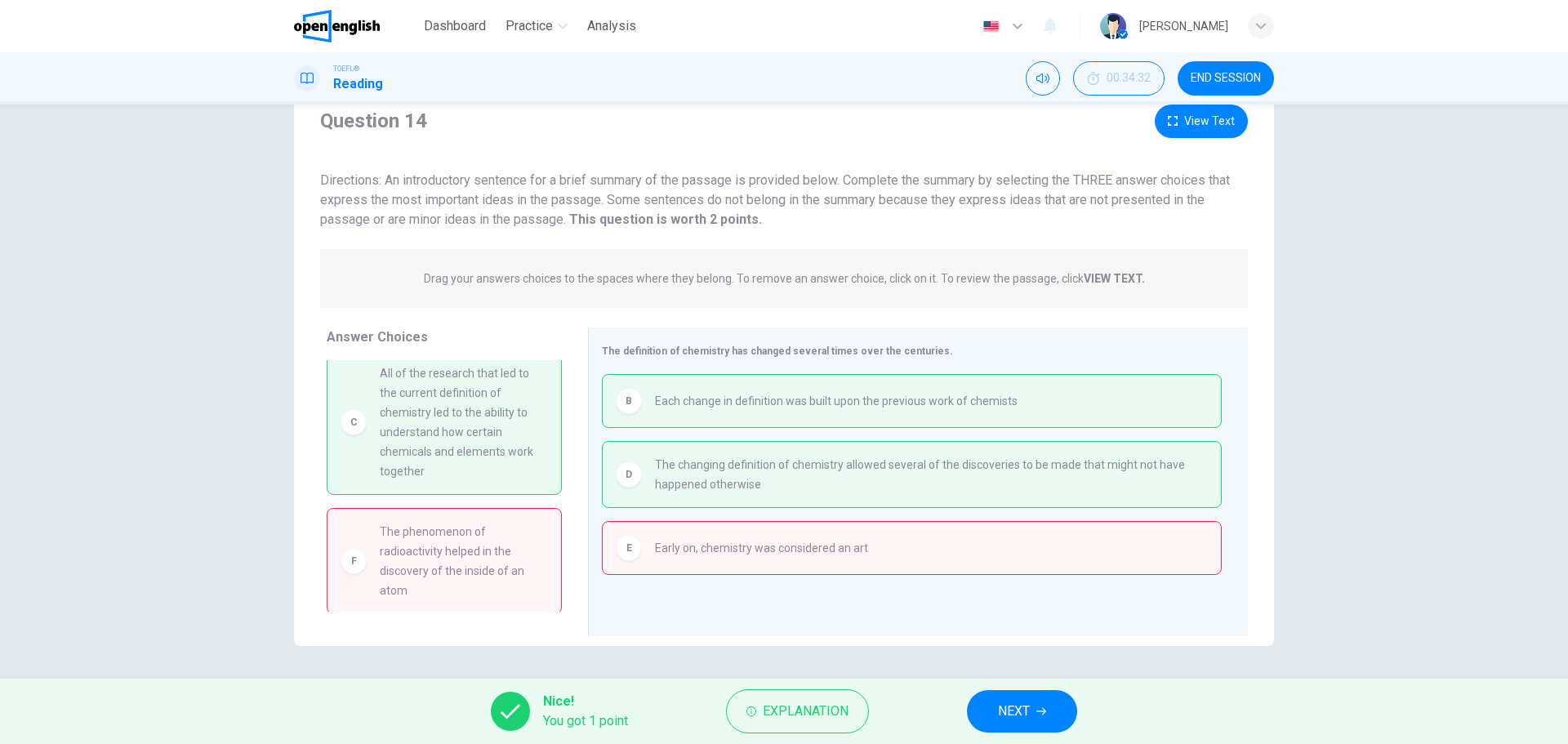
scroll to position [112, 0]
click at [1025, 711] on span "NEXT" at bounding box center [1014, 711] width 32 height 23
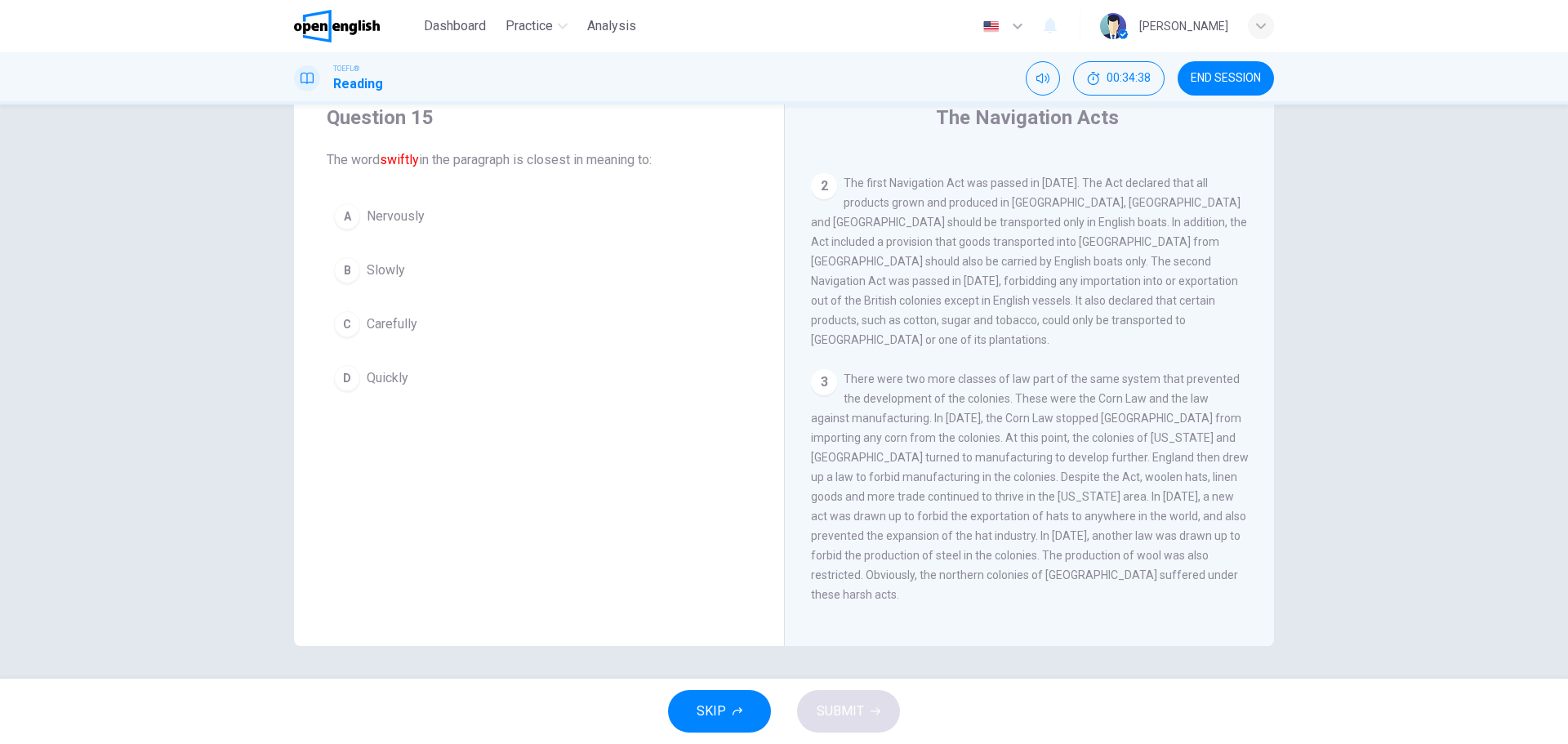
scroll to position [0, 0]
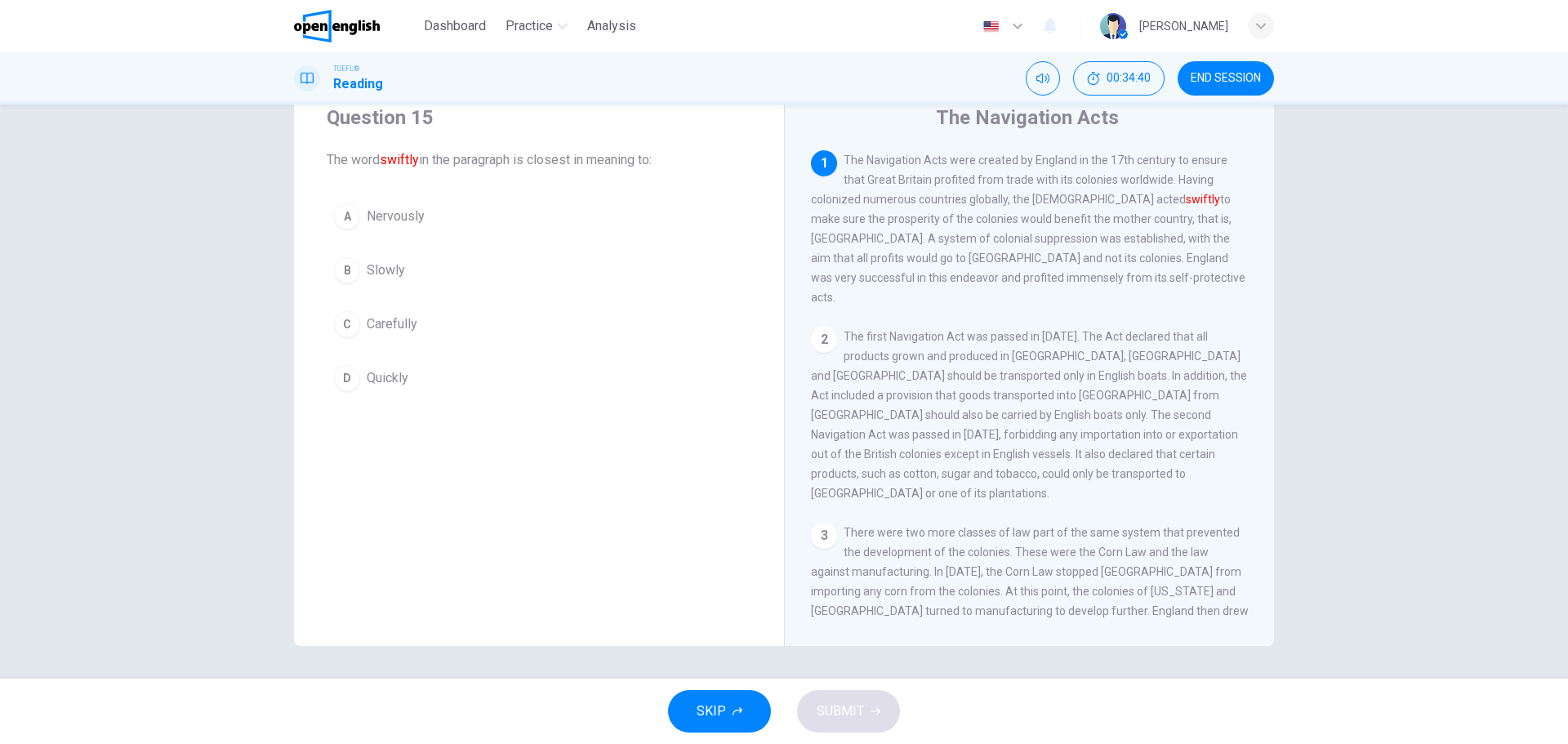
click at [397, 164] on font "swiftly" at bounding box center [398, 160] width 39 height 15
click at [1242, 77] on span "END SESSION" at bounding box center [1226, 78] width 70 height 13
